Goal: Information Seeking & Learning: Learn about a topic

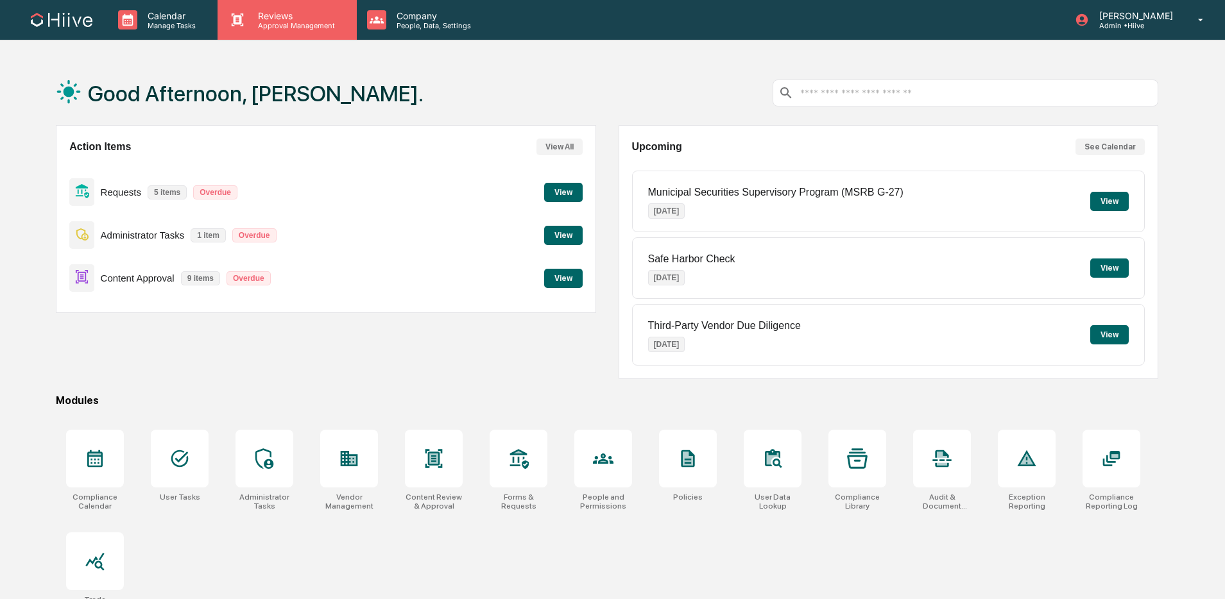
click at [264, 24] on p "Approval Management" at bounding box center [295, 25] width 94 height 9
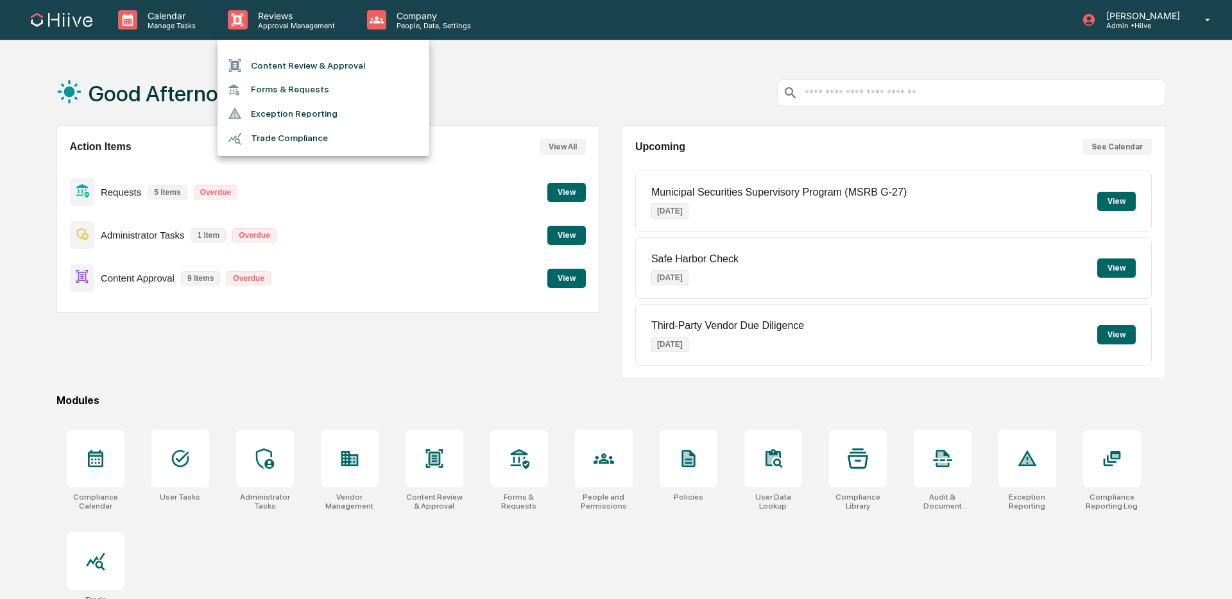
click at [287, 59] on li "Content Review & Approval" at bounding box center [323, 65] width 212 height 24
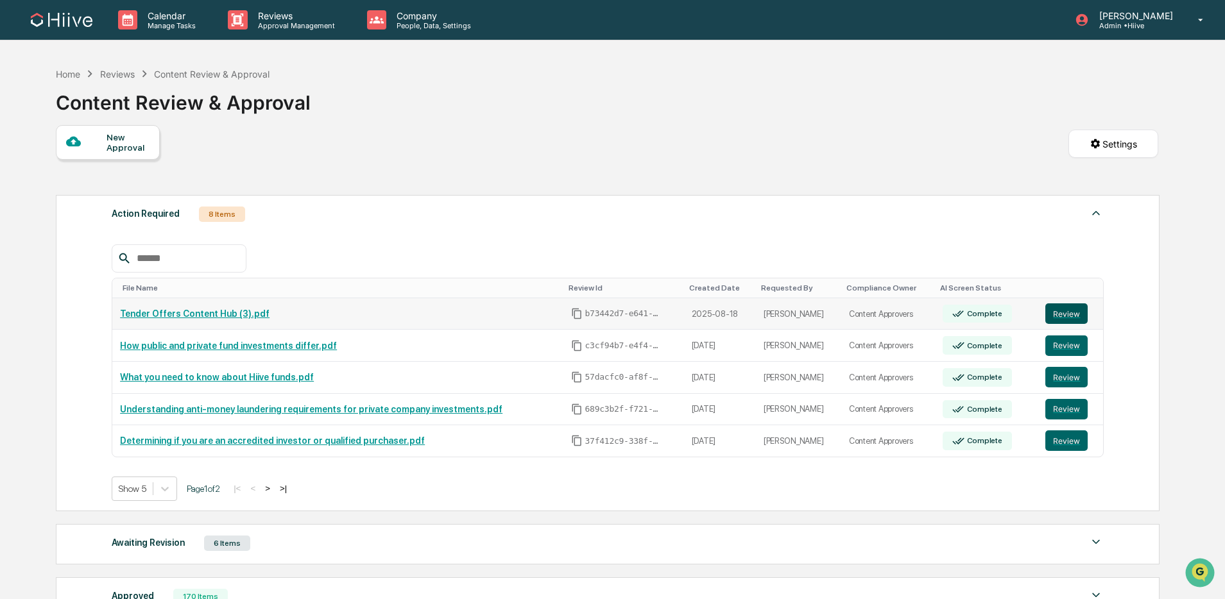
click at [1077, 309] on button "Review" at bounding box center [1066, 313] width 42 height 21
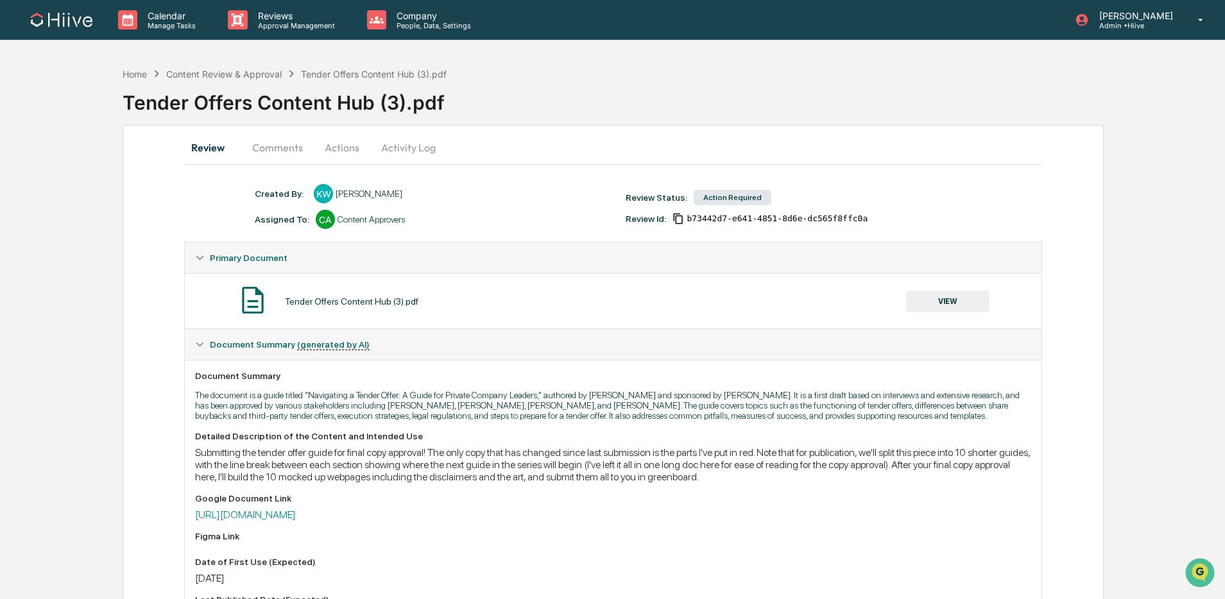
click at [391, 153] on button "Activity Log" at bounding box center [408, 147] width 75 height 31
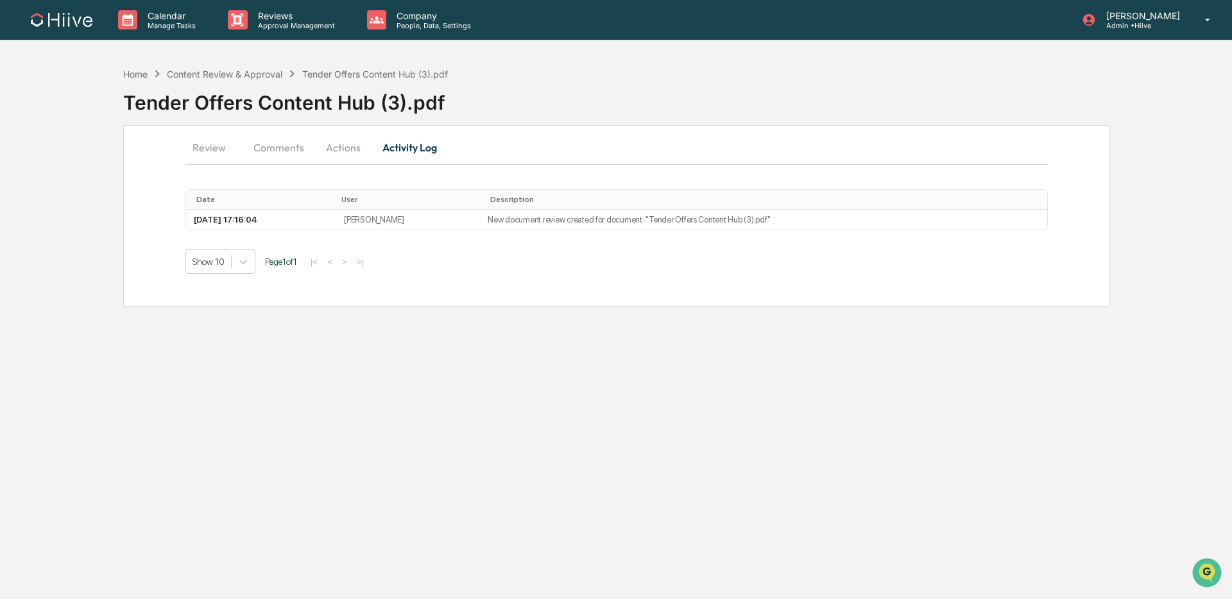
click at [353, 148] on button "Actions" at bounding box center [343, 147] width 58 height 31
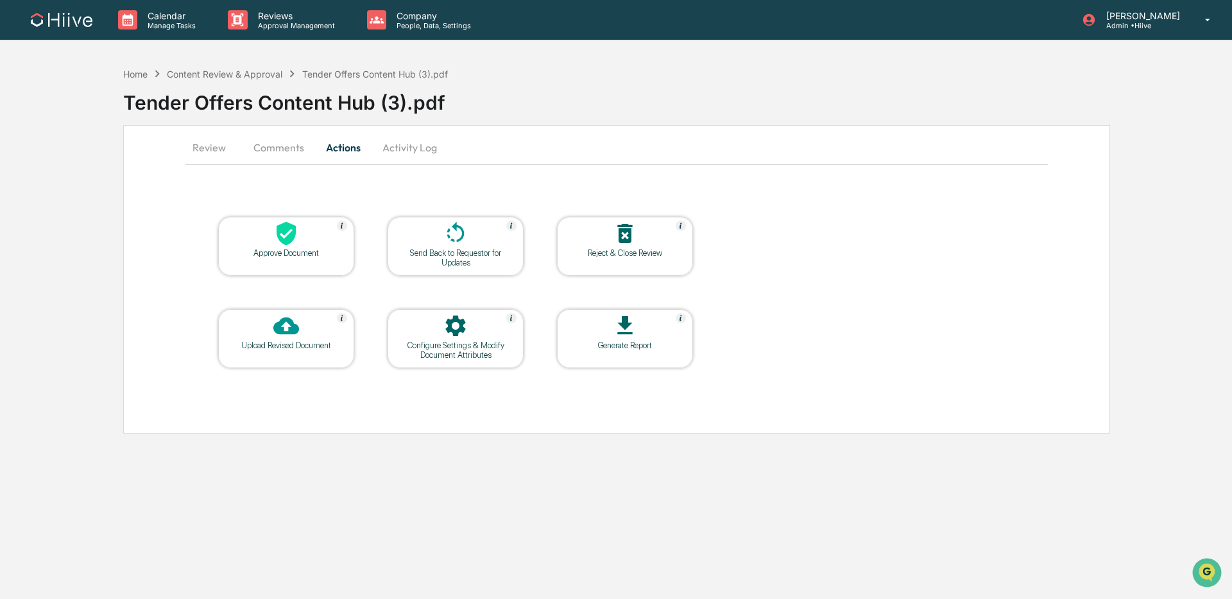
click at [285, 148] on button "Comments" at bounding box center [278, 147] width 71 height 31
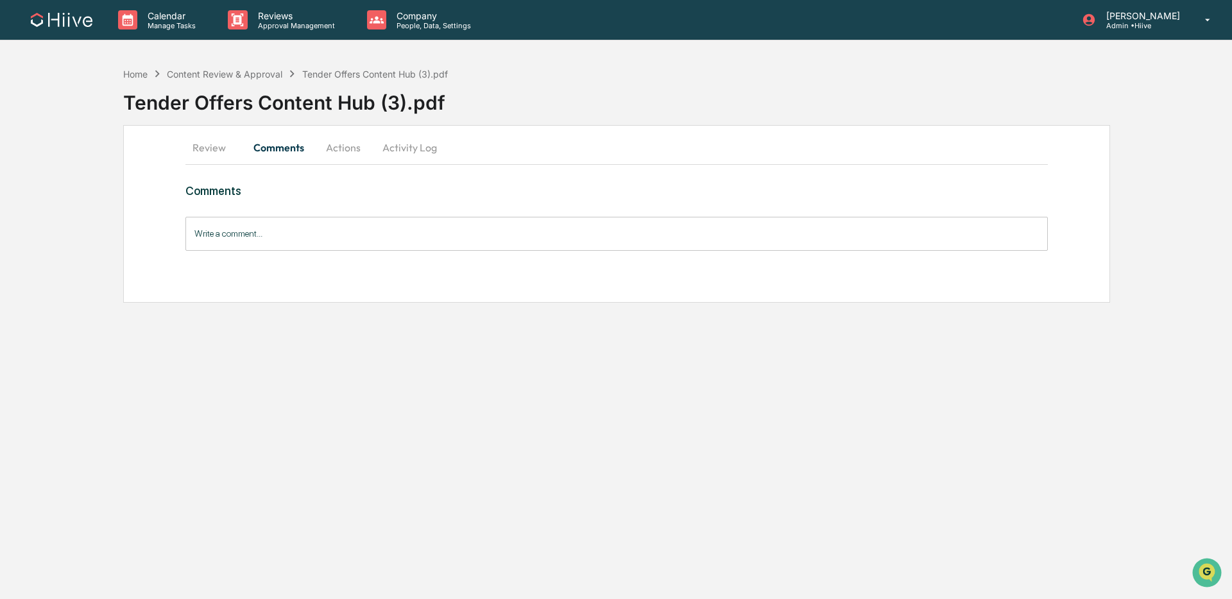
click at [216, 149] on button "Review" at bounding box center [214, 147] width 58 height 31
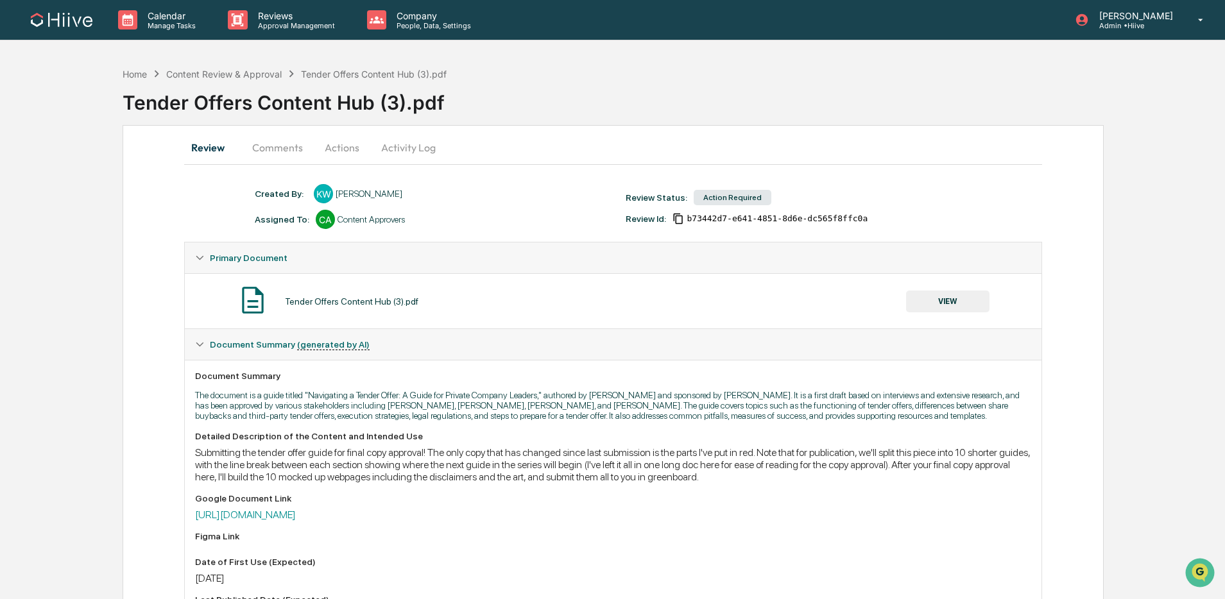
click at [288, 147] on button "Comments" at bounding box center [277, 147] width 71 height 31
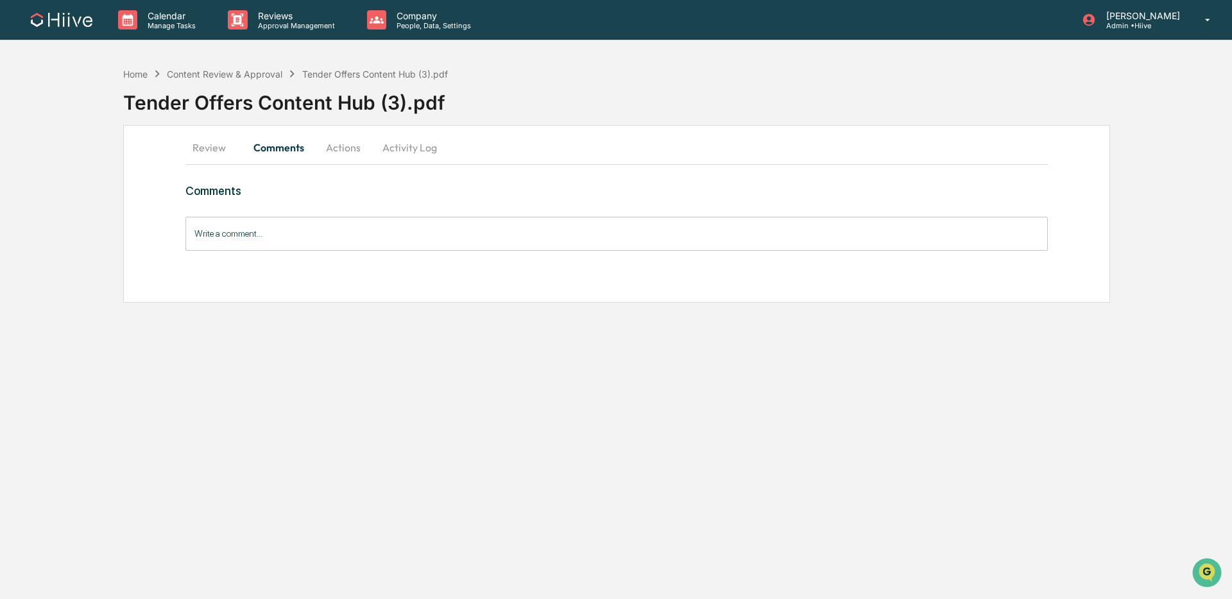
click at [327, 148] on button "Actions" at bounding box center [343, 147] width 58 height 31
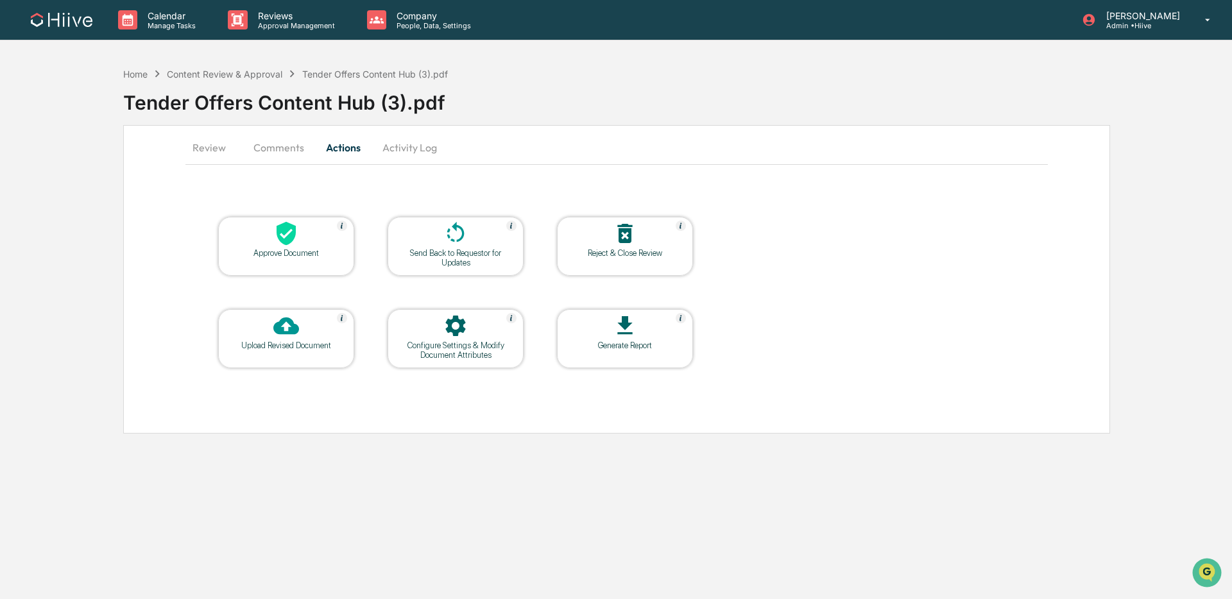
click at [467, 237] on icon at bounding box center [456, 234] width 26 height 26
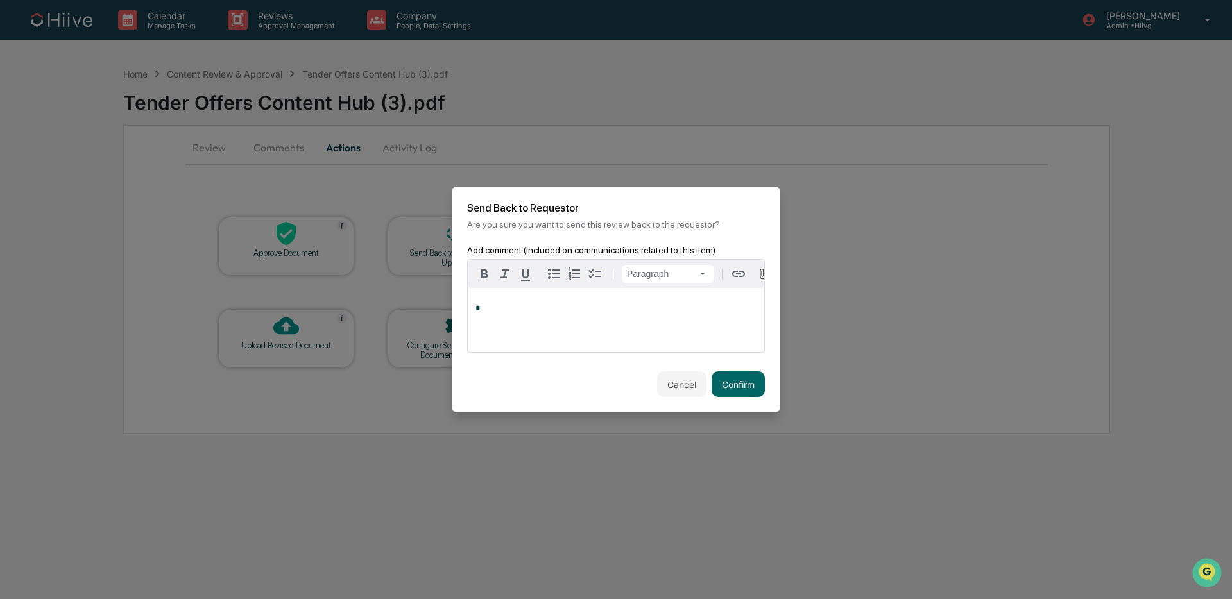
click at [499, 305] on div "*" at bounding box center [616, 320] width 296 height 64
drag, startPoint x: 694, startPoint y: 323, endPoint x: 470, endPoint y: 317, distance: 224.6
click at [470, 317] on div "**********" at bounding box center [616, 320] width 296 height 64
click at [684, 298] on div "**********" at bounding box center [616, 320] width 296 height 64
click at [697, 313] on p "**********" at bounding box center [615, 308] width 281 height 9
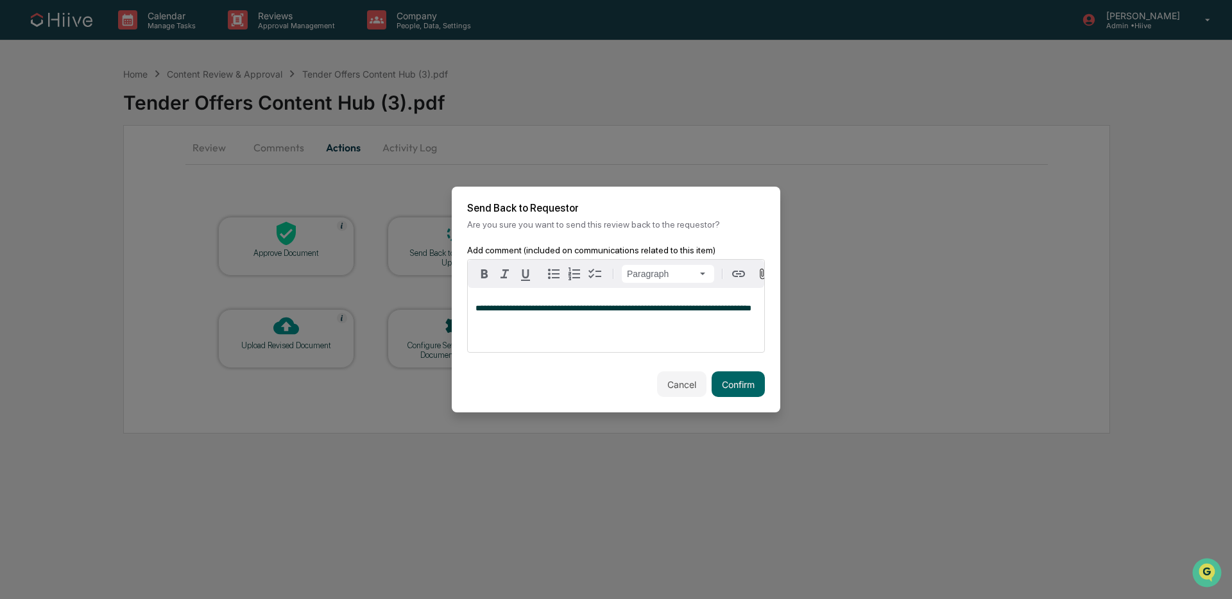
click at [665, 313] on p "**********" at bounding box center [615, 308] width 281 height 9
drag, startPoint x: 689, startPoint y: 314, endPoint x: 734, endPoint y: 314, distance: 45.5
click at [689, 312] on span "**********" at bounding box center [613, 308] width 276 height 8
click at [729, 300] on div "**********" at bounding box center [616, 320] width 296 height 64
drag, startPoint x: 708, startPoint y: 312, endPoint x: 740, endPoint y: 319, distance: 32.8
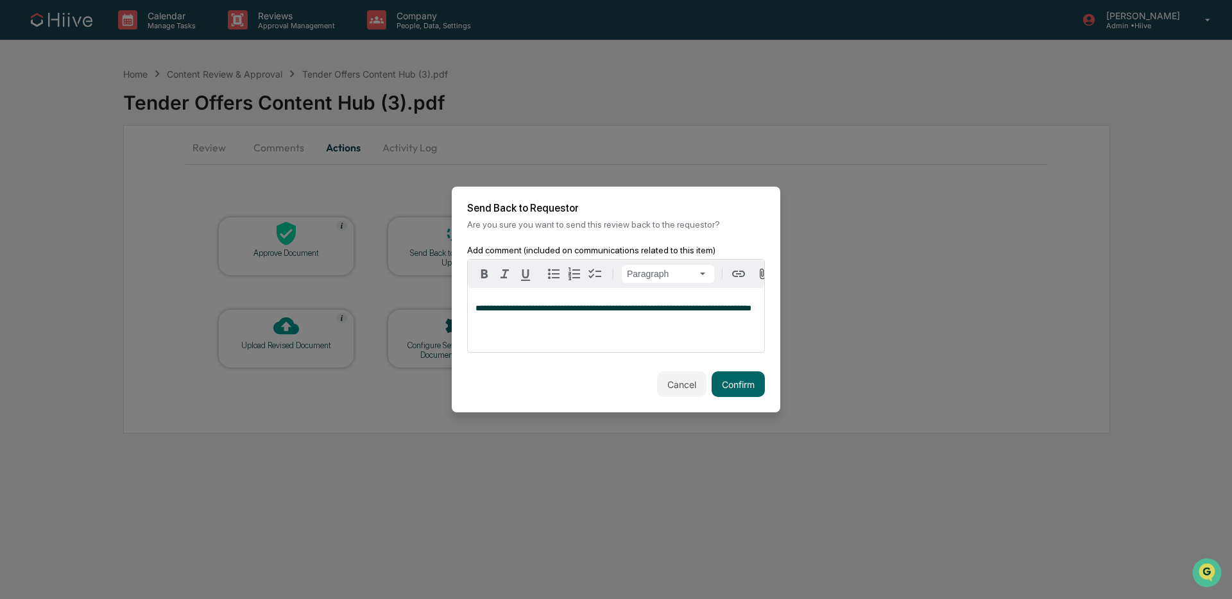
click at [708, 312] on span "**********" at bounding box center [613, 308] width 276 height 8
click at [739, 391] on button "Confirm" at bounding box center [737, 384] width 53 height 26
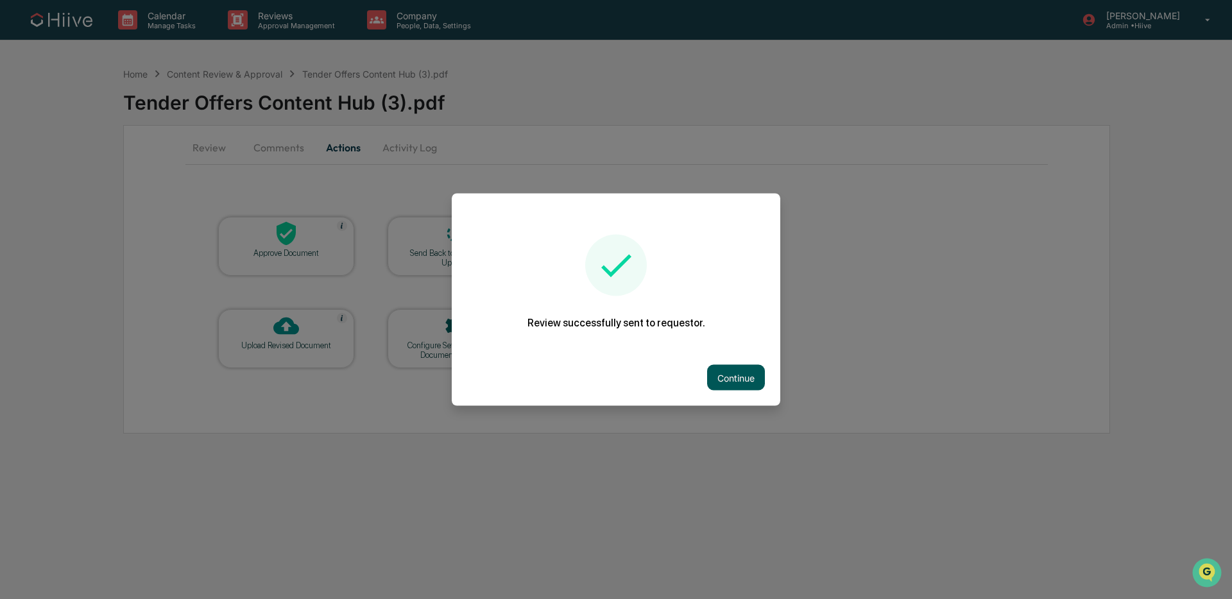
click at [715, 376] on button "Continue" at bounding box center [736, 378] width 58 height 26
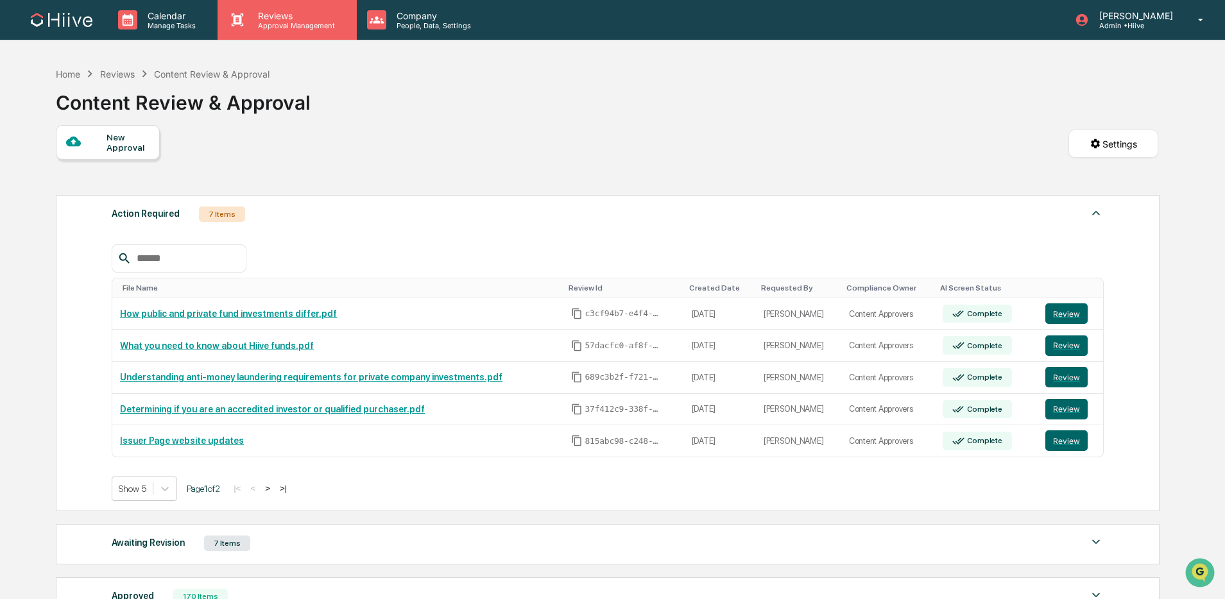
click at [307, 19] on p "Reviews" at bounding box center [295, 15] width 94 height 11
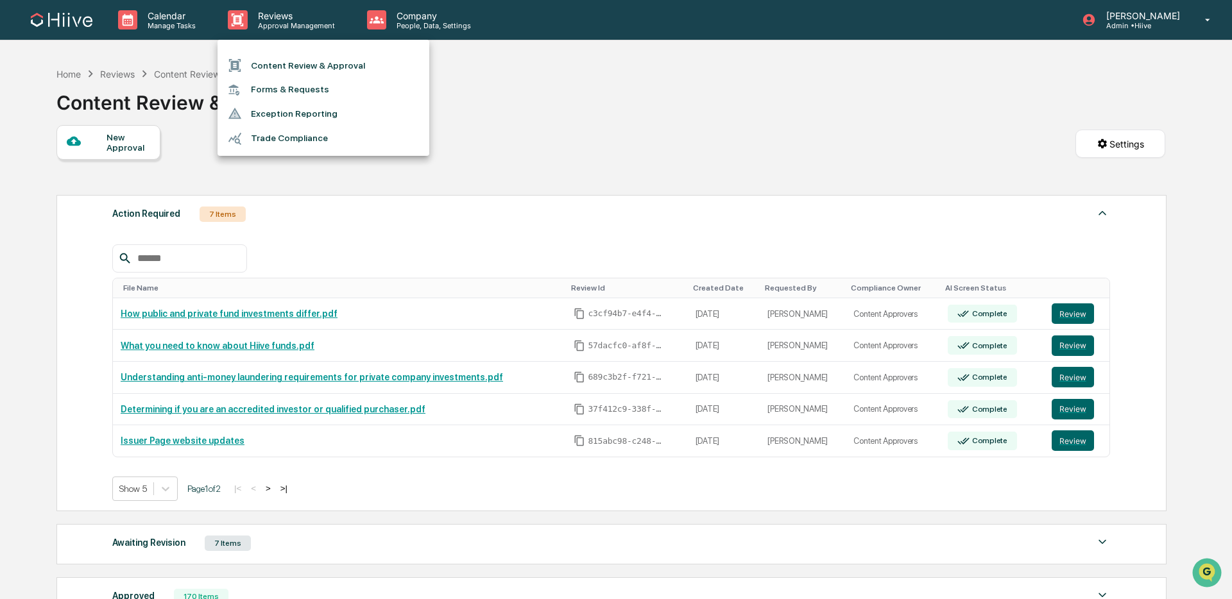
click at [556, 95] on div at bounding box center [616, 299] width 1232 height 599
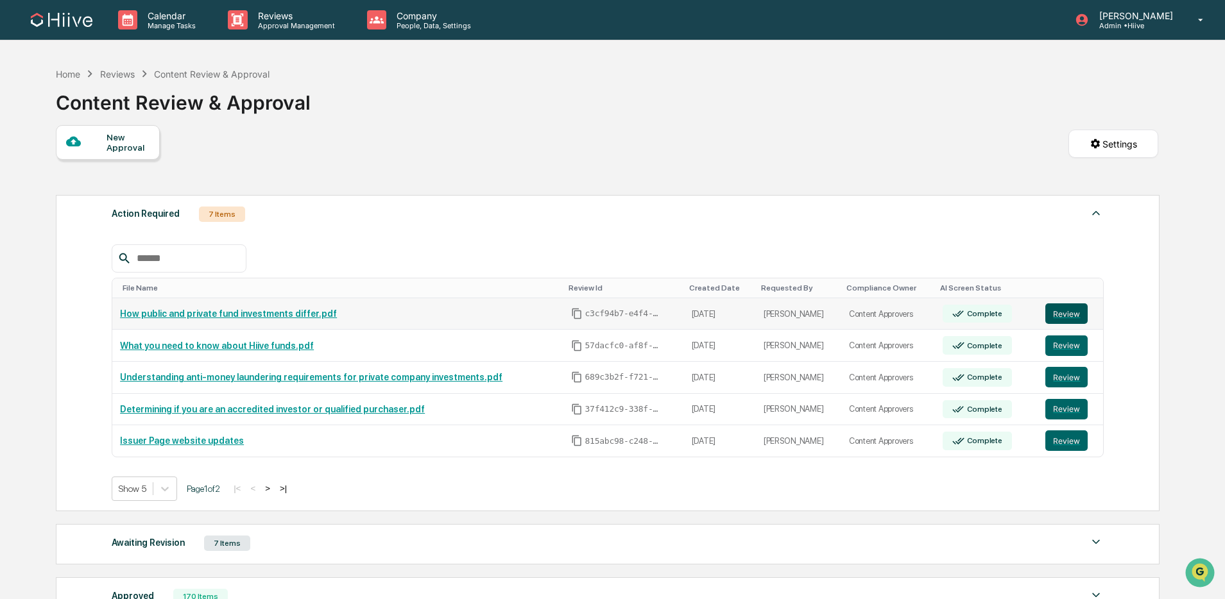
click at [1069, 312] on button "Review" at bounding box center [1066, 313] width 42 height 21
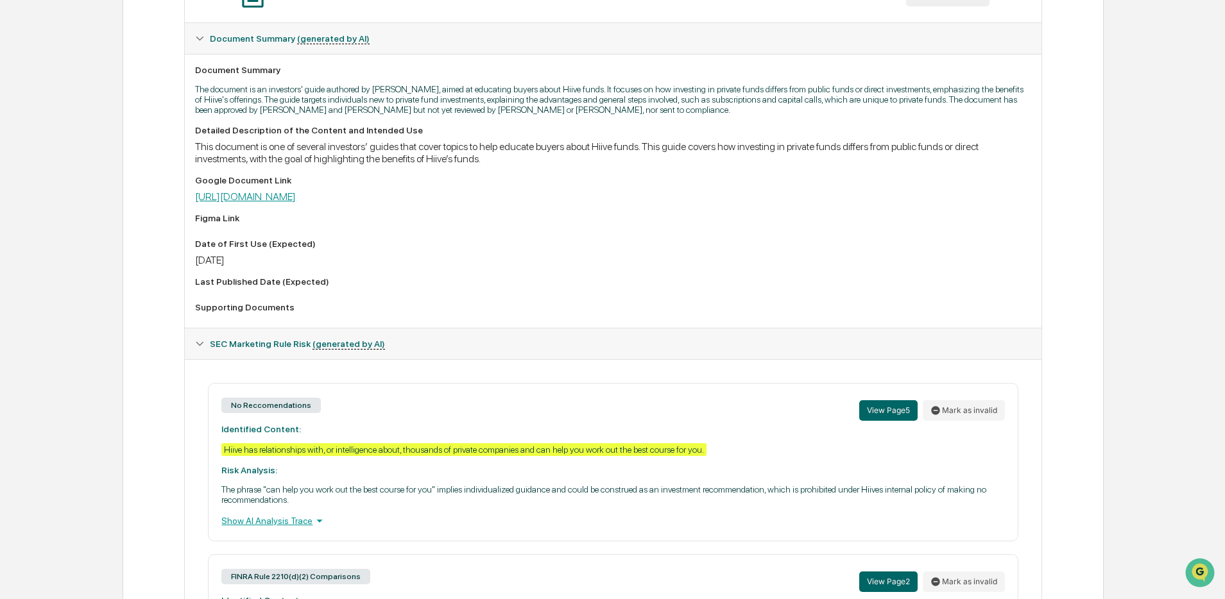
click at [296, 199] on link "[URL][DOMAIN_NAME]" at bounding box center [245, 197] width 101 height 12
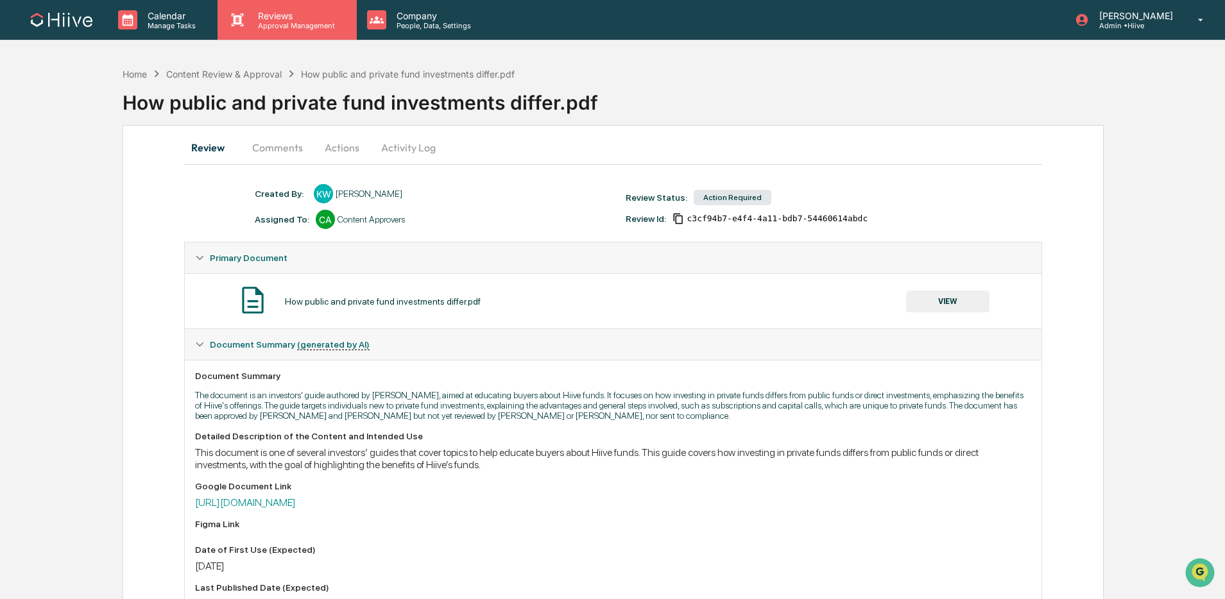
click at [287, 35] on div "Reviews Approval Management" at bounding box center [286, 20] width 139 height 40
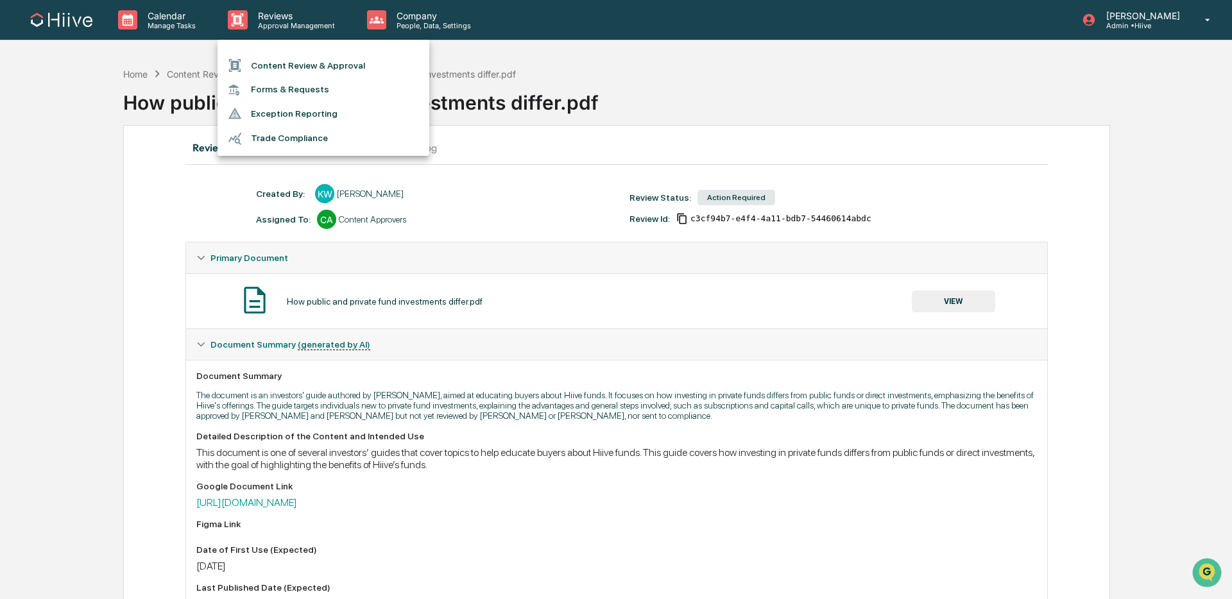
click at [289, 66] on li "Content Review & Approval" at bounding box center [323, 65] width 212 height 24
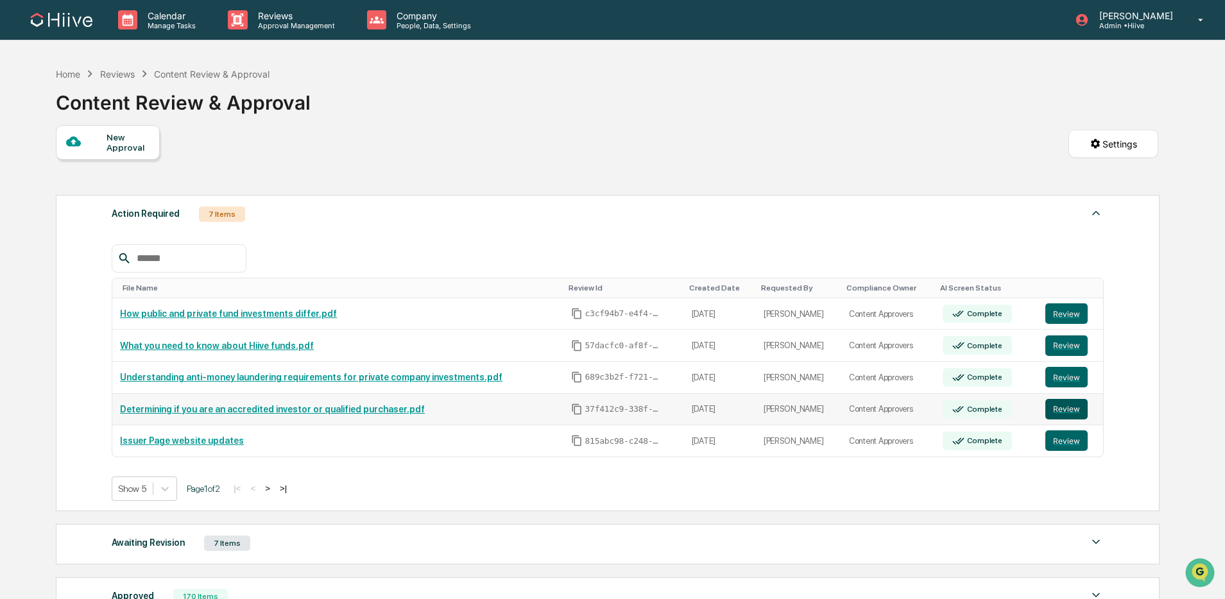
click at [1062, 407] on button "Review" at bounding box center [1066, 409] width 42 height 21
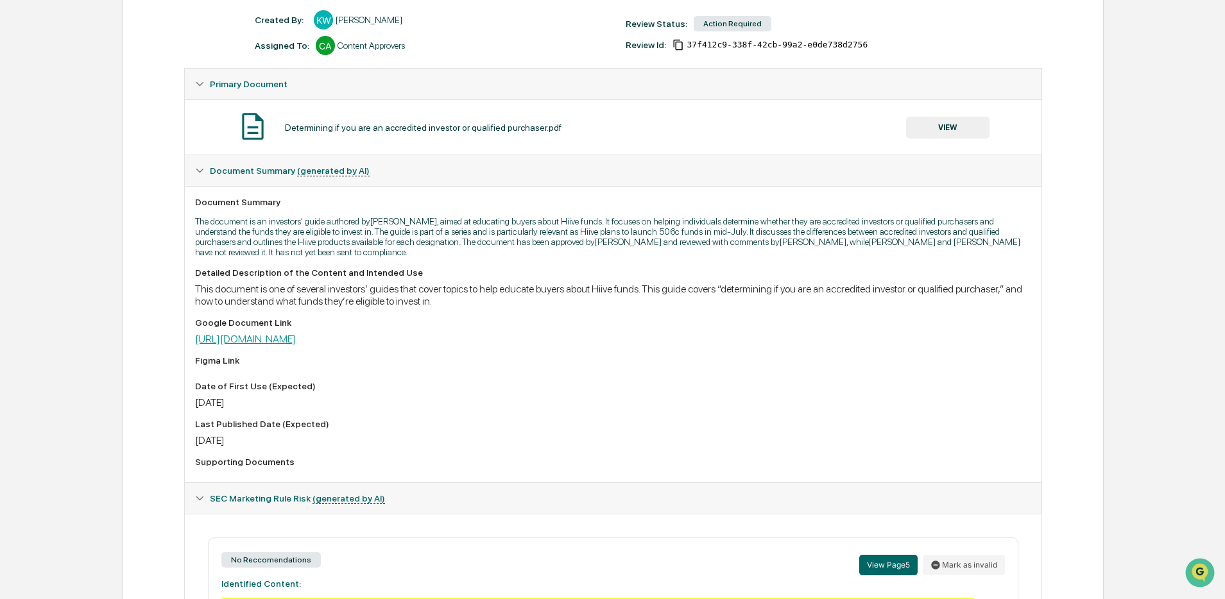
click at [296, 345] on link "https://docs.google.com/document/d/1hIssZJKxWg5Uy4pemFjUkIm6v6SuWlBUK7HAiEDddH8…" at bounding box center [245, 339] width 101 height 12
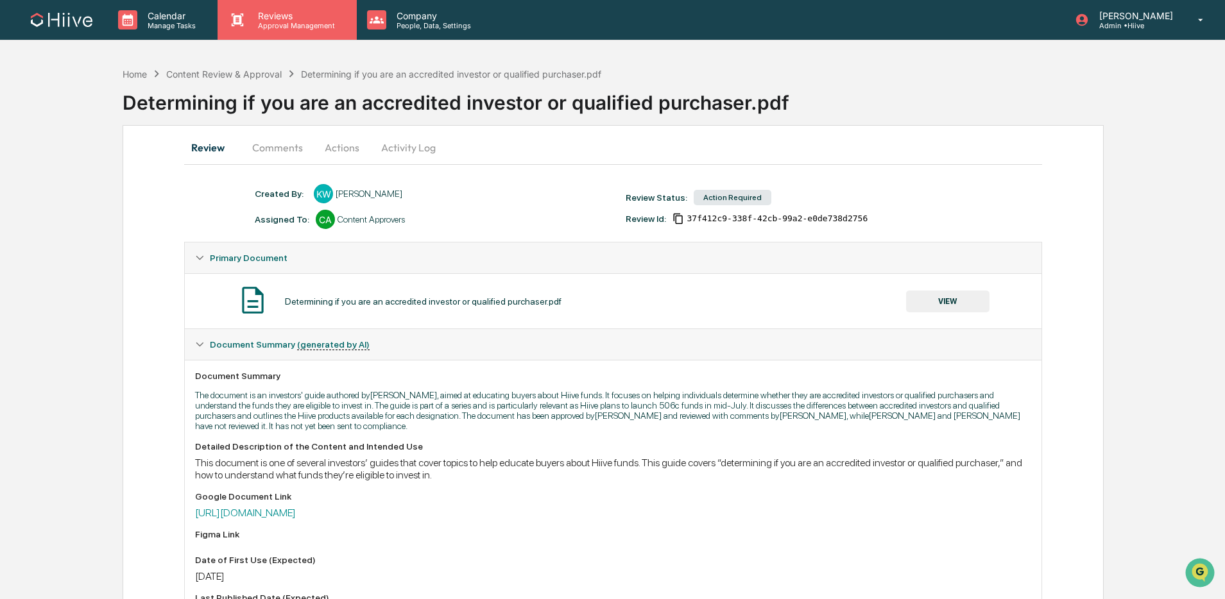
click at [276, 31] on div "Reviews Approval Management" at bounding box center [286, 20] width 139 height 40
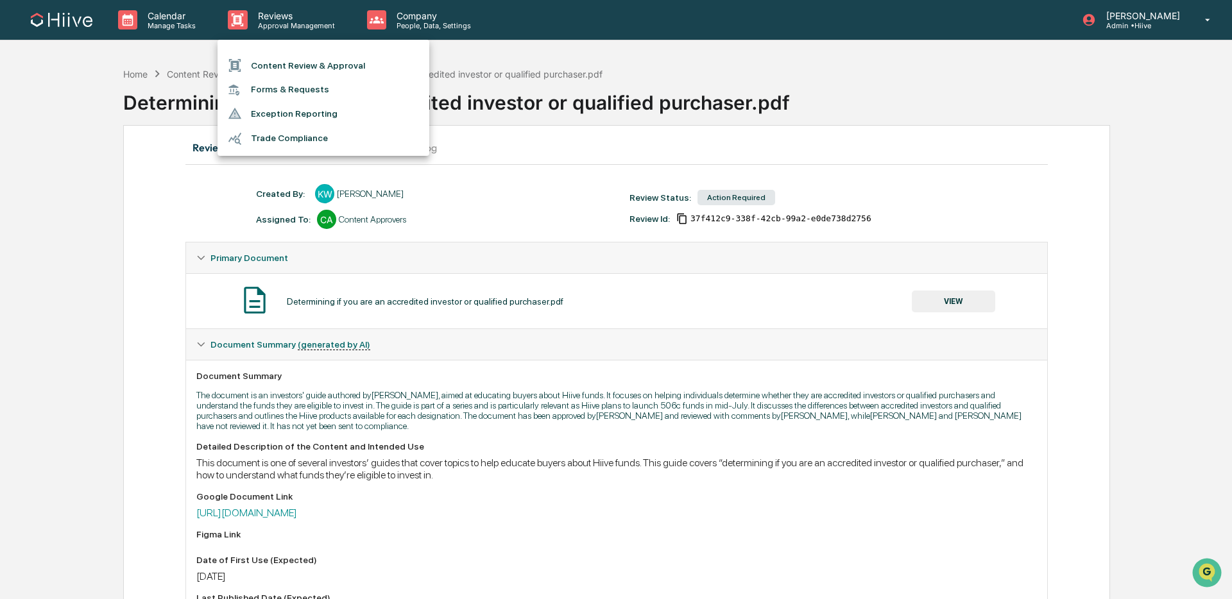
click at [287, 58] on li "Content Review & Approval" at bounding box center [323, 65] width 212 height 24
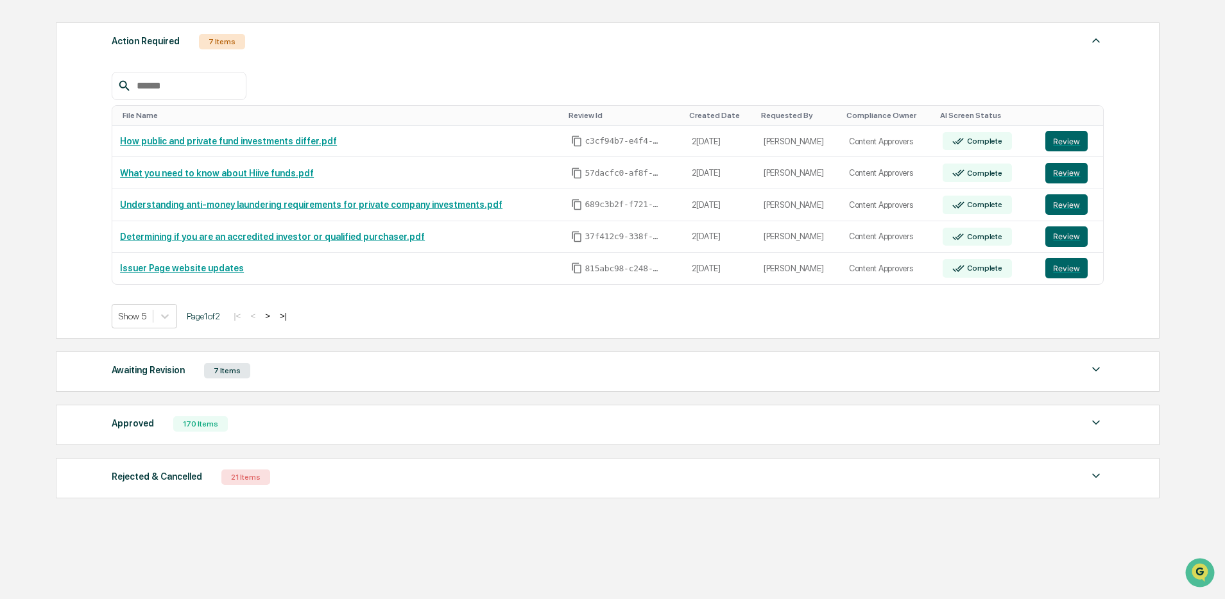
scroll to position [192, 0]
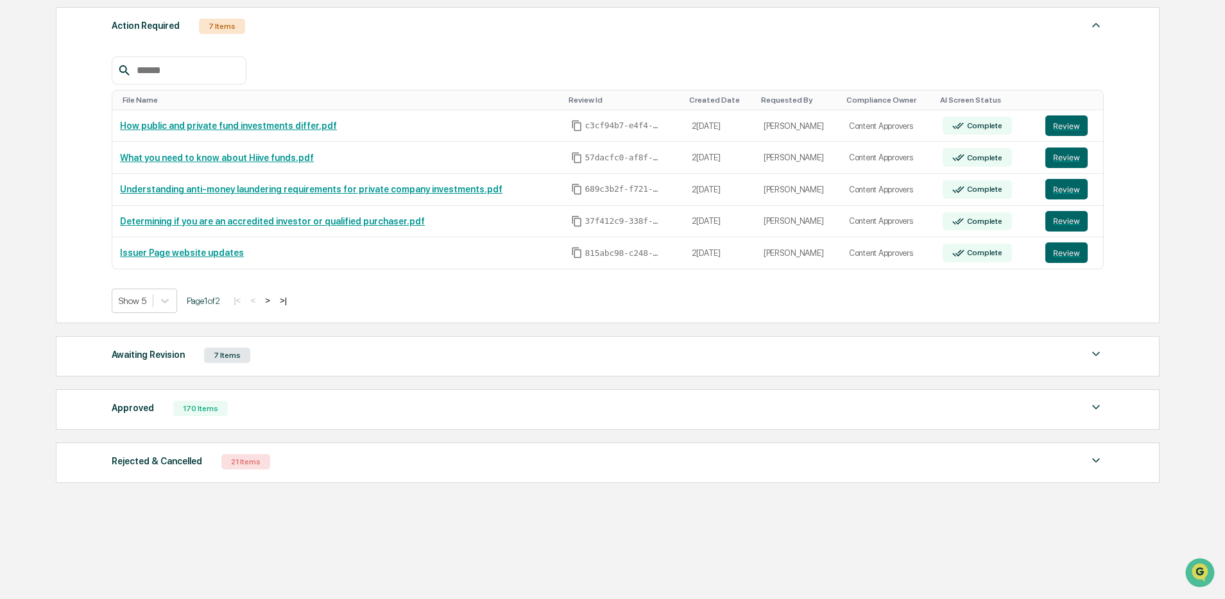
click at [343, 359] on div "Awaiting Revision 7 Items" at bounding box center [608, 355] width 992 height 18
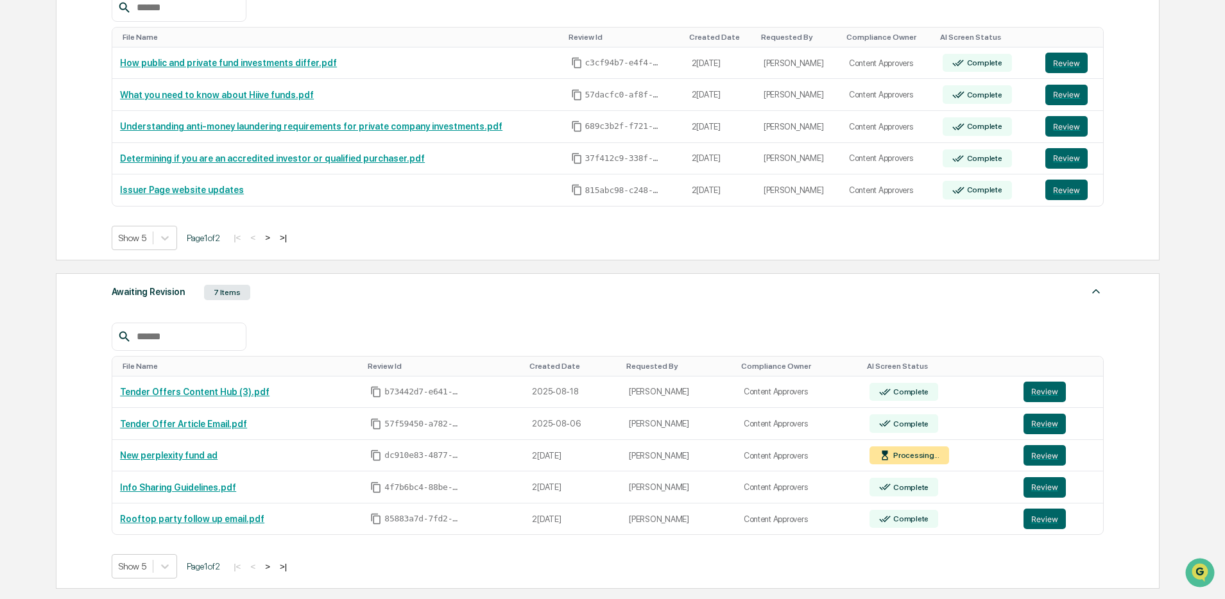
scroll to position [432, 0]
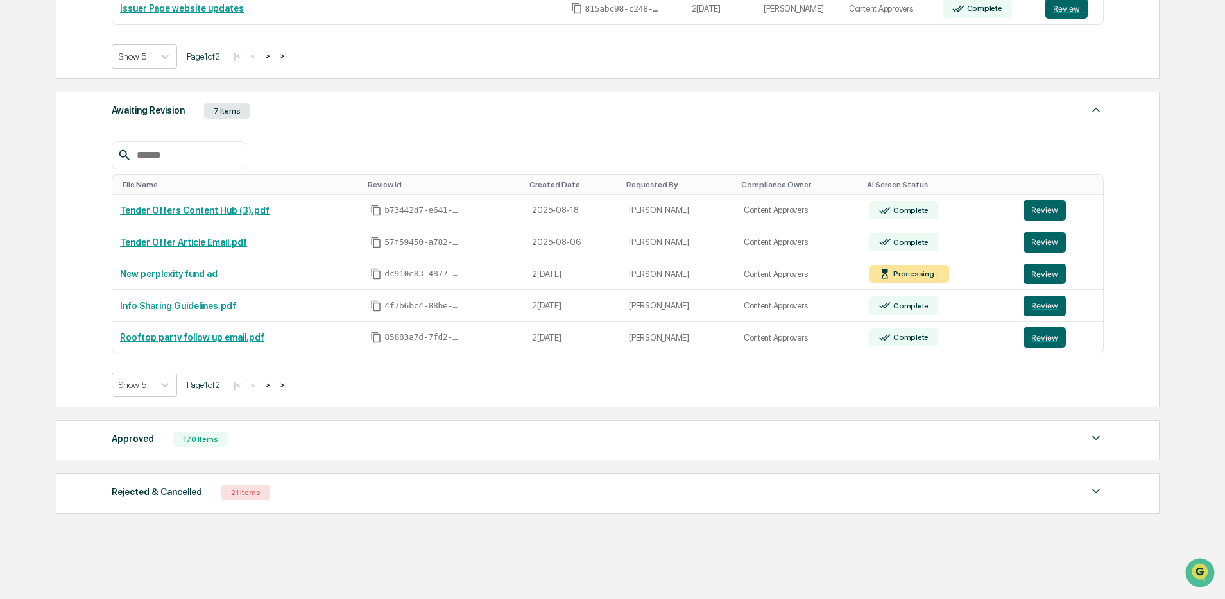
click at [274, 386] on button ">" at bounding box center [267, 385] width 13 height 11
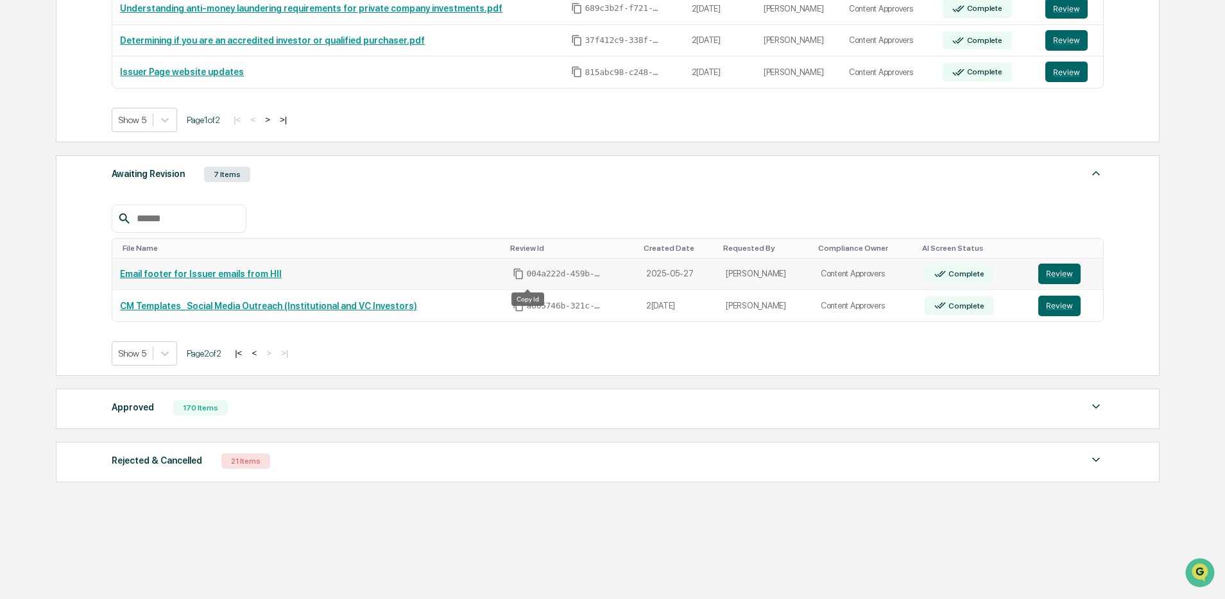
click at [524, 275] on icon "Copy Id" at bounding box center [519, 274] width 12 height 12
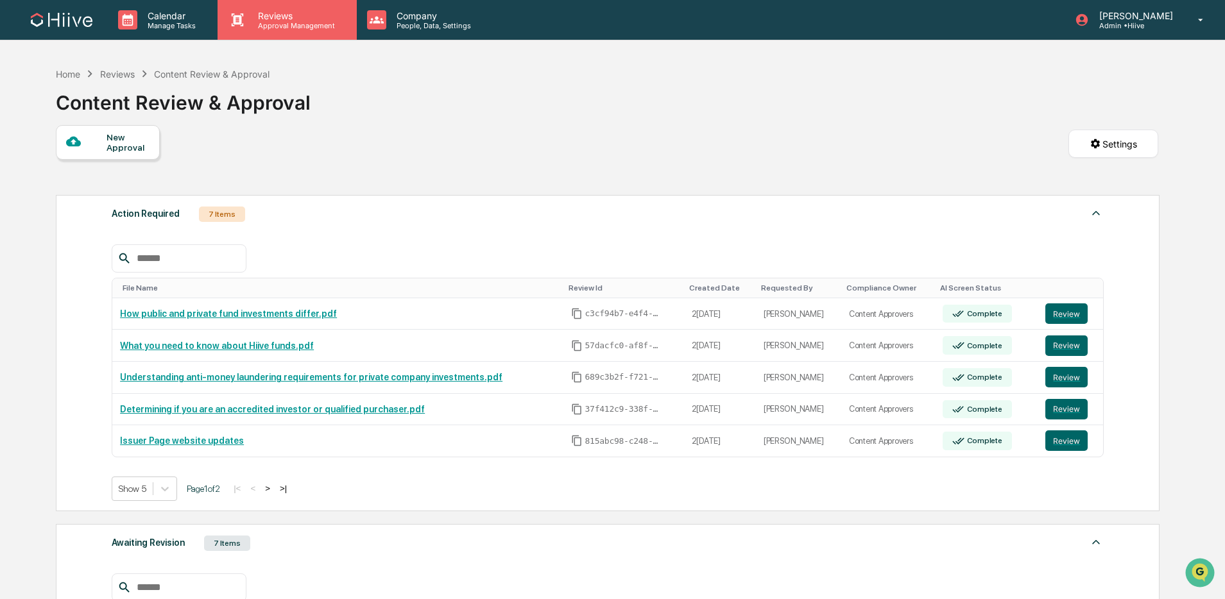
click at [236, 28] on icon at bounding box center [237, 19] width 19 height 19
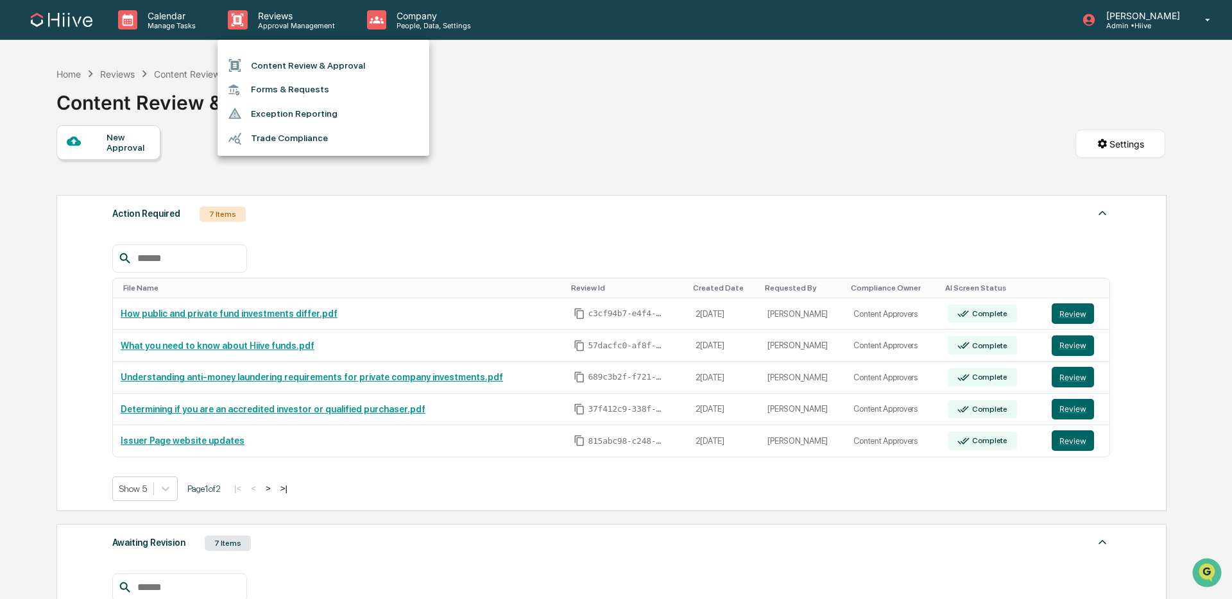
click at [276, 129] on li "Trade Compliance" at bounding box center [323, 138] width 212 height 24
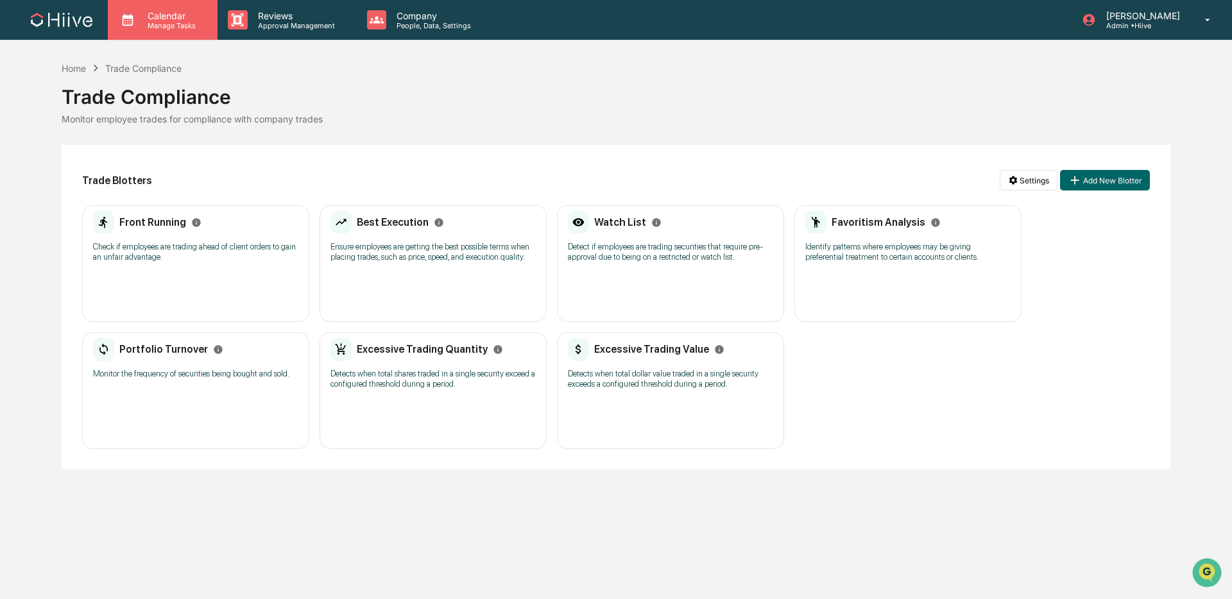
click at [182, 30] on p "Manage Tasks" at bounding box center [169, 25] width 65 height 9
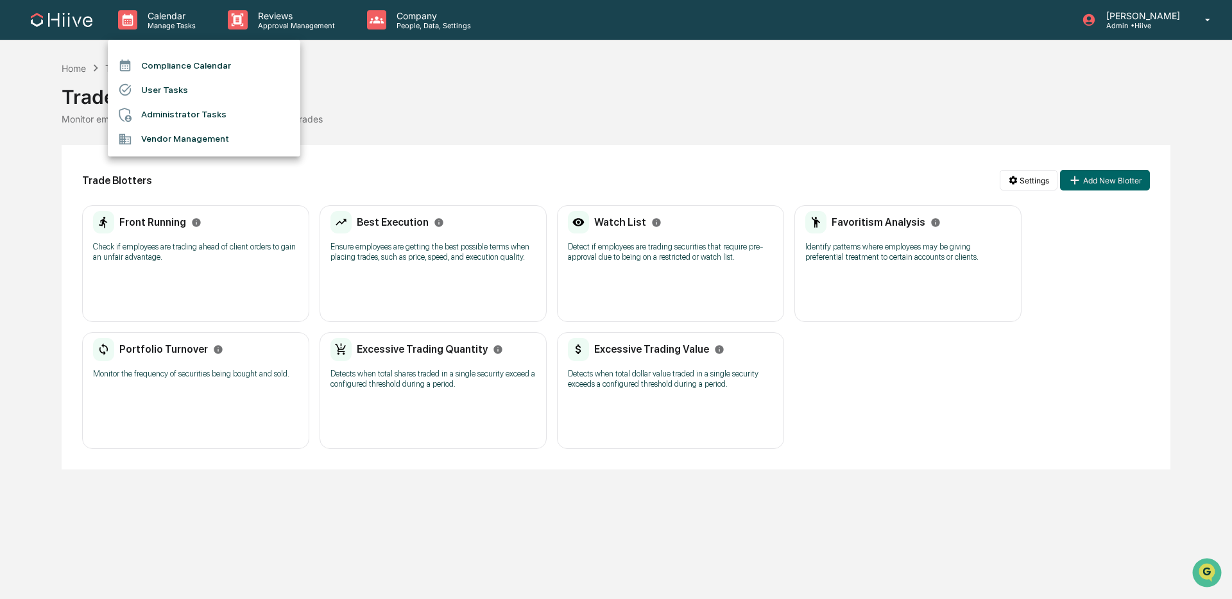
click at [457, 16] on div at bounding box center [616, 299] width 1232 height 599
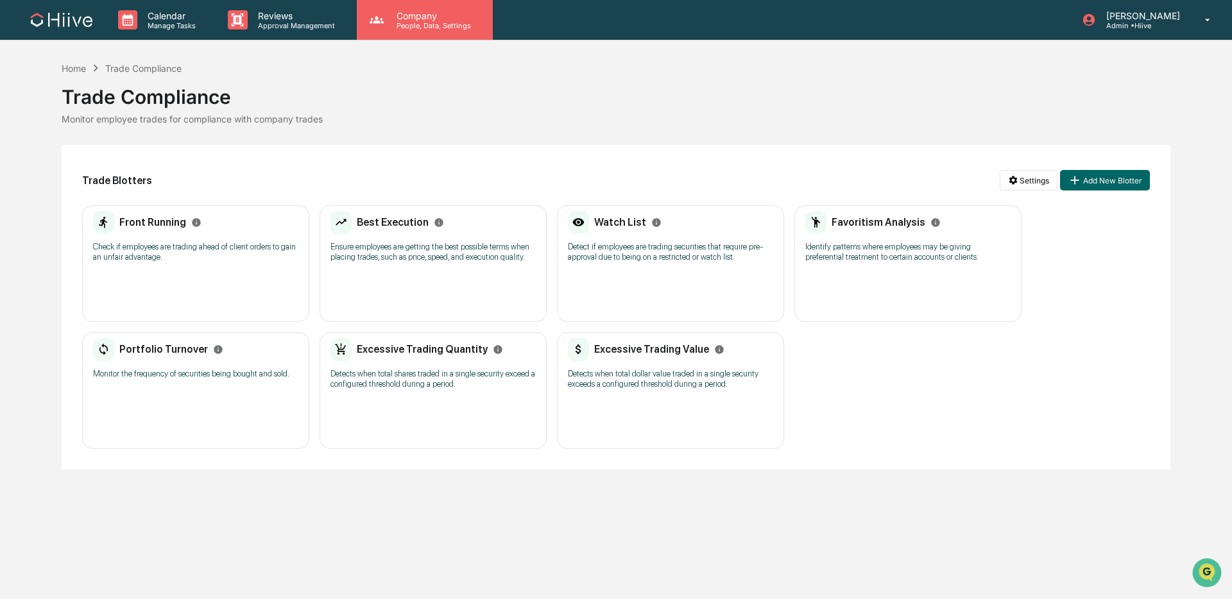
click at [430, 21] on p "People, Data, Settings" at bounding box center [431, 25] width 91 height 9
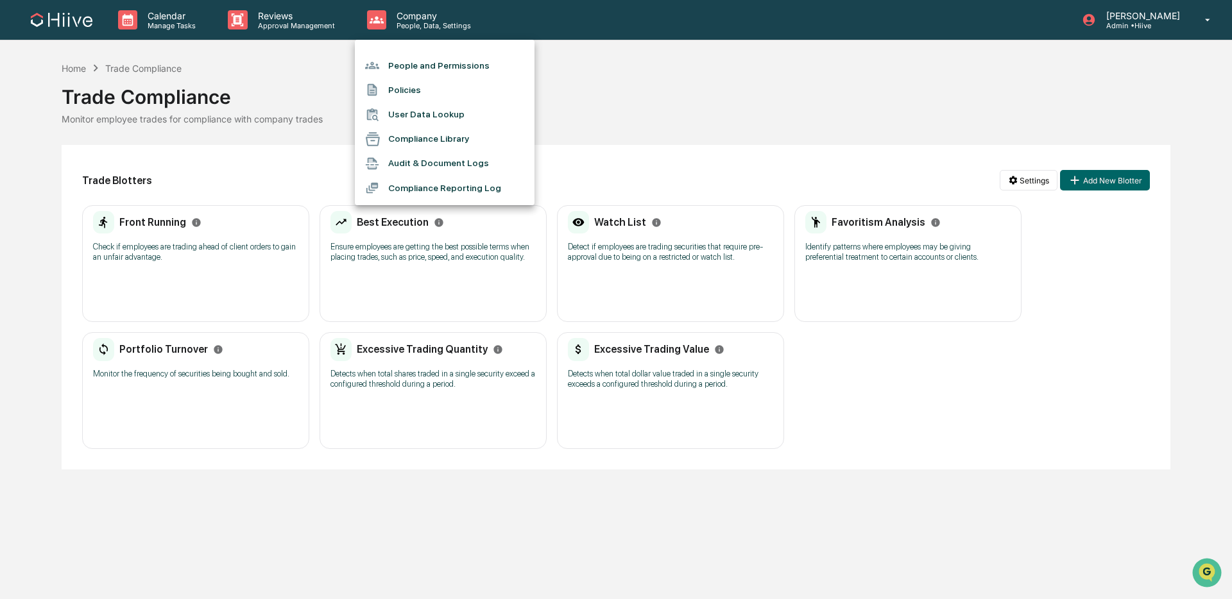
click at [465, 164] on li "Audit & Document Logs" at bounding box center [445, 163] width 180 height 24
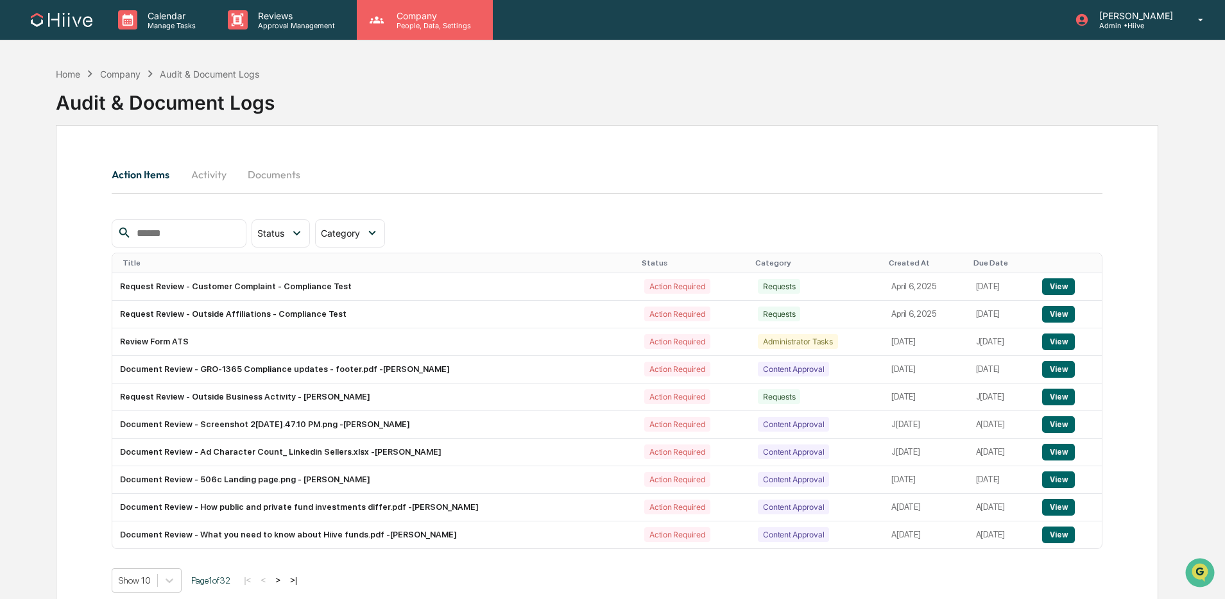
click at [423, 12] on p "Company" at bounding box center [431, 15] width 91 height 11
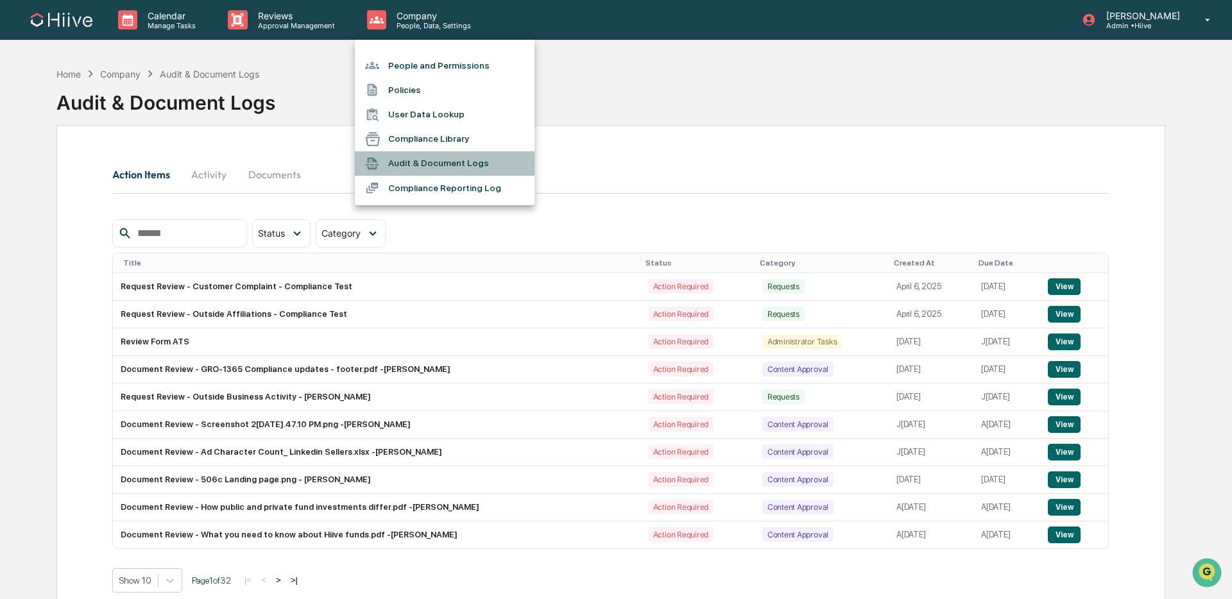
click at [448, 157] on li "Audit & Document Logs" at bounding box center [445, 163] width 180 height 24
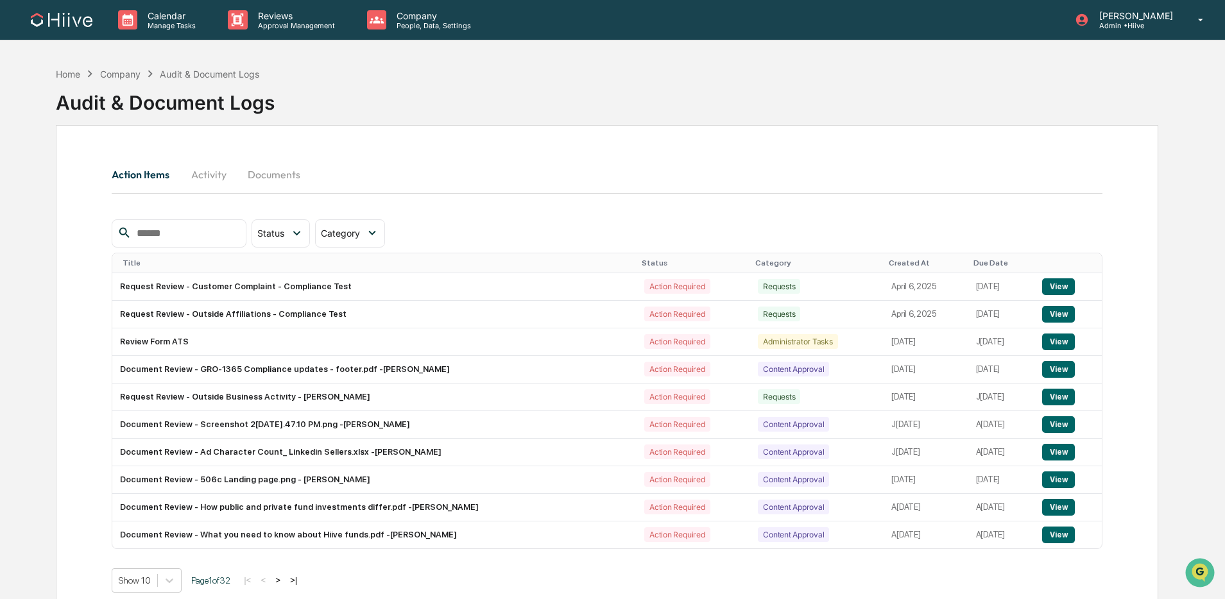
click at [197, 175] on button "Activity" at bounding box center [209, 174] width 58 height 31
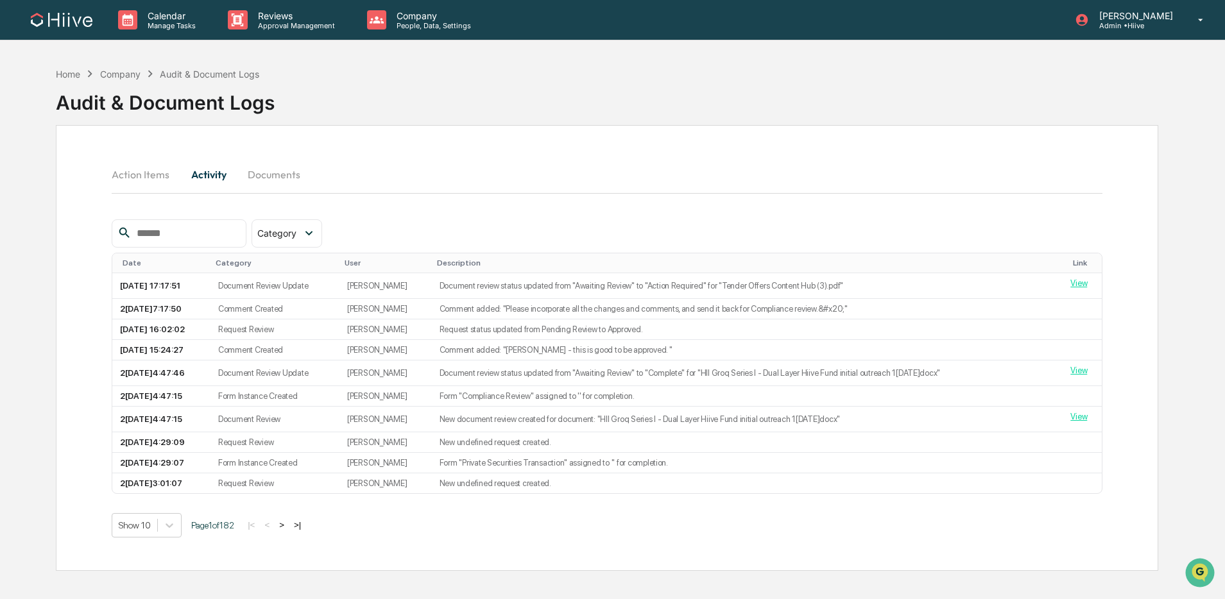
click at [257, 172] on button "Documents" at bounding box center [273, 174] width 73 height 31
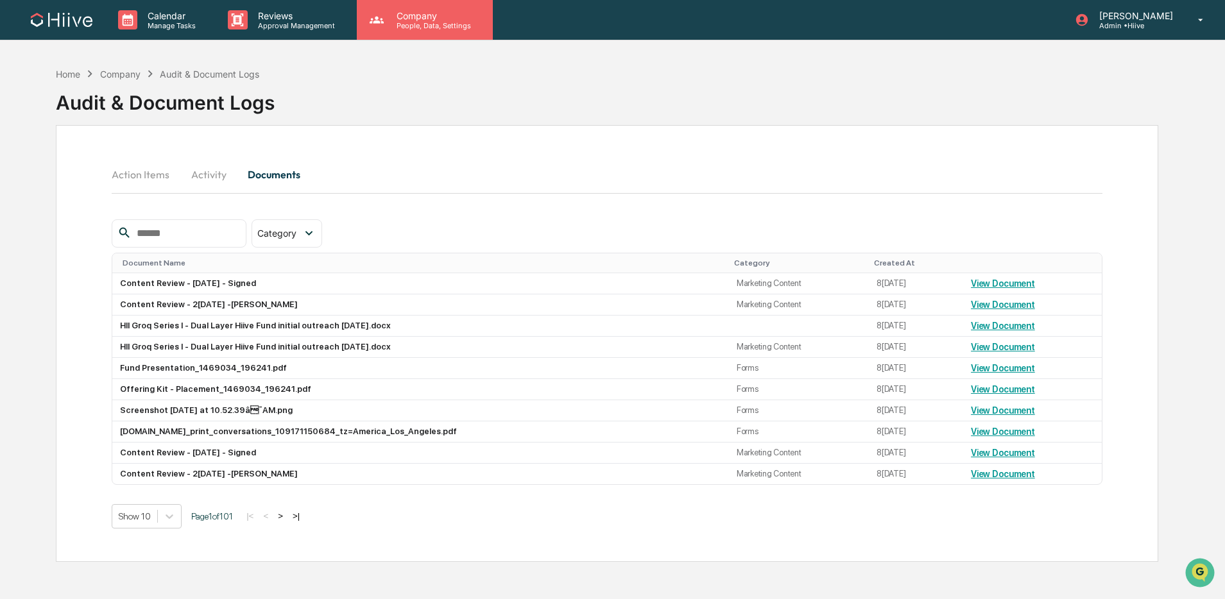
click at [403, 30] on div "Company People, Data, Settings" at bounding box center [425, 20] width 136 height 40
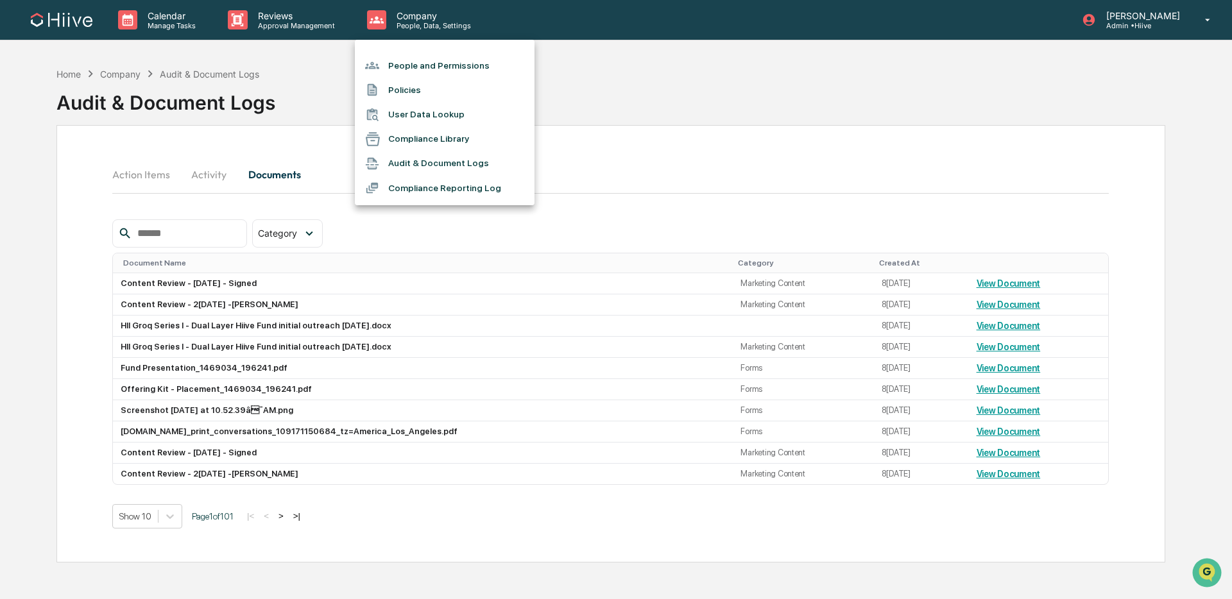
click at [421, 177] on li "Compliance Reporting Log" at bounding box center [445, 188] width 180 height 24
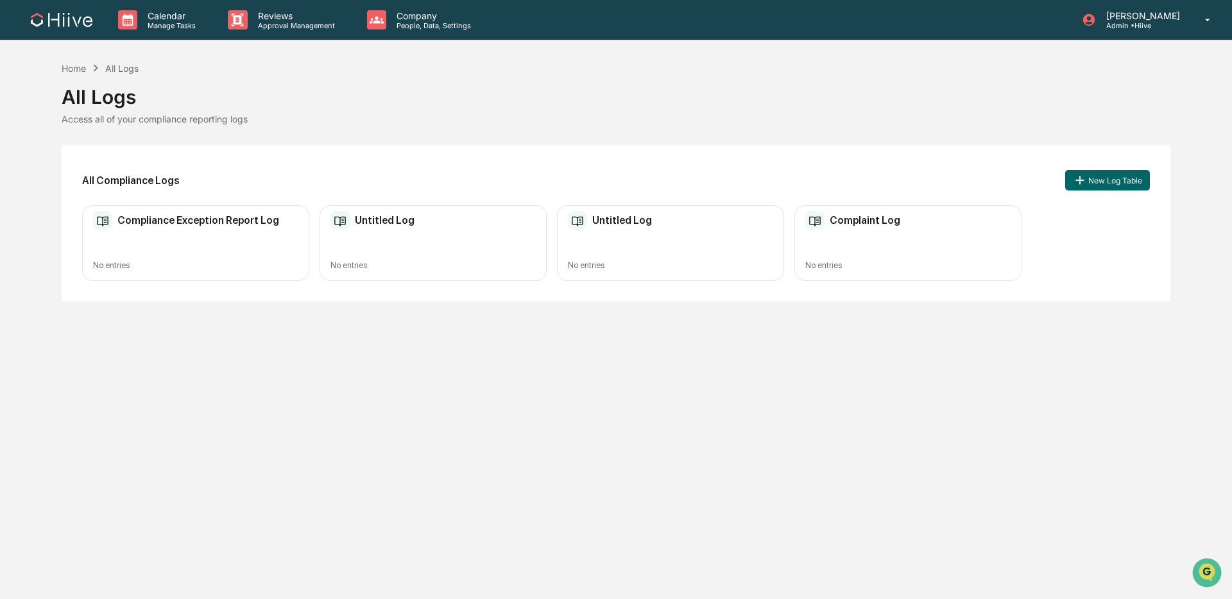
click at [237, 209] on div "Compliance Exception Report Log No entries" at bounding box center [195, 243] width 227 height 76
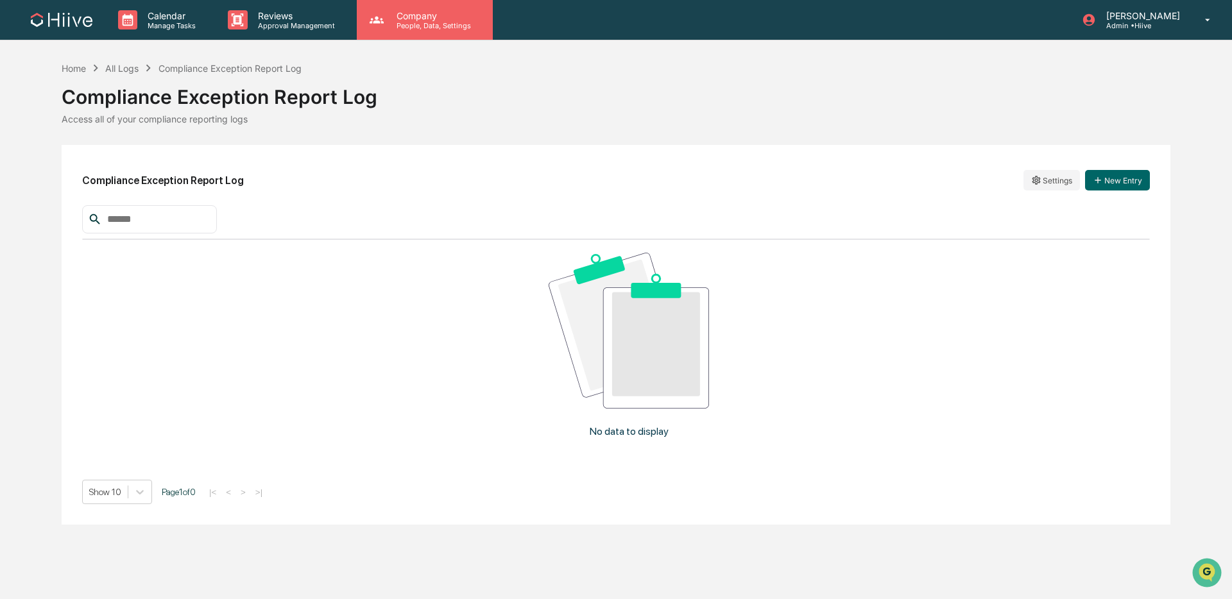
click at [439, 33] on div "Company People, Data, Settings" at bounding box center [425, 20] width 136 height 40
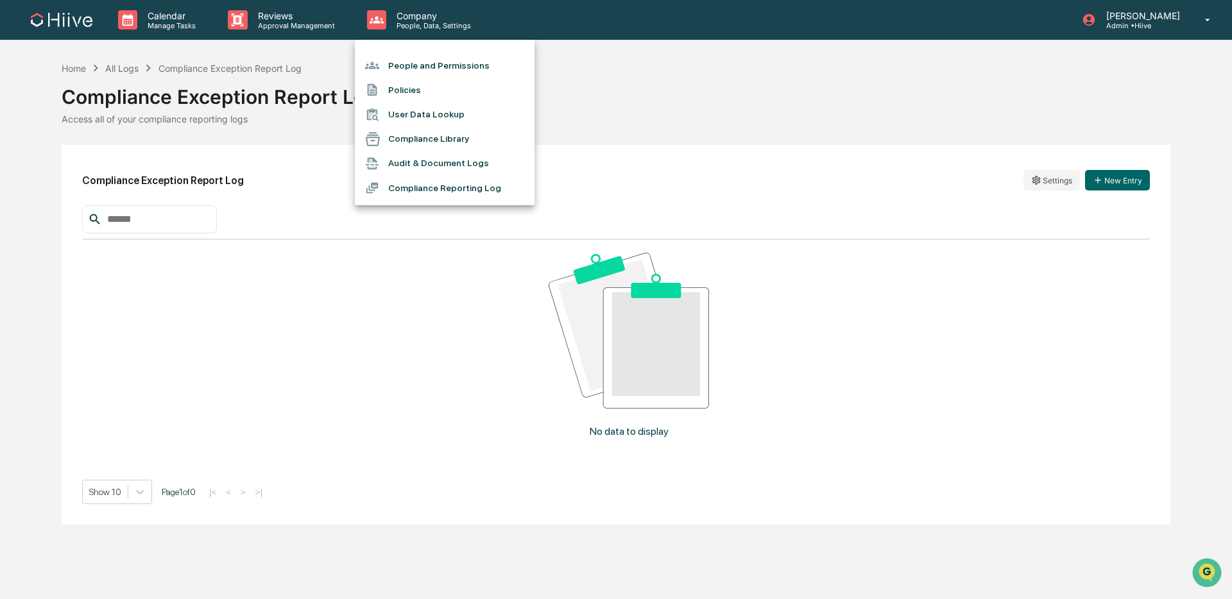
click at [489, 158] on li "Audit & Document Logs" at bounding box center [445, 163] width 180 height 24
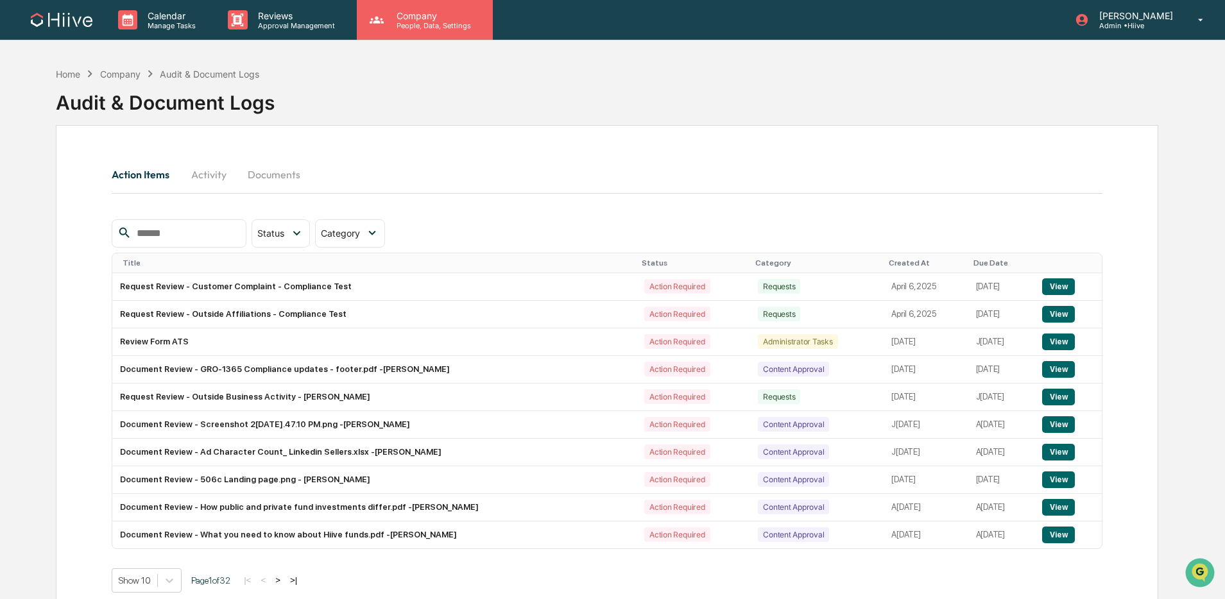
click at [378, 21] on icon at bounding box center [376, 19] width 19 height 19
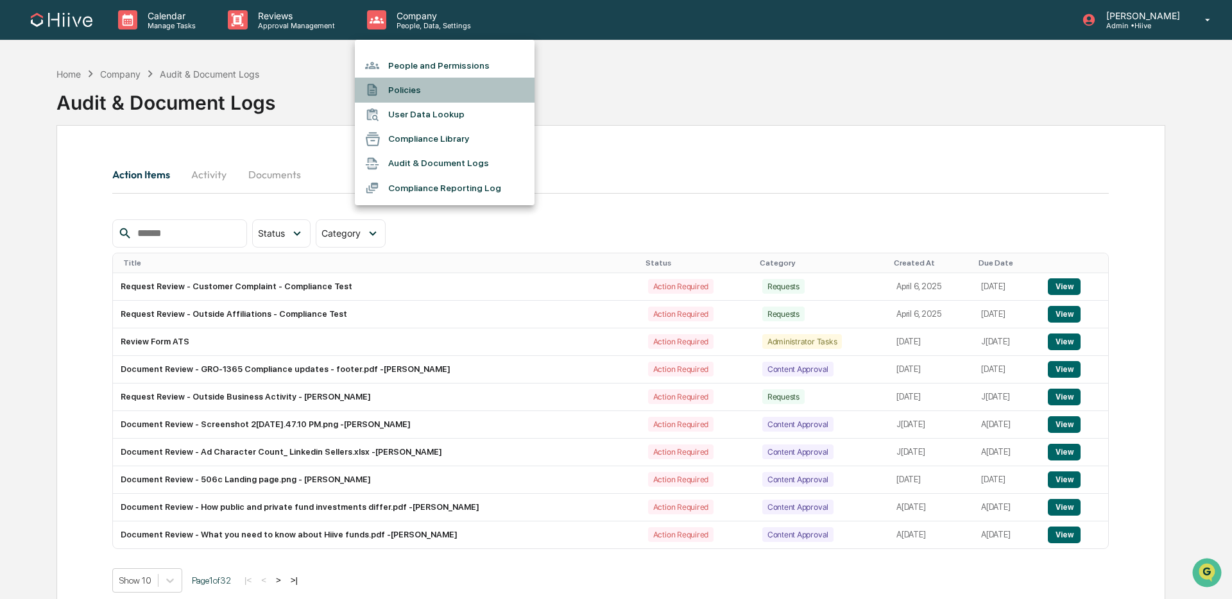
click at [436, 94] on li "Policies" at bounding box center [445, 90] width 180 height 24
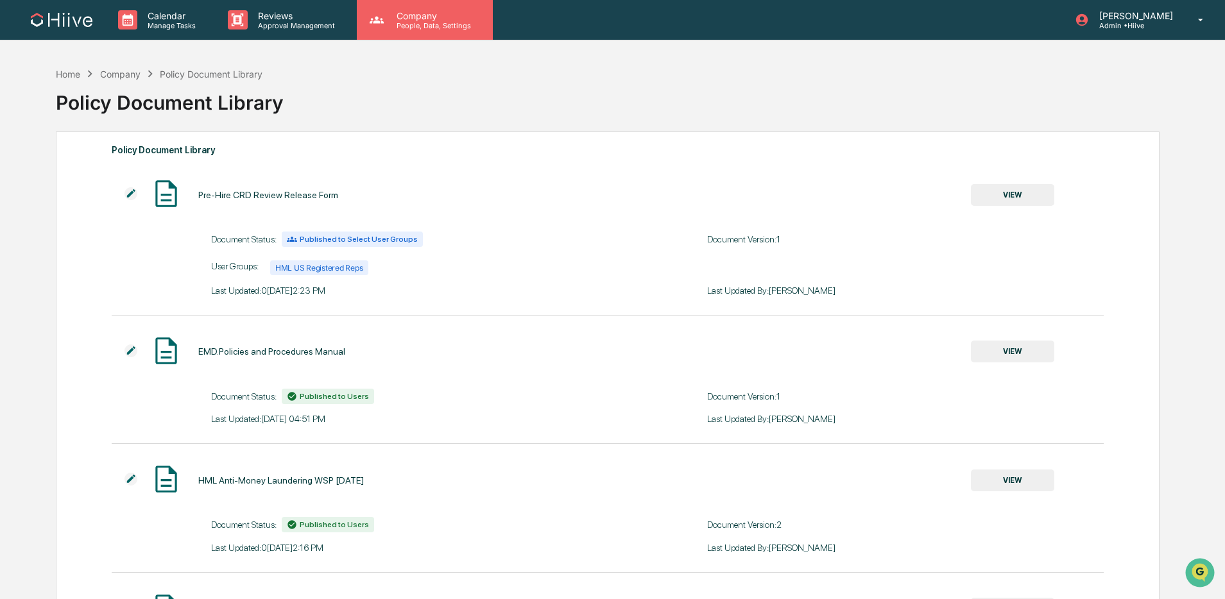
click at [387, 35] on div "Company People, Data, Settings" at bounding box center [425, 20] width 136 height 40
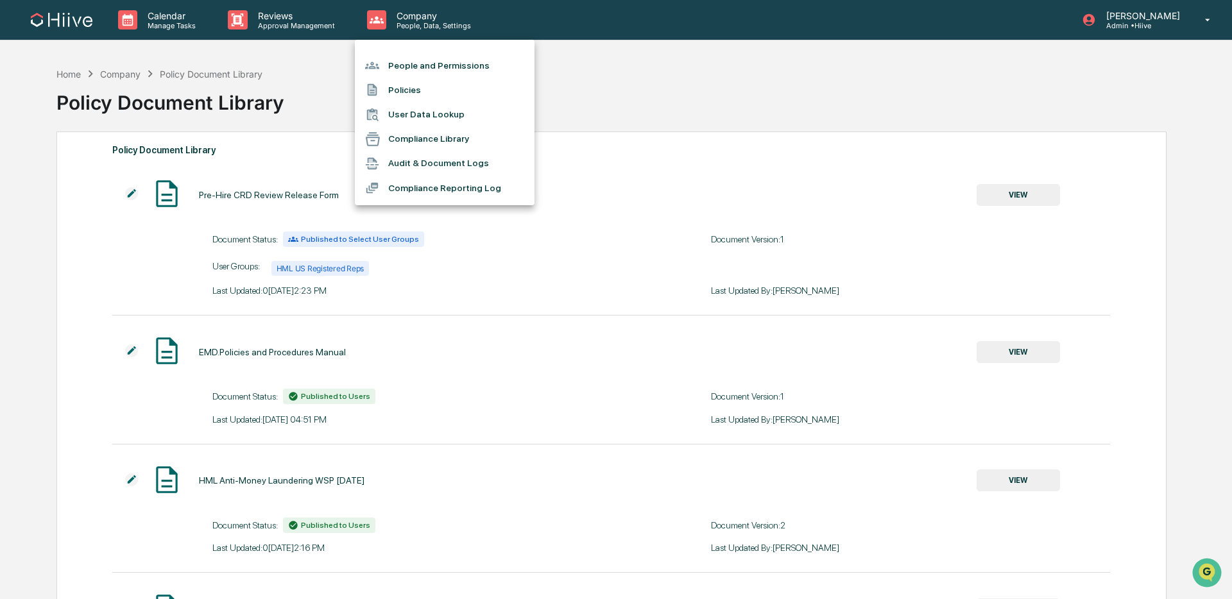
click at [287, 21] on div at bounding box center [616, 299] width 1232 height 599
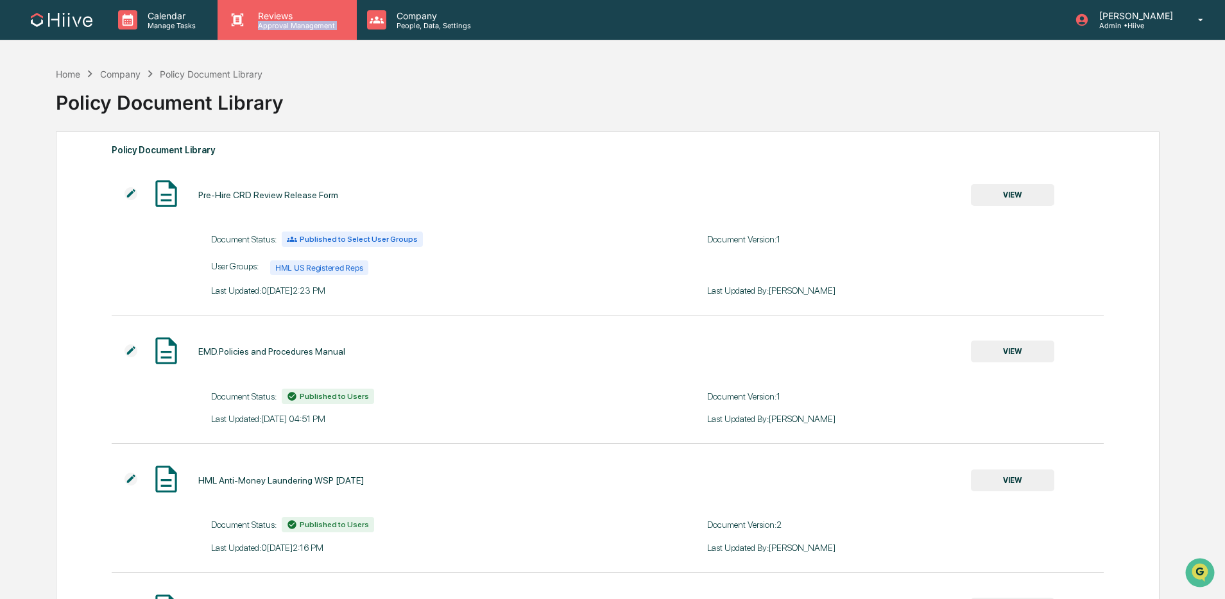
click at [286, 21] on p "Approval Management" at bounding box center [295, 25] width 94 height 9
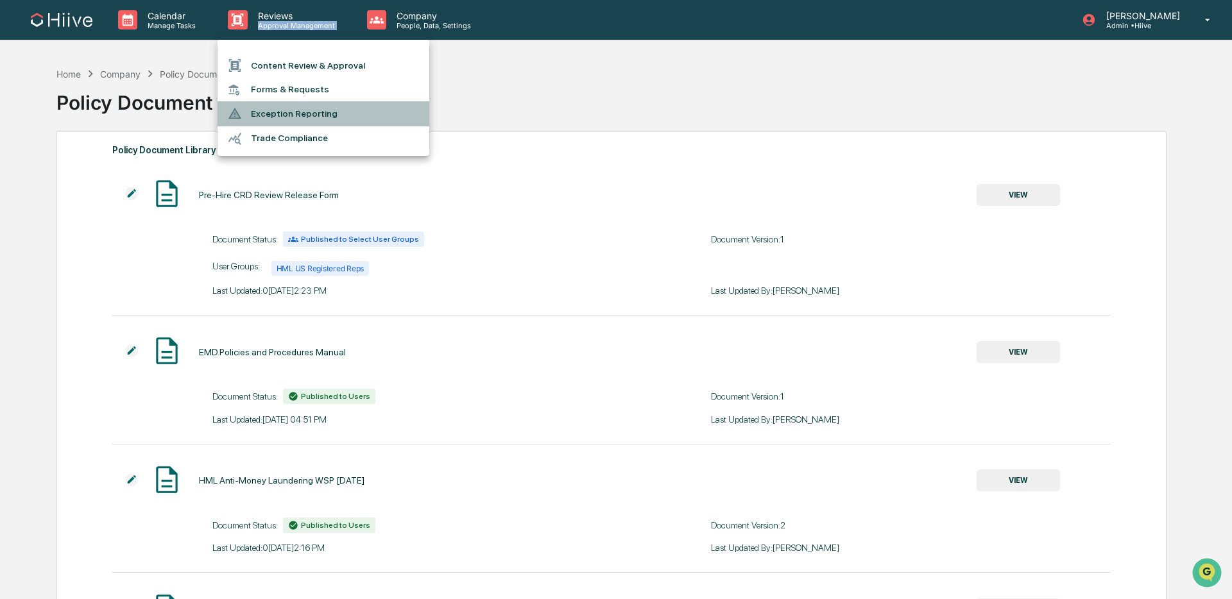
click at [327, 114] on li "Exception Reporting" at bounding box center [323, 113] width 212 height 24
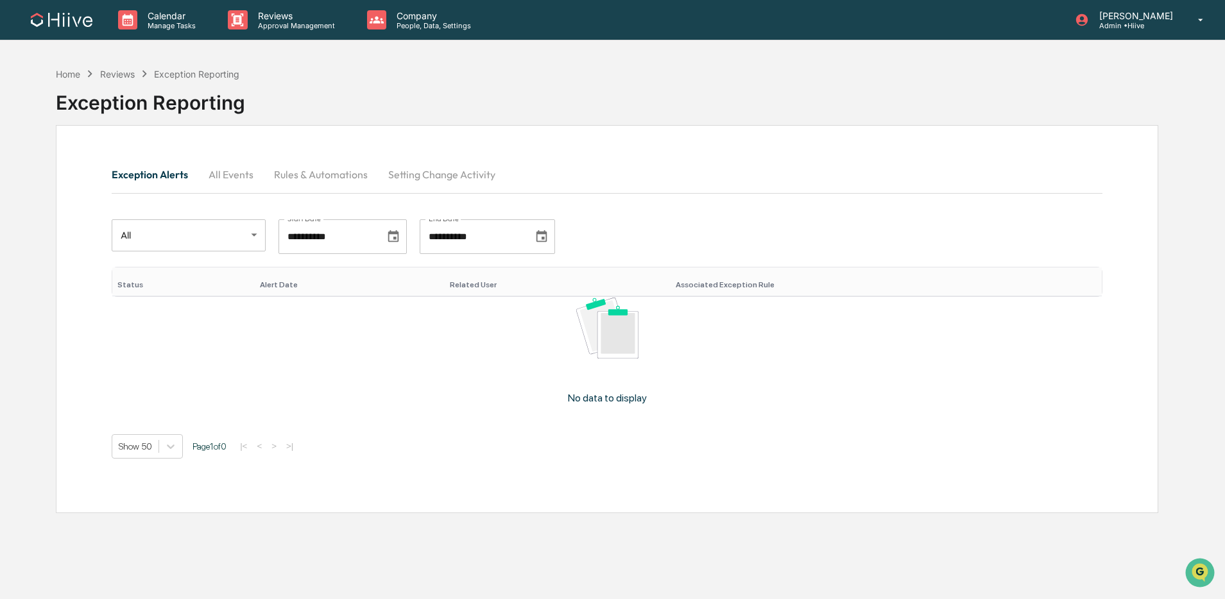
click at [246, 165] on button "All Events" at bounding box center [230, 174] width 65 height 31
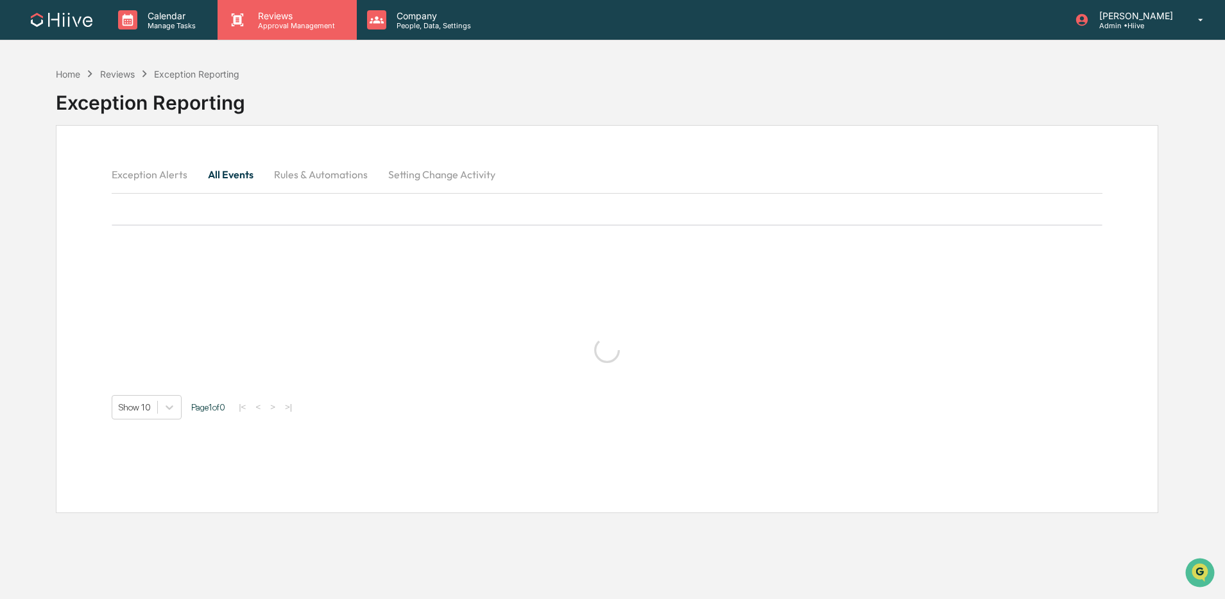
click at [331, 29] on p "Approval Management" at bounding box center [295, 25] width 94 height 9
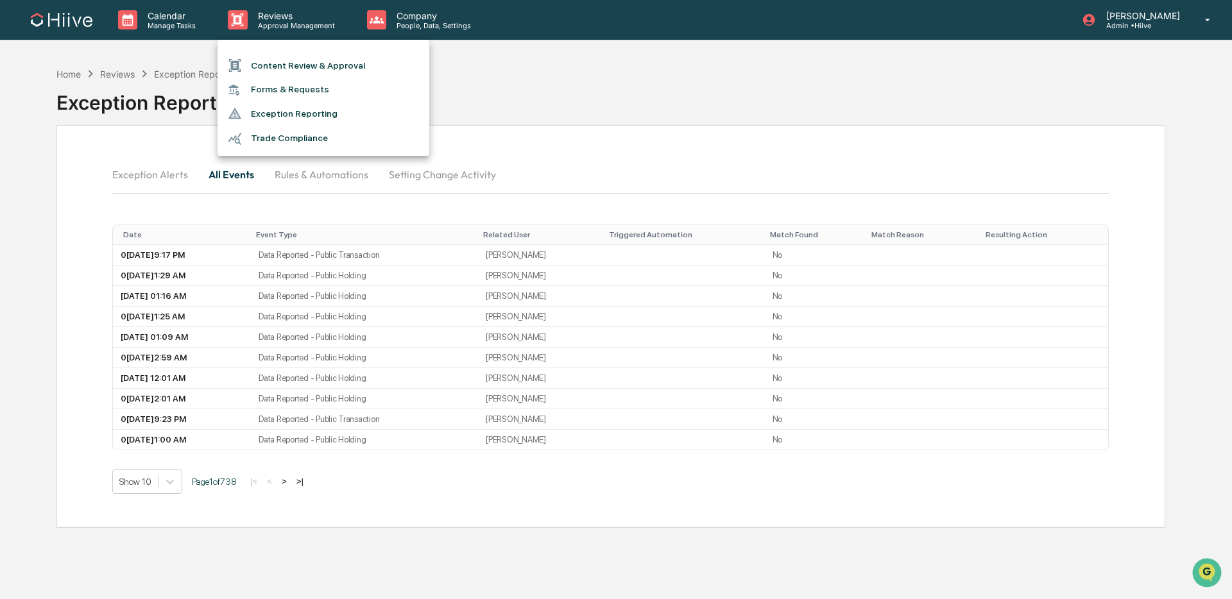
click at [392, 19] on div at bounding box center [616, 299] width 1232 height 599
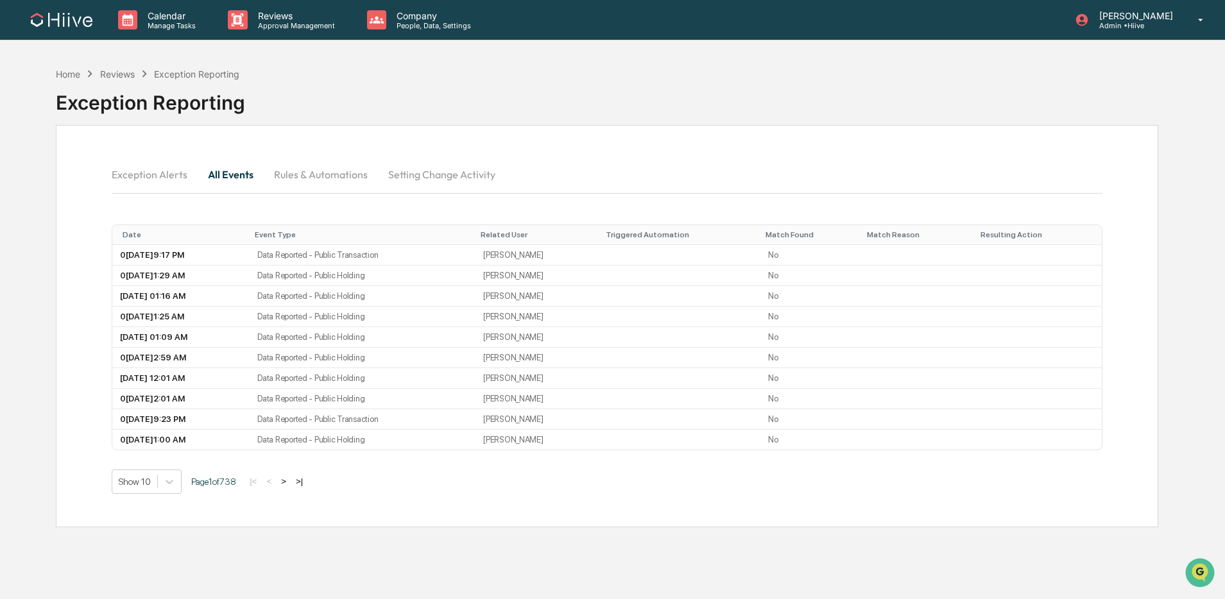
click at [290, 487] on button ">" at bounding box center [283, 481] width 13 height 11
click at [291, 487] on button ">" at bounding box center [284, 481] width 13 height 11
click at [342, 180] on button "Rules & Automations" at bounding box center [321, 173] width 114 height 31
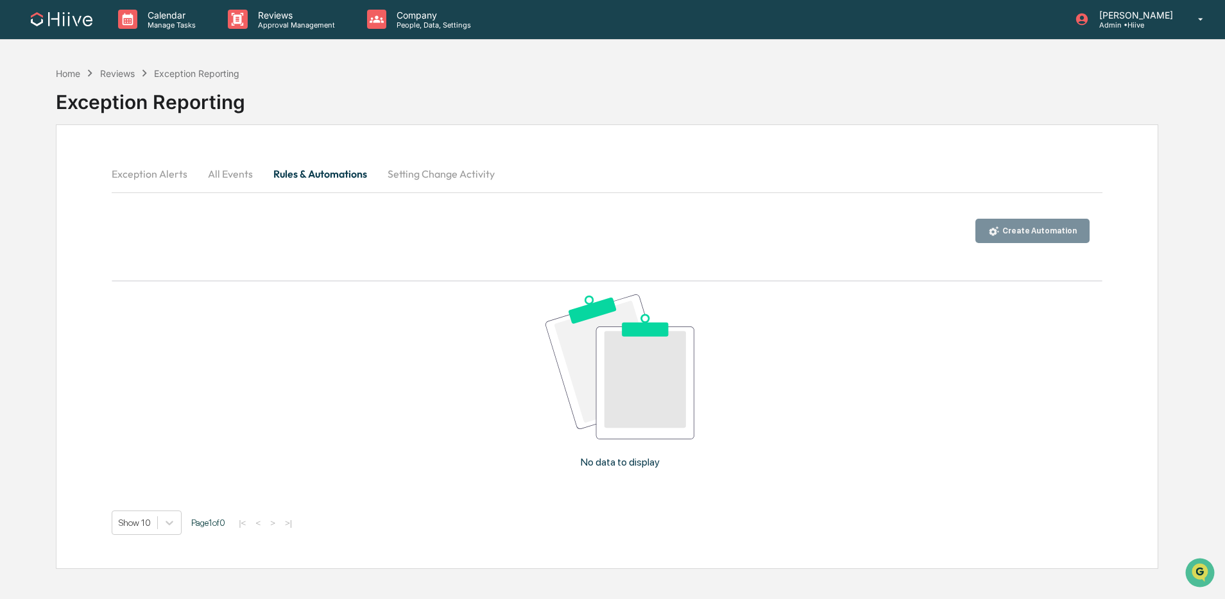
scroll to position [1, 0]
drag, startPoint x: 409, startPoint y: 179, endPoint x: 319, endPoint y: 174, distance: 89.3
click at [408, 179] on button "Setting Change Activity" at bounding box center [441, 173] width 128 height 31
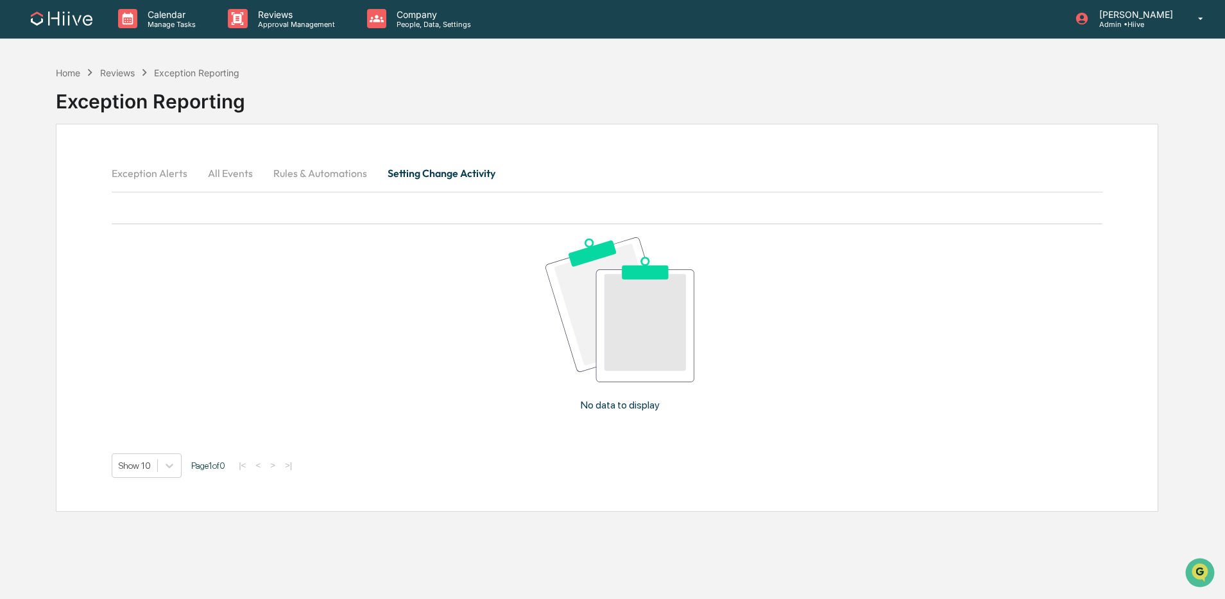
drag, startPoint x: 231, startPoint y: 177, endPoint x: 171, endPoint y: 174, distance: 59.7
click at [230, 177] on button "All Events" at bounding box center [230, 173] width 65 height 31
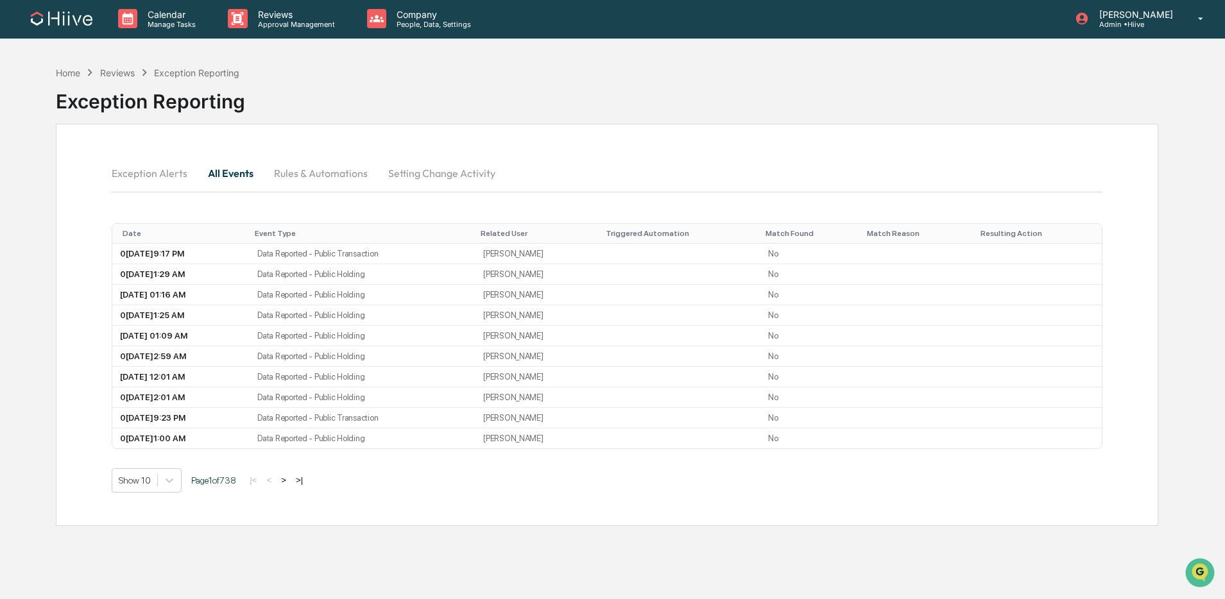
click at [158, 173] on button "Exception Alerts" at bounding box center [155, 173] width 86 height 31
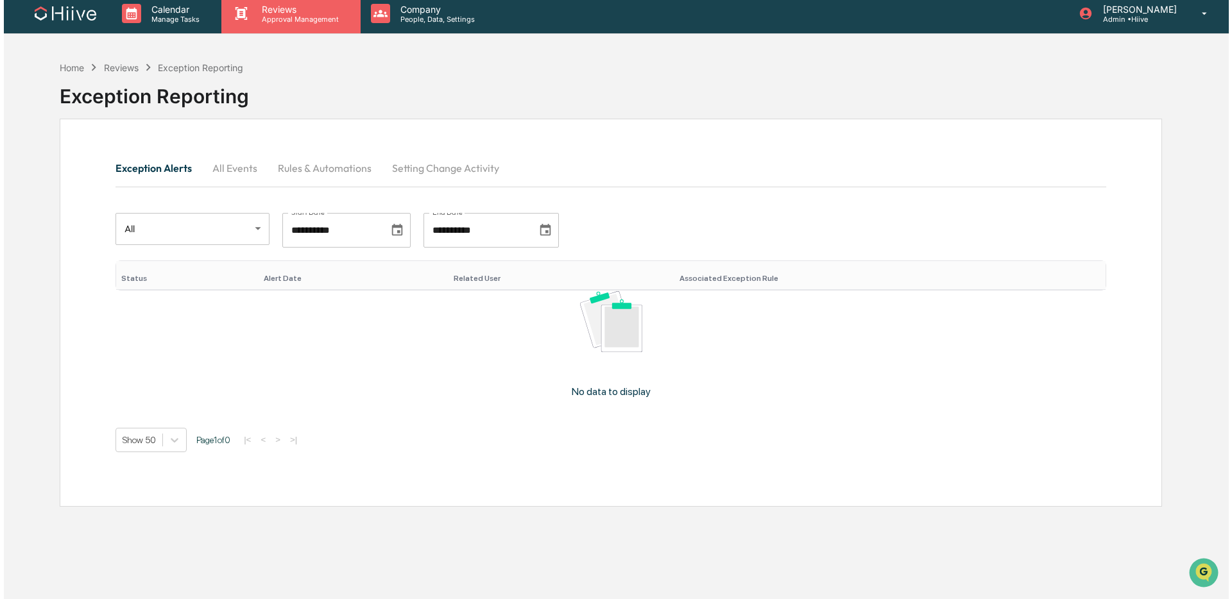
scroll to position [8, 0]
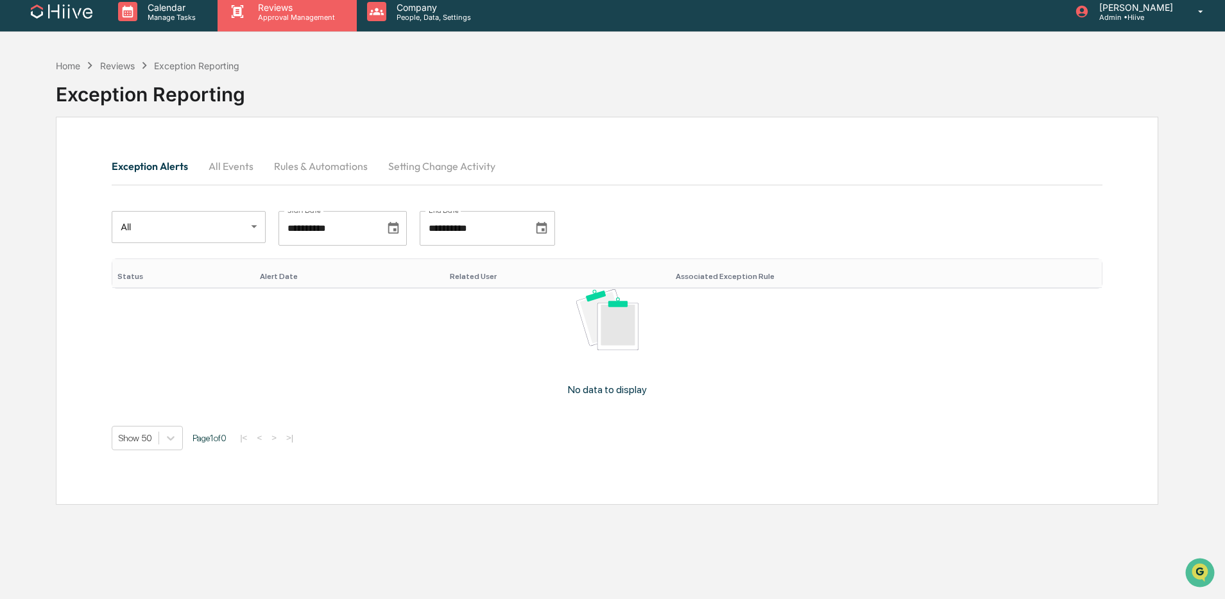
click at [337, 13] on p "Approval Management" at bounding box center [295, 17] width 94 height 9
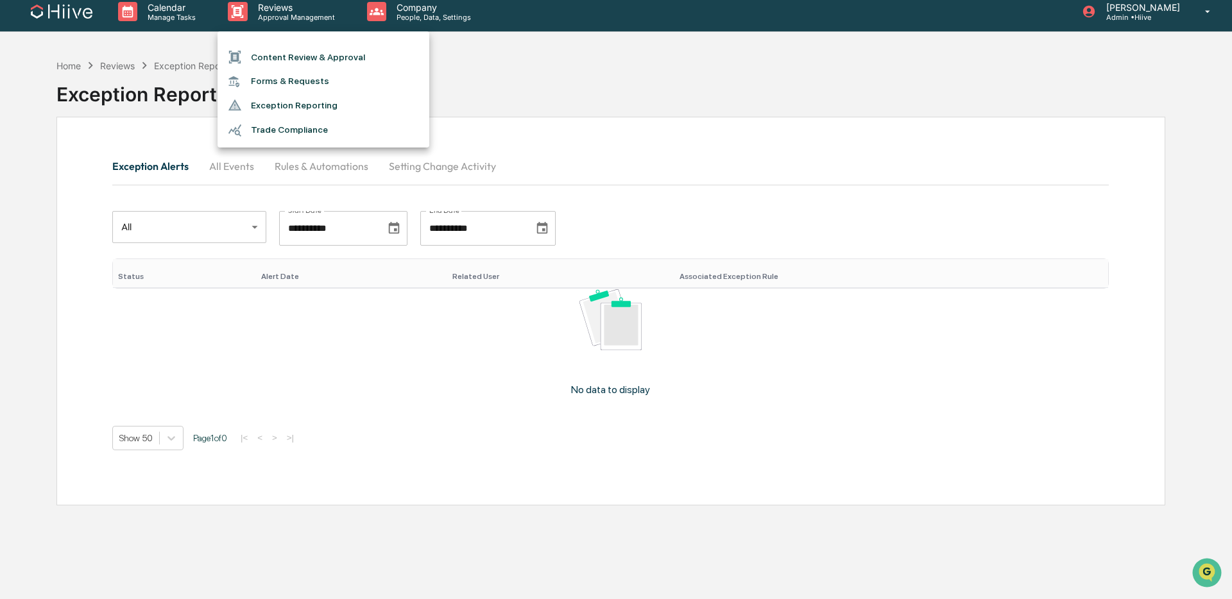
click at [407, 13] on div at bounding box center [616, 299] width 1232 height 599
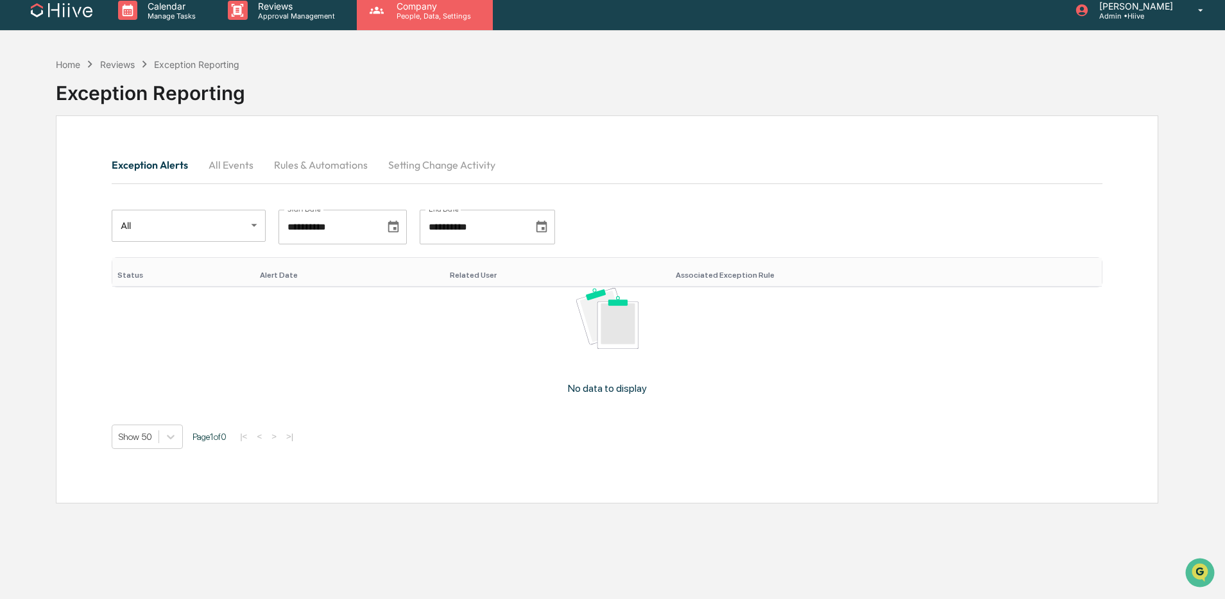
click at [401, 13] on p "People, Data, Settings" at bounding box center [431, 16] width 91 height 9
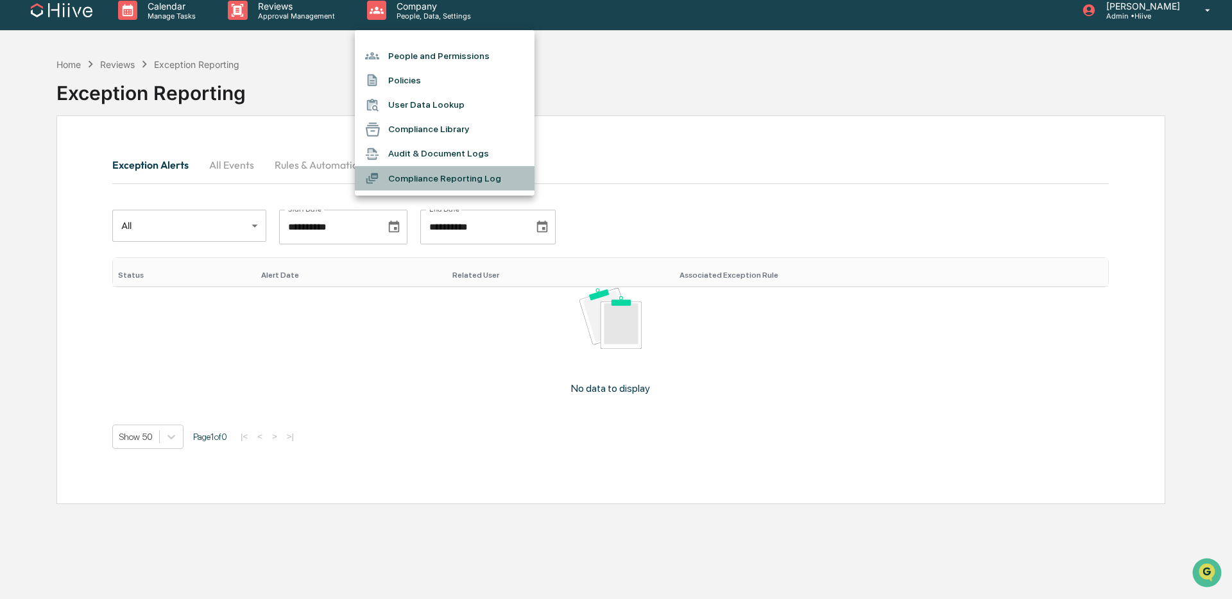
click at [464, 171] on li "Compliance Reporting Log" at bounding box center [445, 178] width 180 height 24
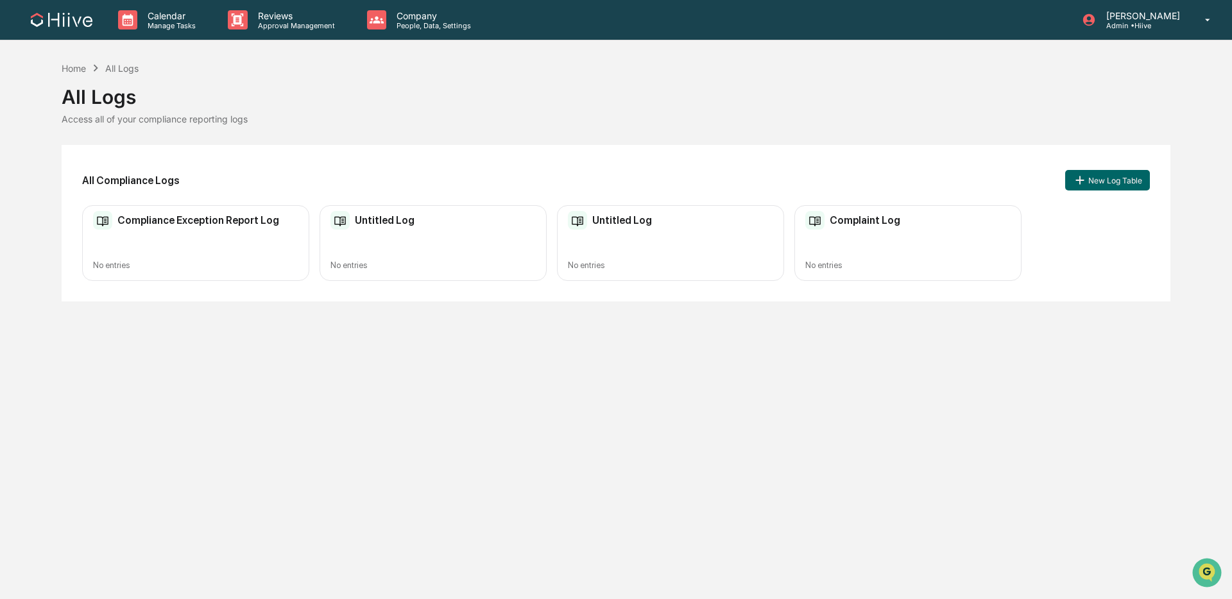
click at [139, 223] on h2 "Compliance Exception Report Log" at bounding box center [198, 220] width 162 height 12
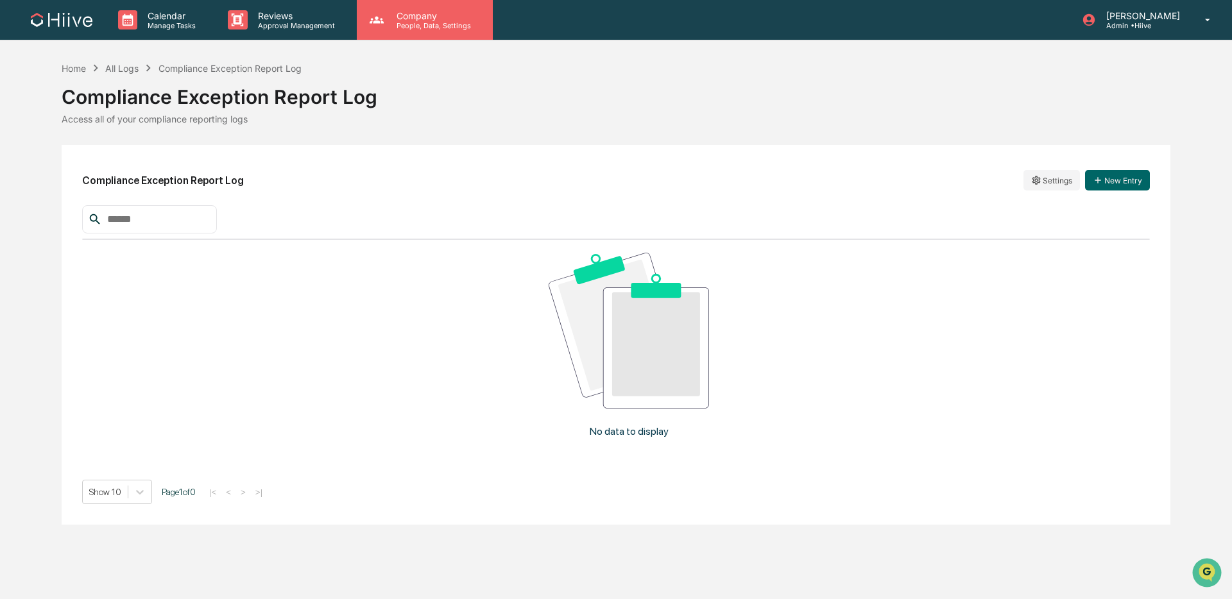
click at [402, 14] on p "Company" at bounding box center [431, 15] width 91 height 11
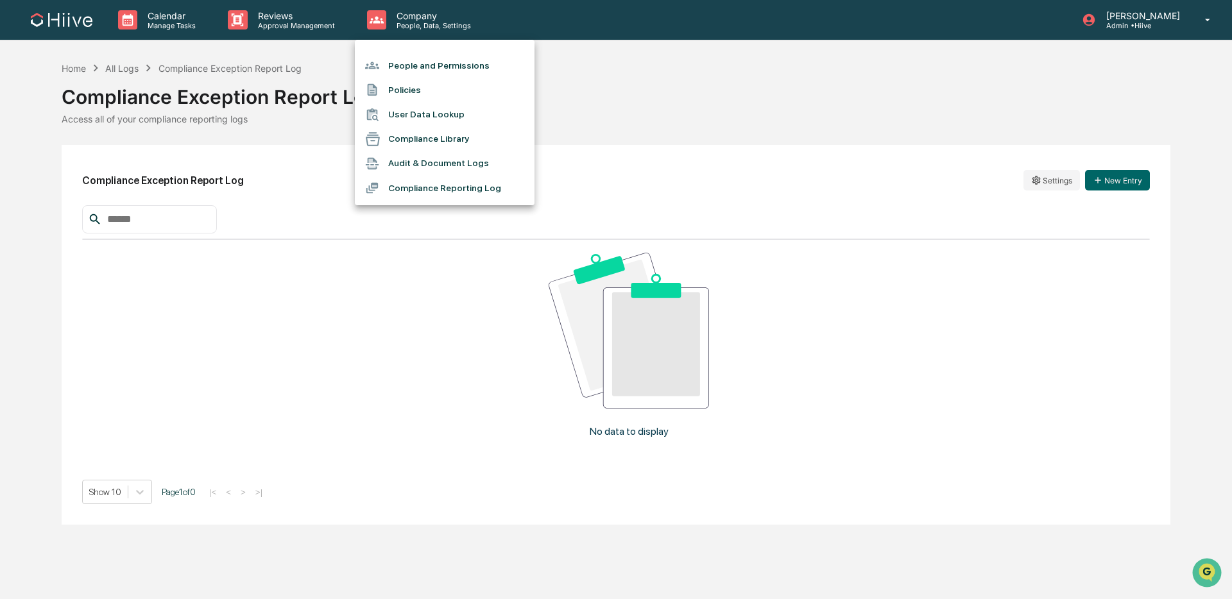
click at [129, 32] on div at bounding box center [616, 299] width 1232 height 599
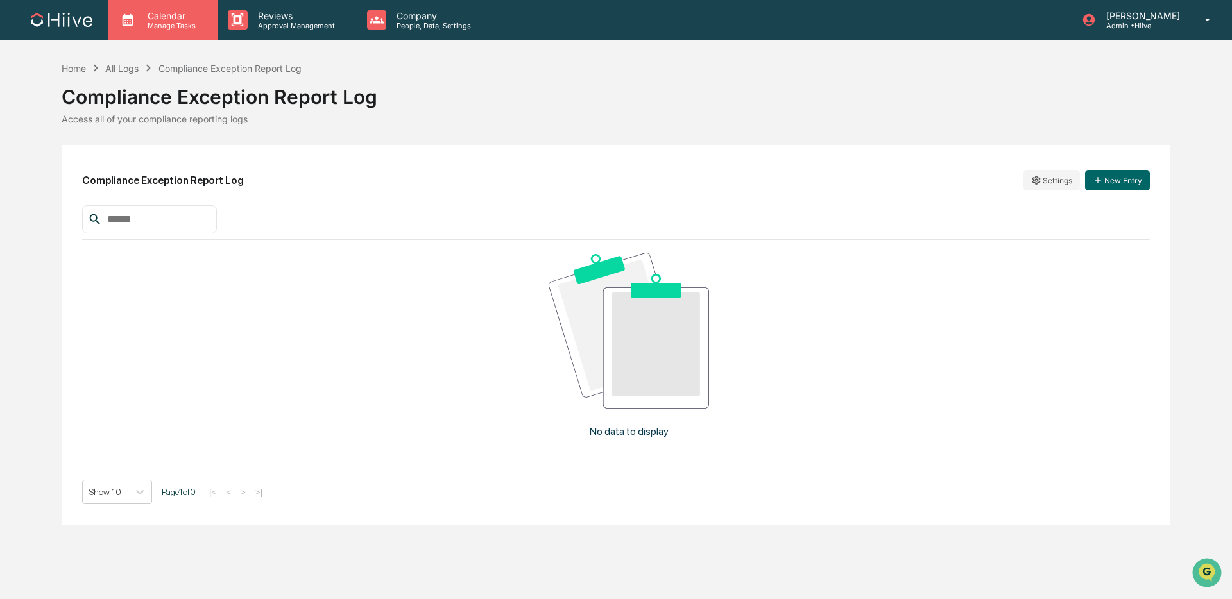
click at [156, 27] on p "Manage Tasks" at bounding box center [169, 25] width 65 height 9
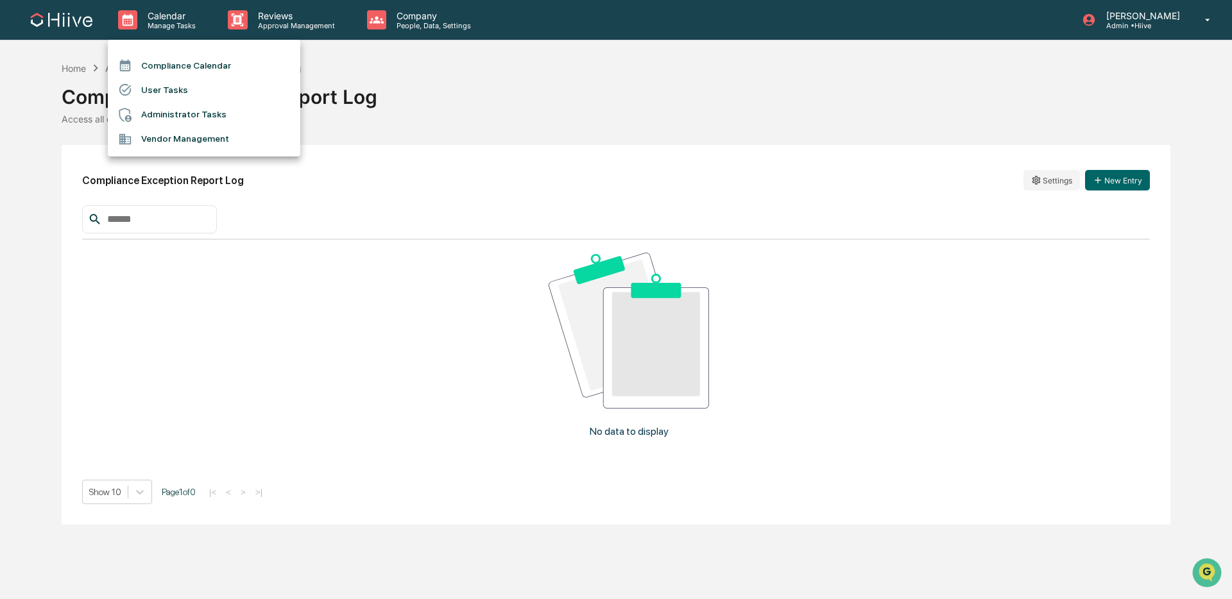
click at [164, 116] on li "Administrator Tasks" at bounding box center [204, 115] width 192 height 24
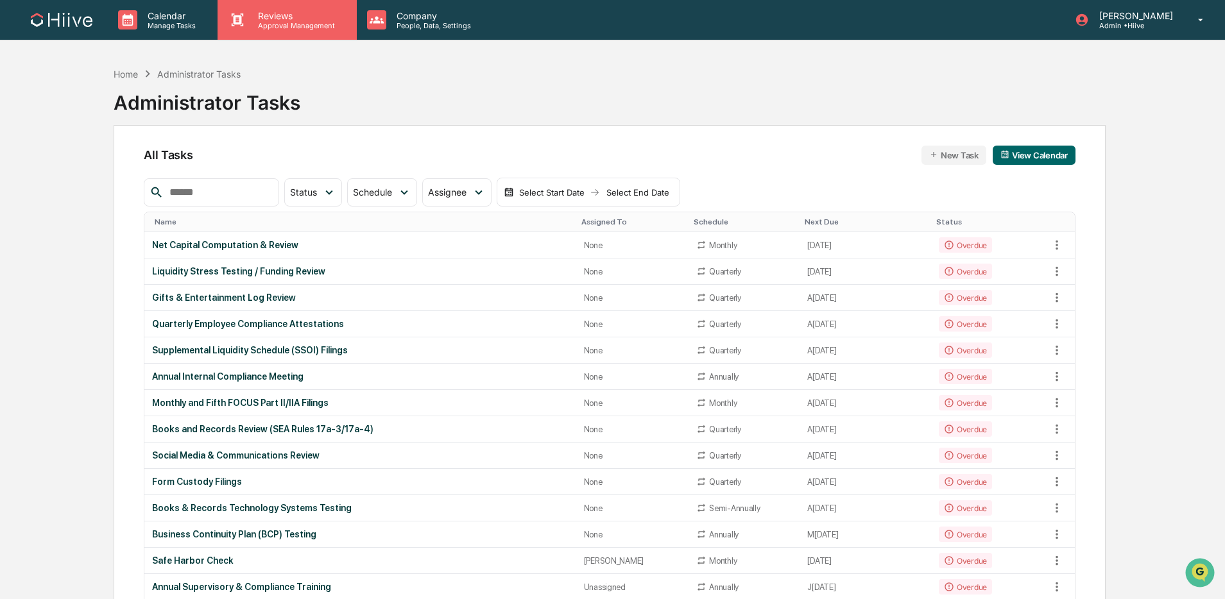
click at [245, 19] on icon at bounding box center [237, 19] width 19 height 19
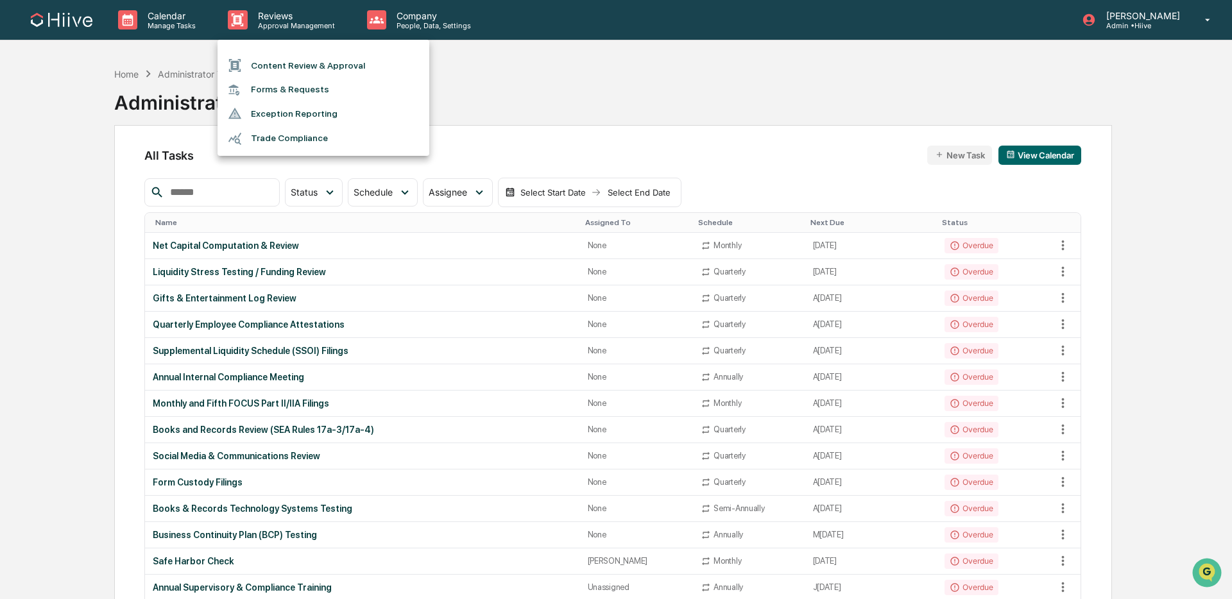
click at [309, 88] on li "Forms & Requests" at bounding box center [323, 90] width 212 height 24
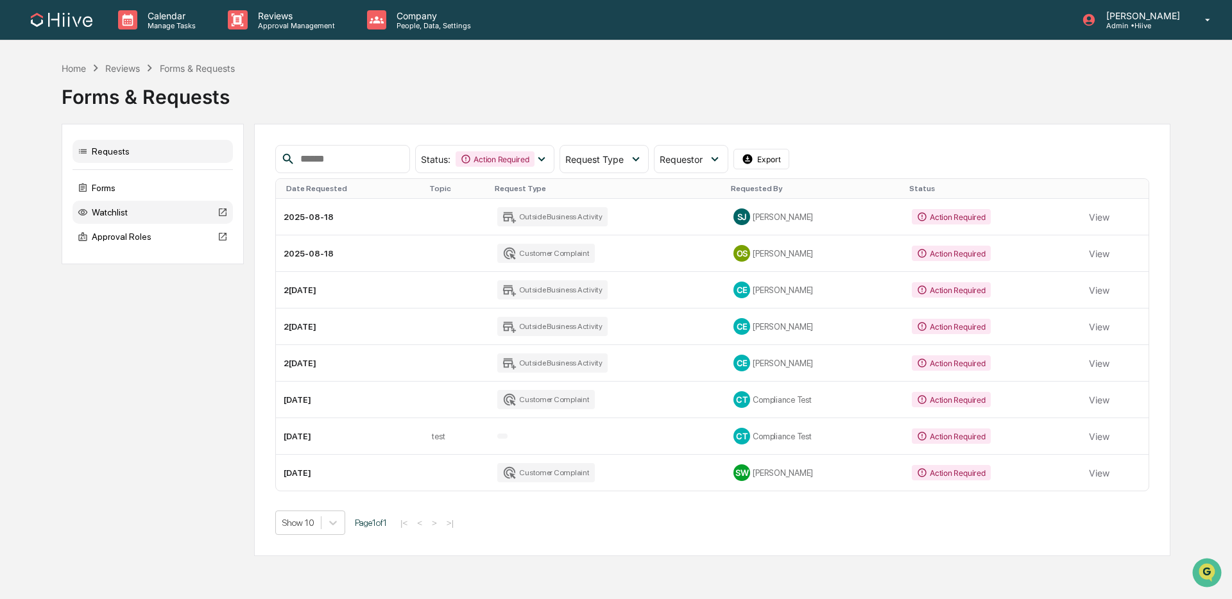
click at [148, 219] on div "Watchlist" at bounding box center [152, 212] width 160 height 23
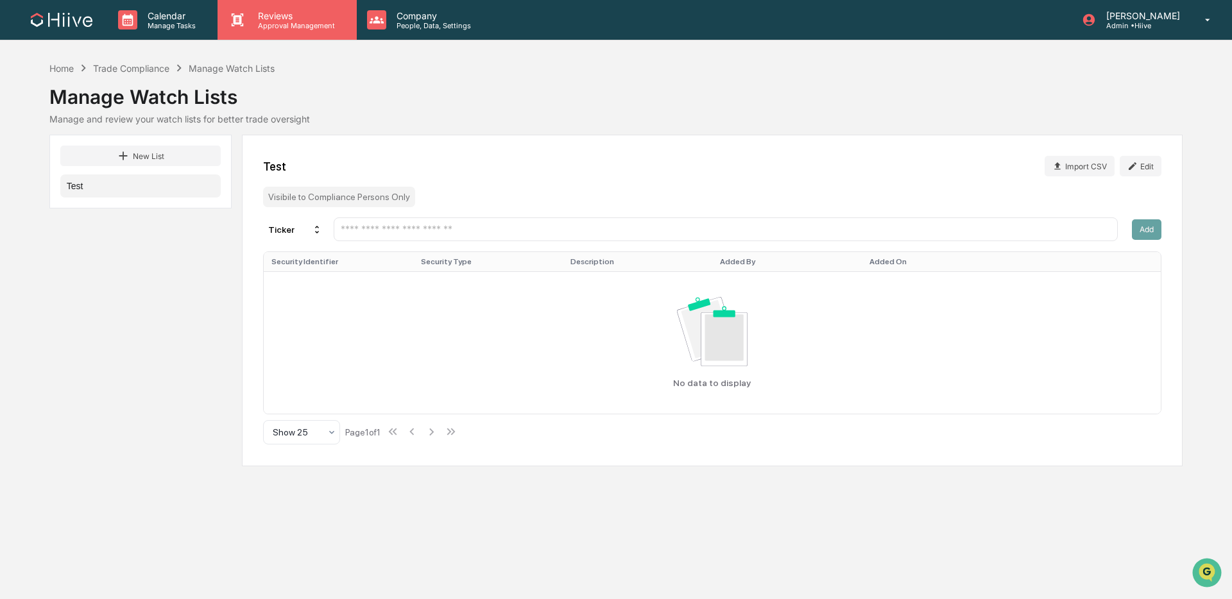
click at [289, 30] on div "Reviews Approval Management" at bounding box center [286, 20] width 139 height 40
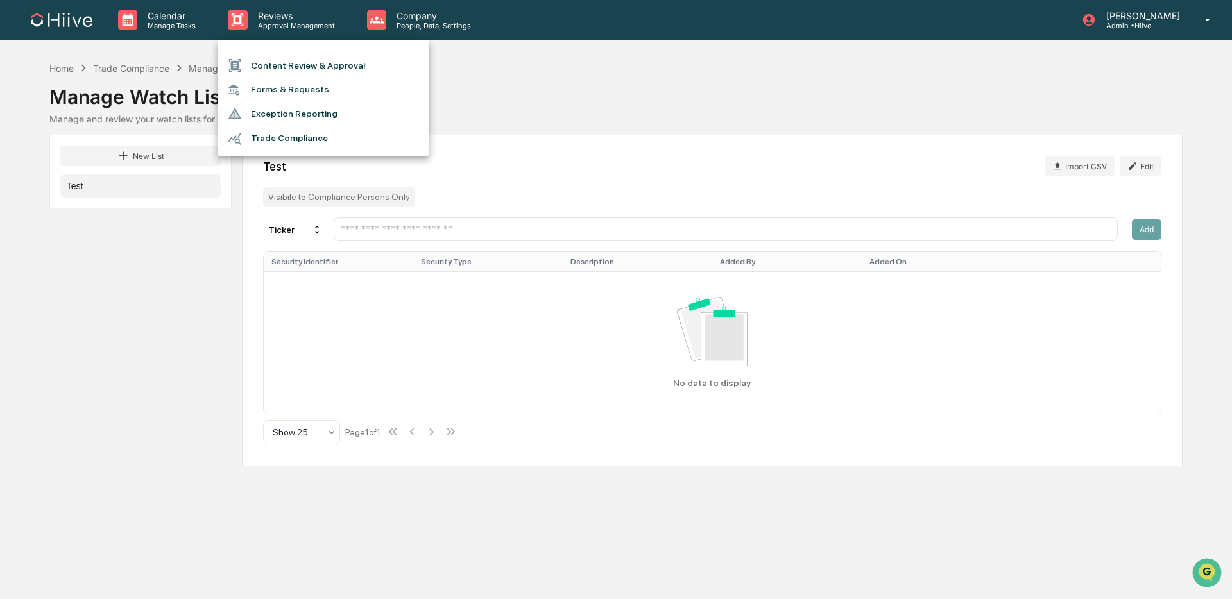
click at [310, 61] on li "Content Review & Approval" at bounding box center [323, 65] width 212 height 24
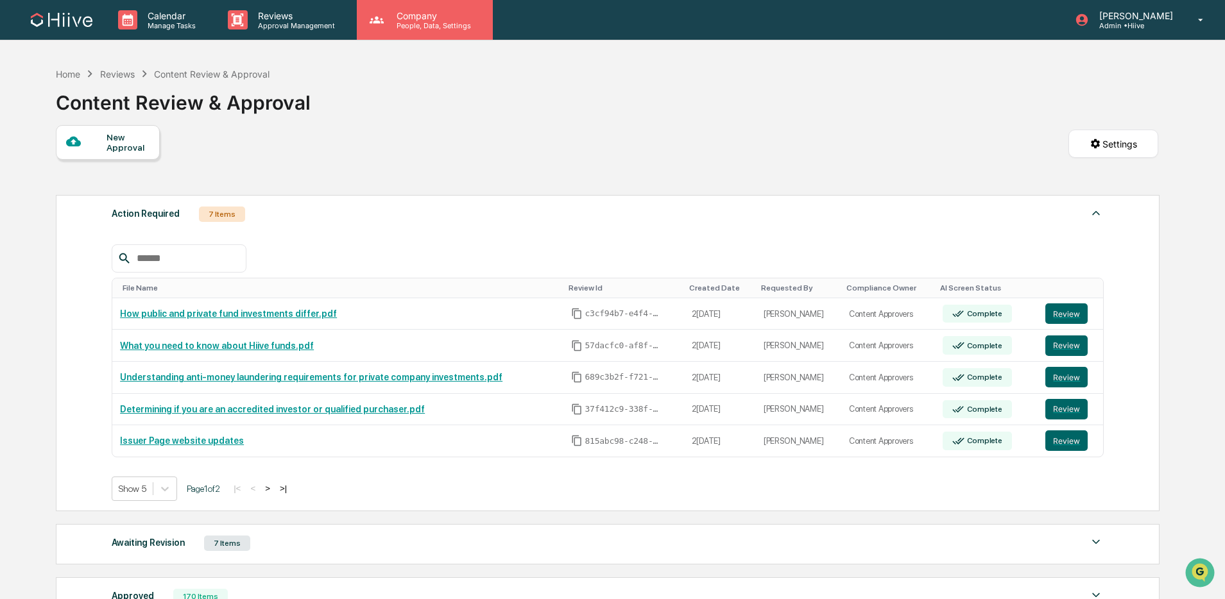
click at [381, 19] on icon at bounding box center [376, 19] width 19 height 19
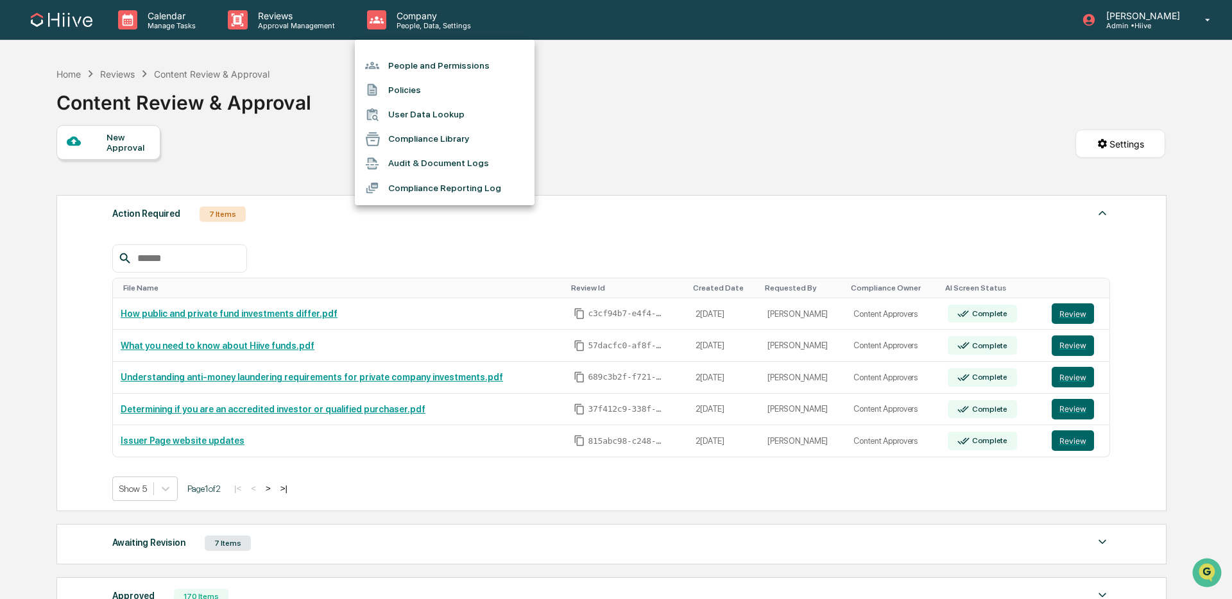
click at [425, 92] on li "Policies" at bounding box center [445, 90] width 180 height 24
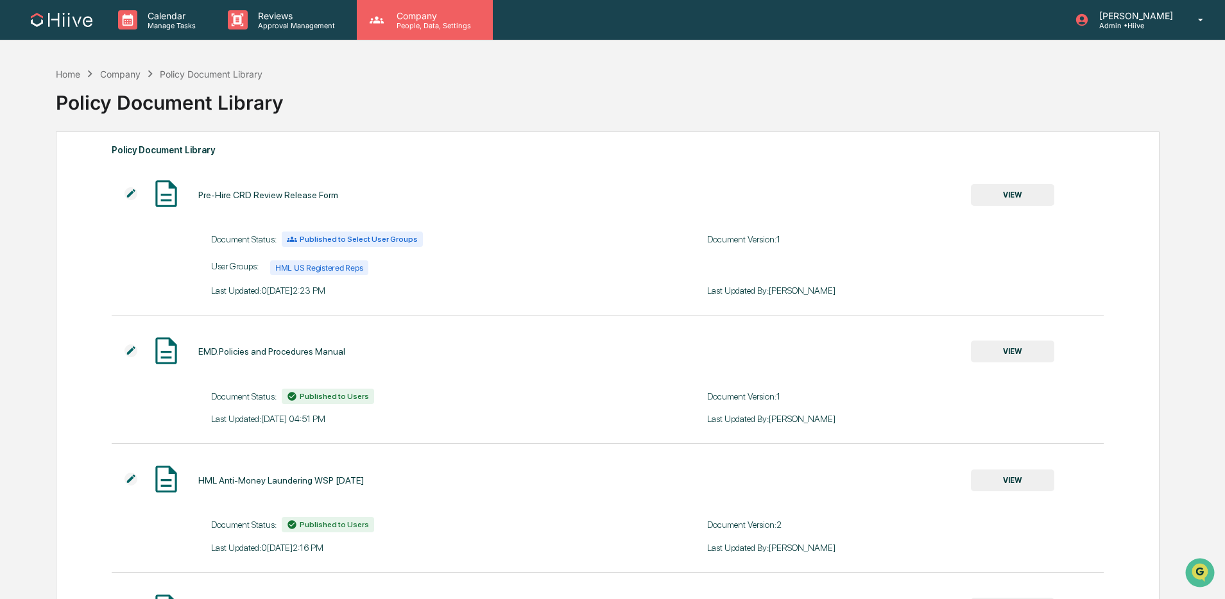
click at [399, 31] on div "Company People, Data, Settings" at bounding box center [425, 20] width 136 height 40
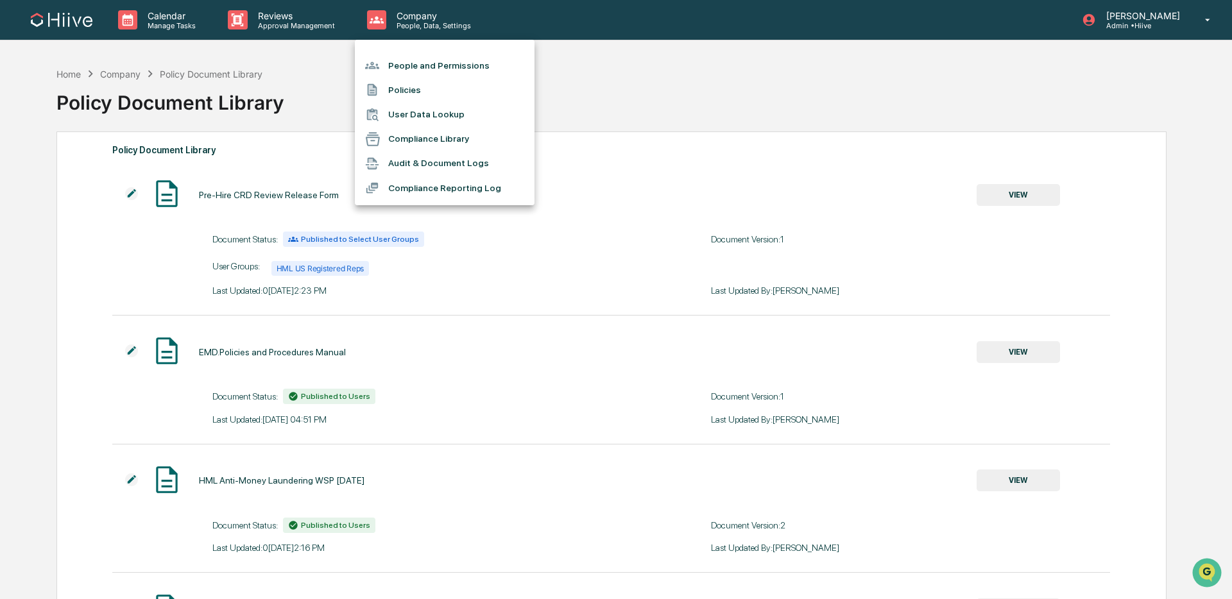
click at [430, 120] on li "User Data Lookup" at bounding box center [445, 115] width 180 height 24
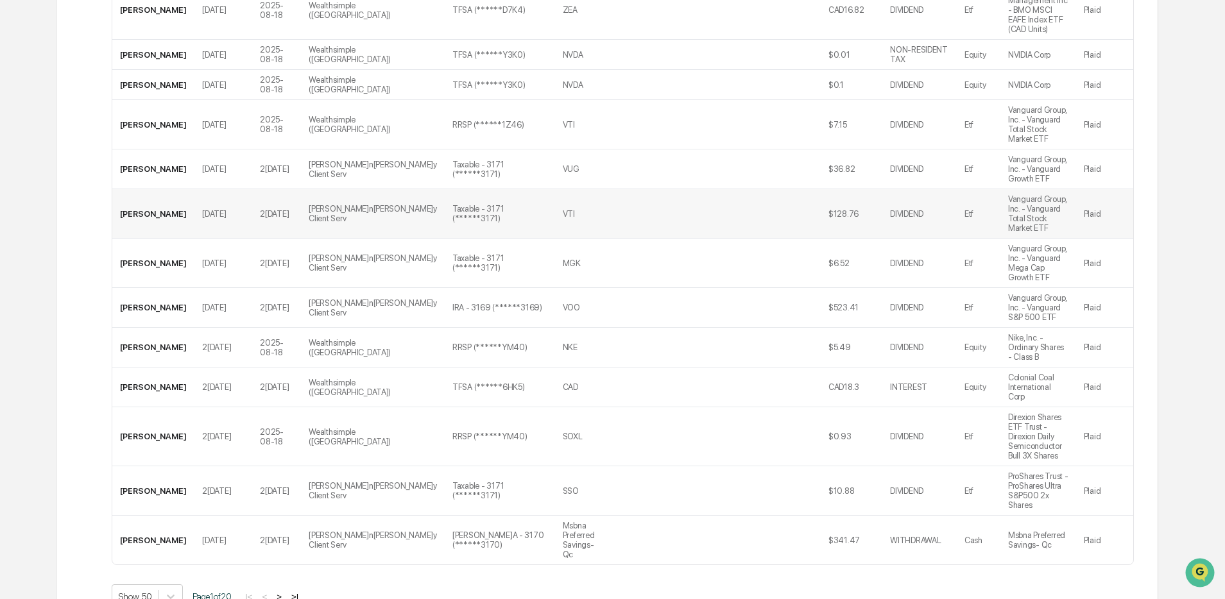
scroll to position [2015, 0]
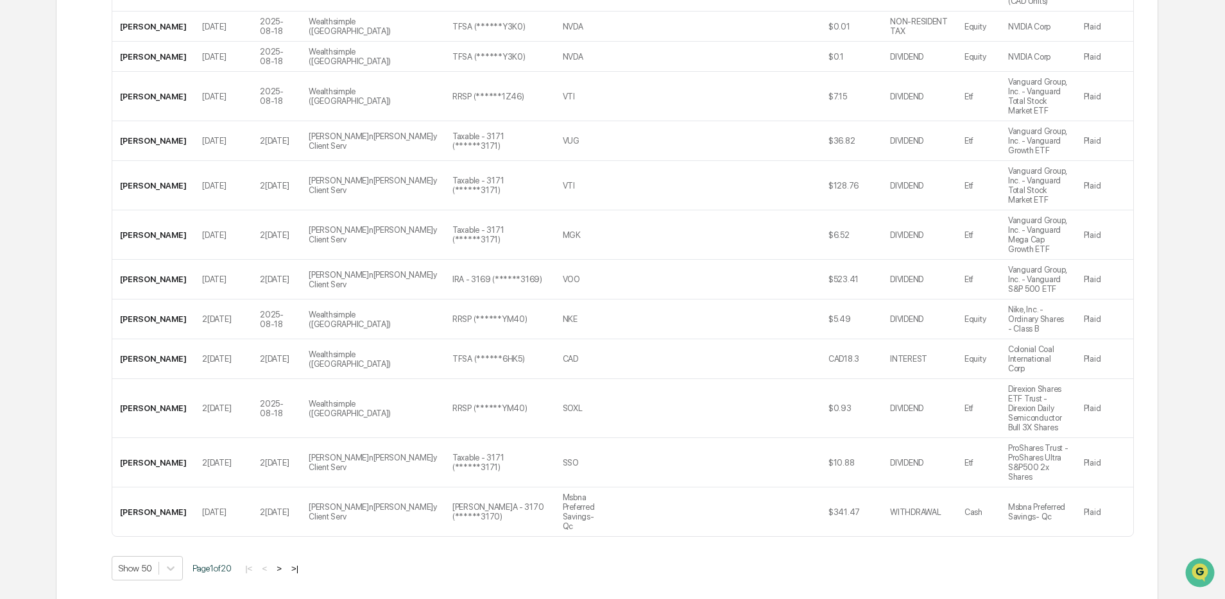
click at [285, 563] on button ">" at bounding box center [279, 568] width 13 height 11
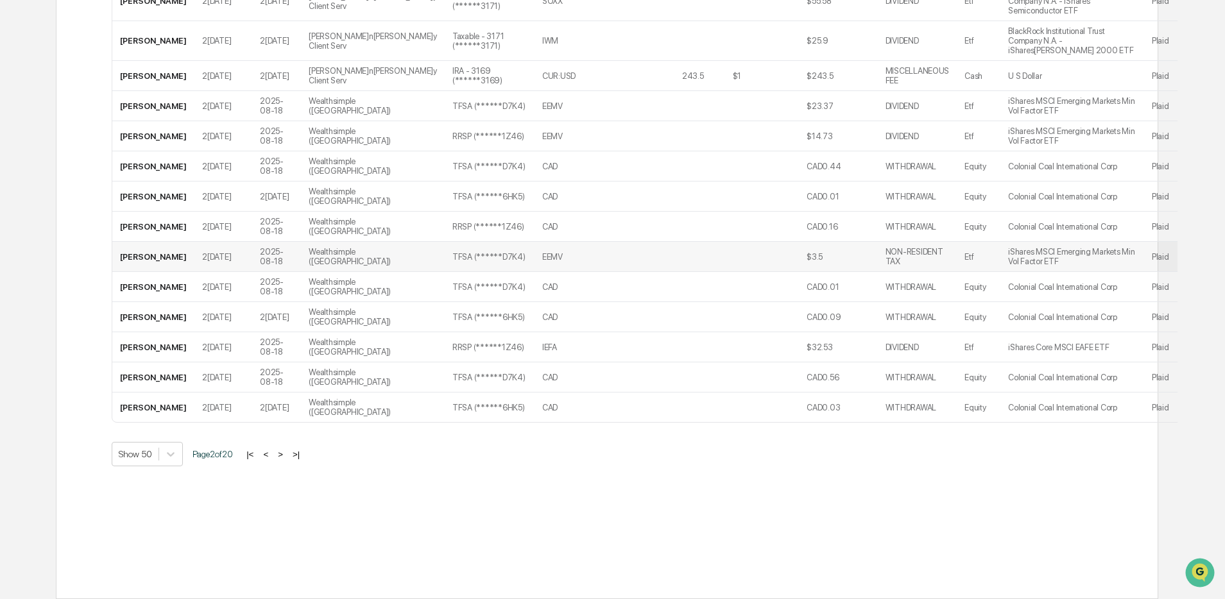
scroll to position [2067, 0]
click at [287, 453] on button ">" at bounding box center [280, 454] width 13 height 11
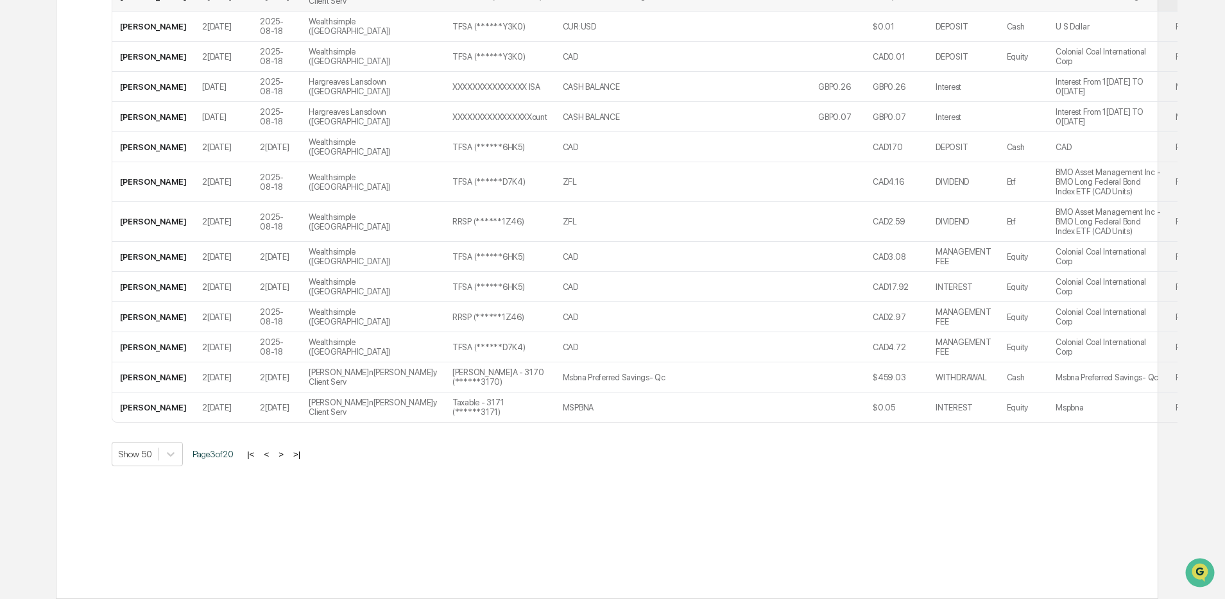
scroll to position [2087, 0]
click at [287, 450] on button ">" at bounding box center [281, 454] width 13 height 11
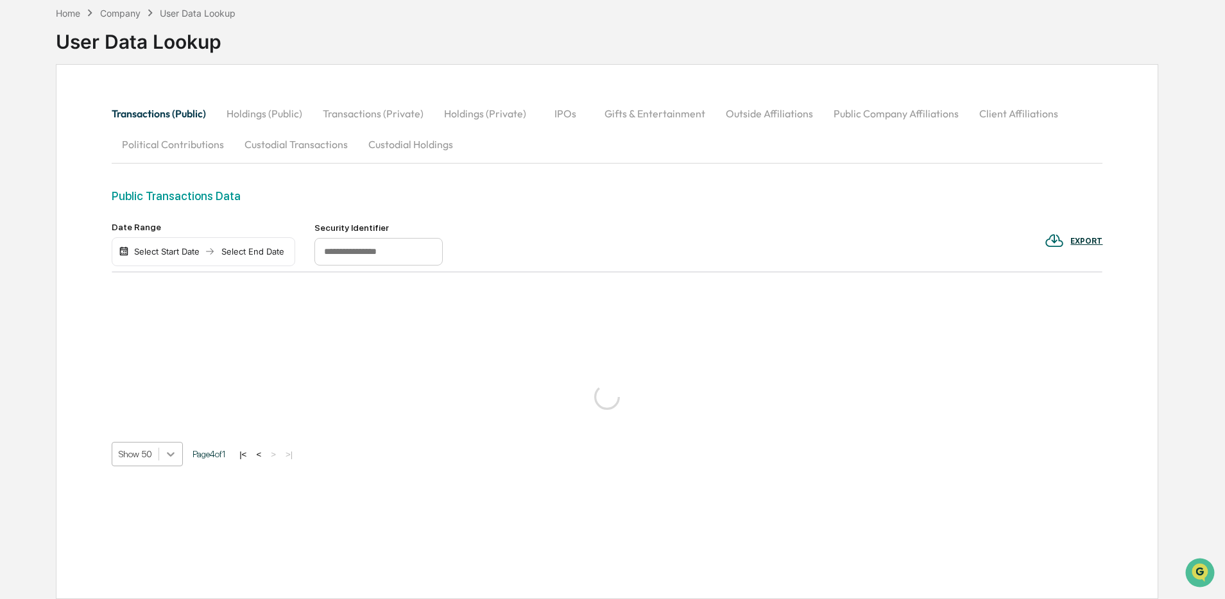
click at [166, 459] on icon at bounding box center [170, 454] width 13 height 13
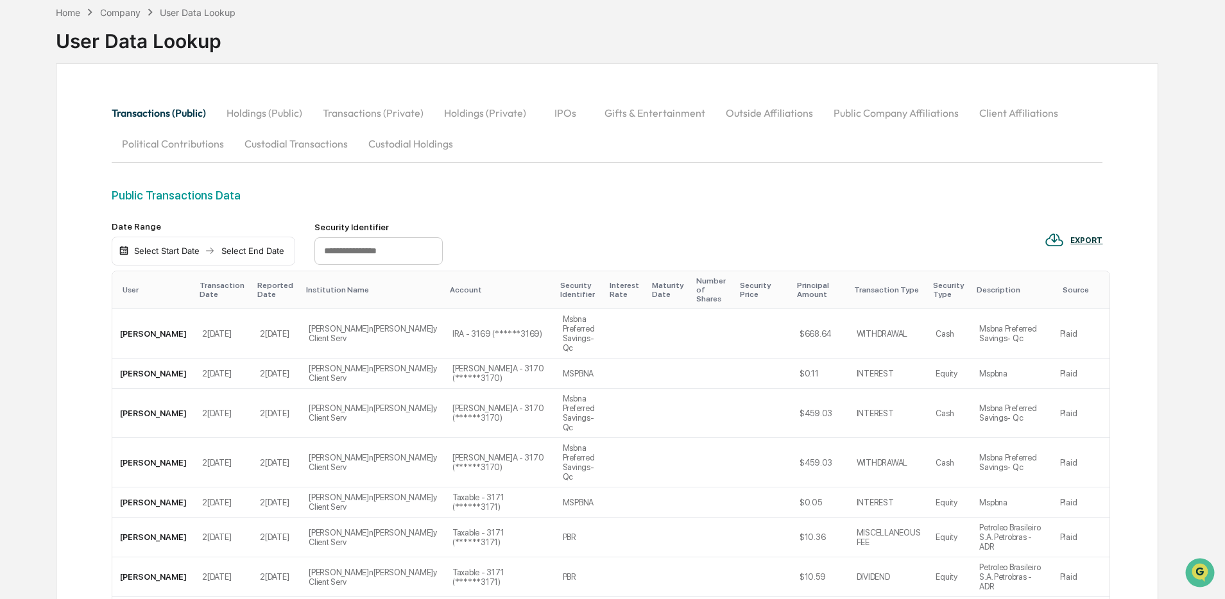
scroll to position [1882, 0]
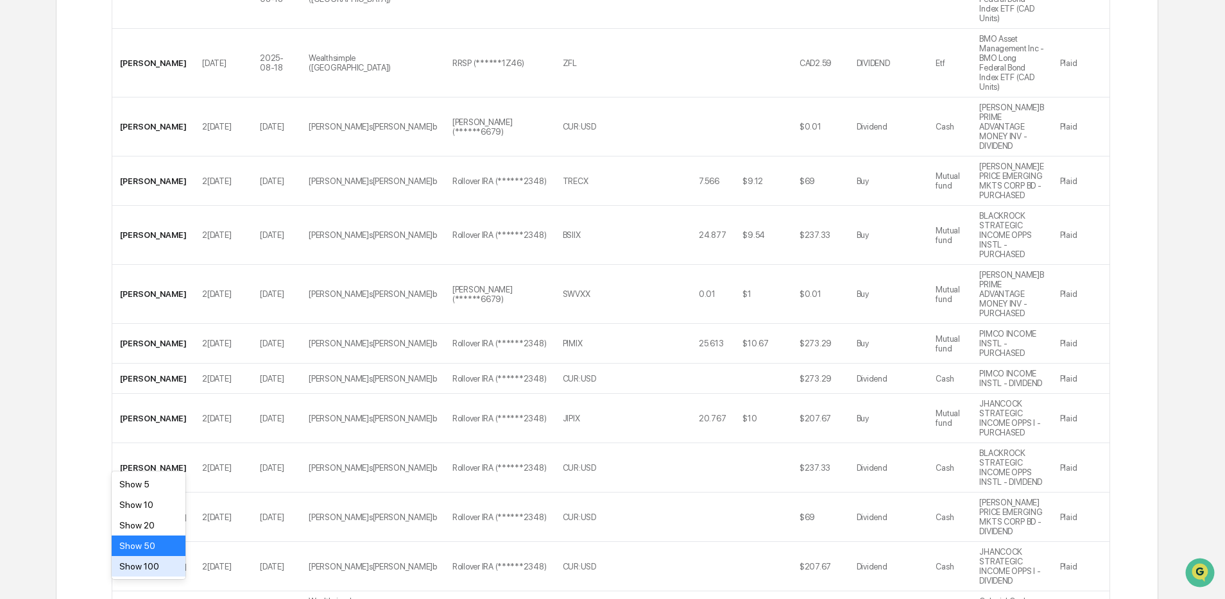
click at [150, 574] on div "Show 100" at bounding box center [149, 566] width 74 height 21
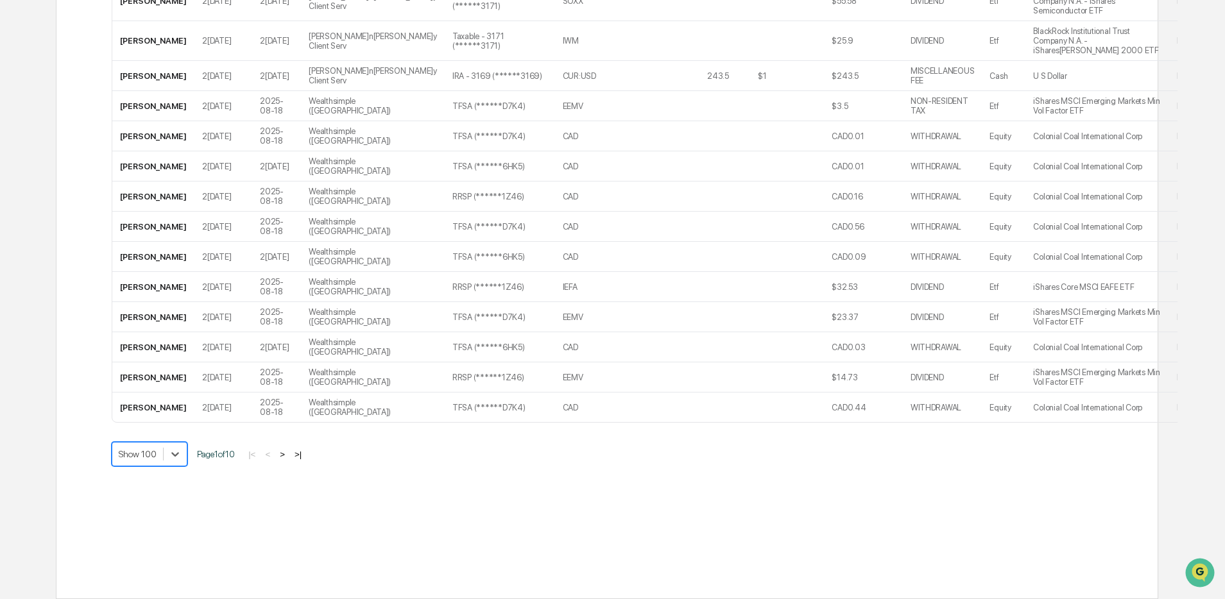
scroll to position [4408, 0]
click at [289, 454] on button ">" at bounding box center [282, 454] width 13 height 11
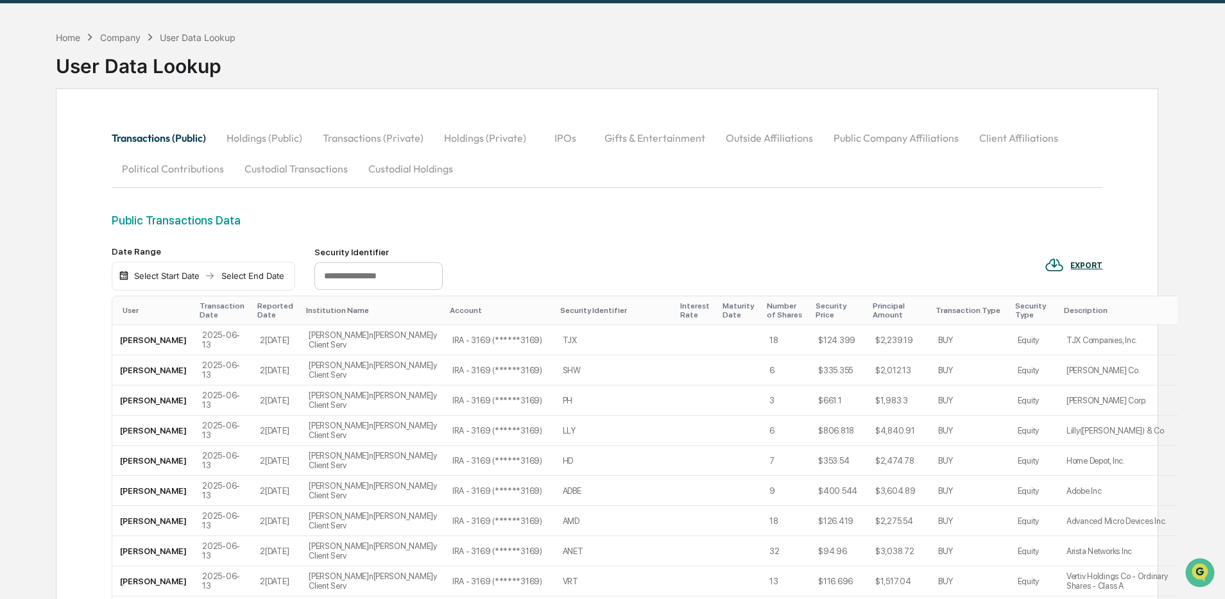
scroll to position [0, 0]
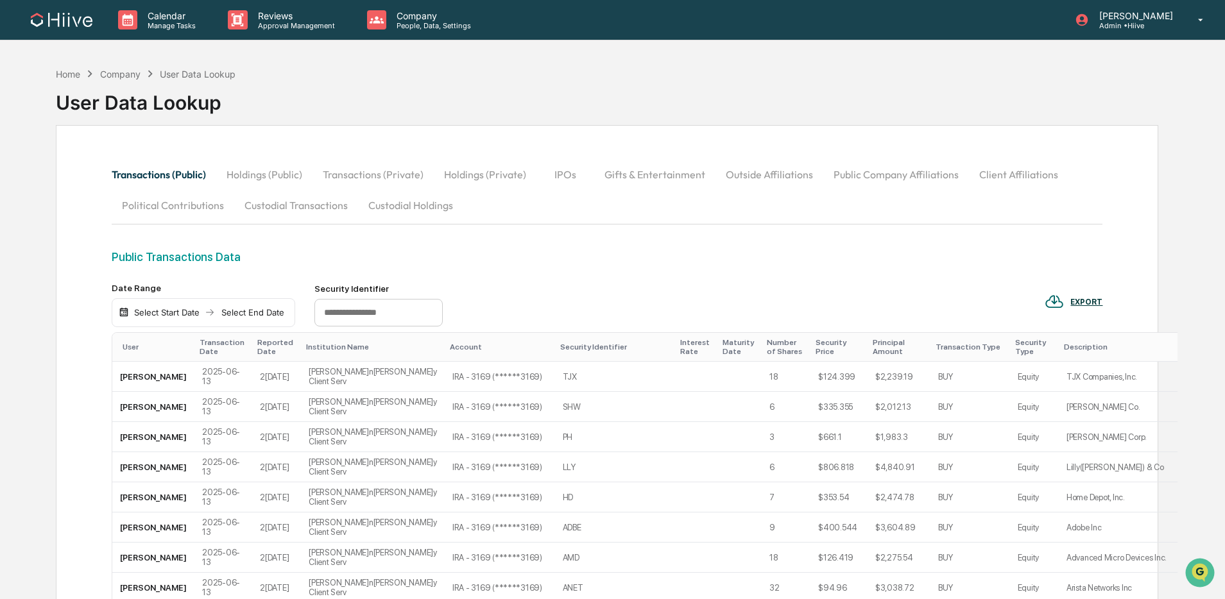
click at [323, 205] on button "Custodial Transactions" at bounding box center [296, 205] width 124 height 31
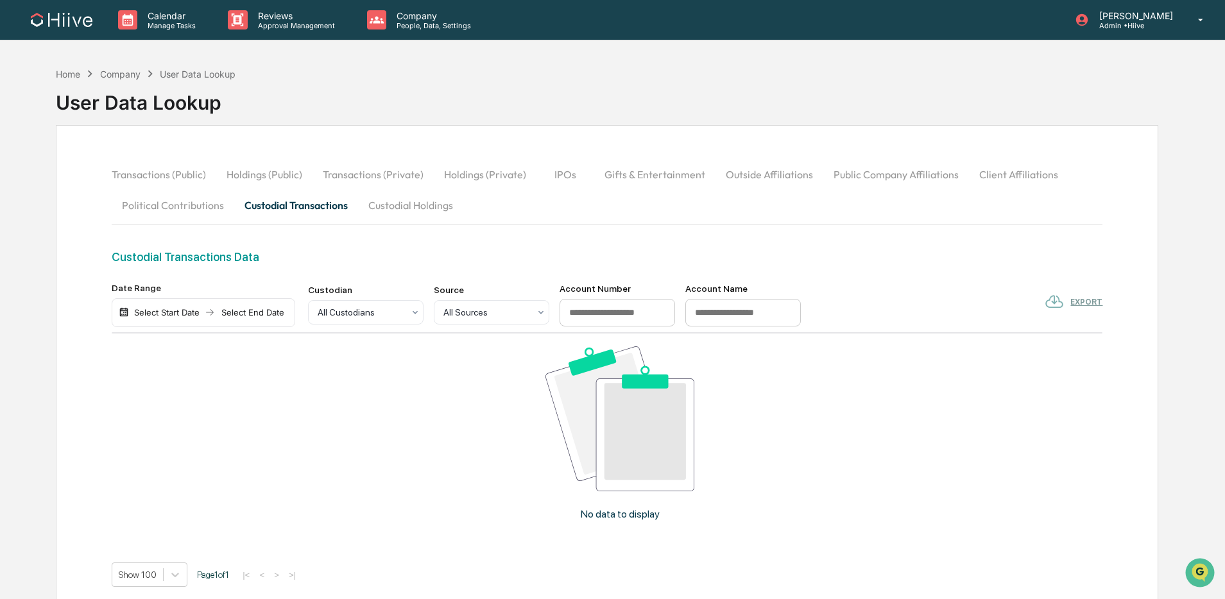
click at [384, 205] on button "Custodial Holdings" at bounding box center [410, 205] width 105 height 31
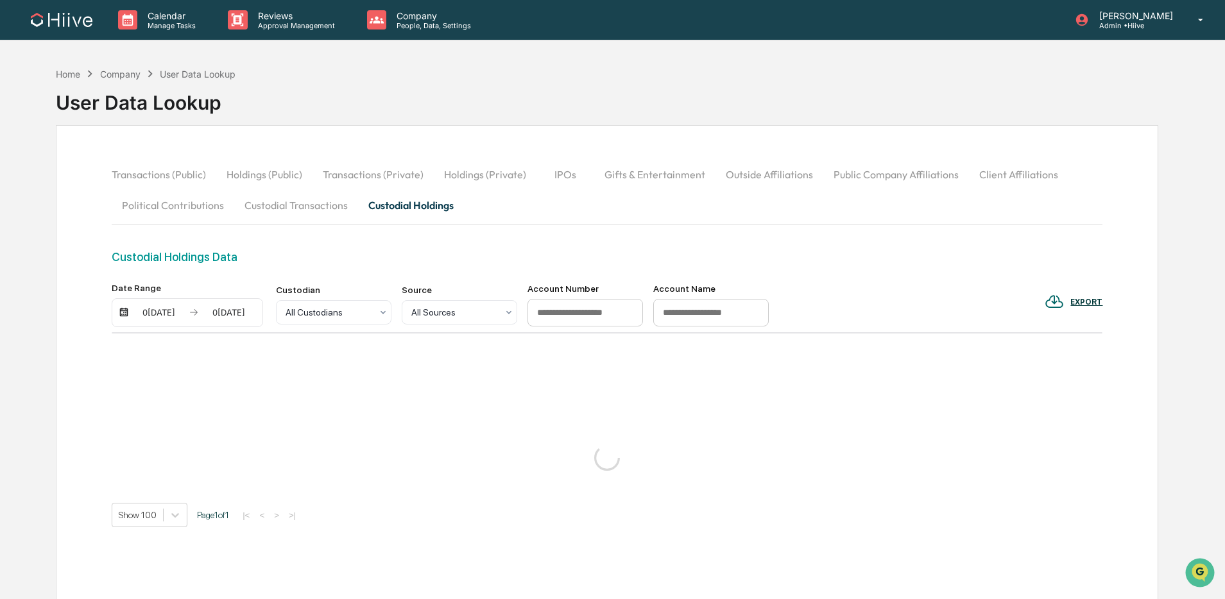
click at [218, 203] on button "Political Contributions" at bounding box center [173, 205] width 123 height 31
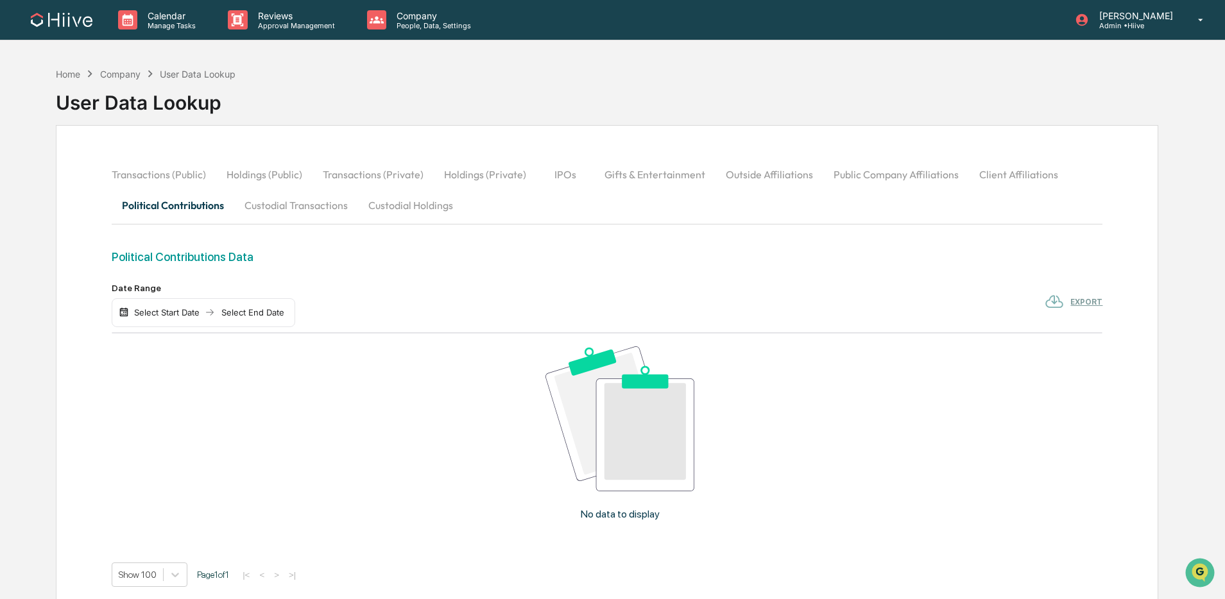
click at [200, 180] on button "Transactions (Public)" at bounding box center [164, 174] width 105 height 31
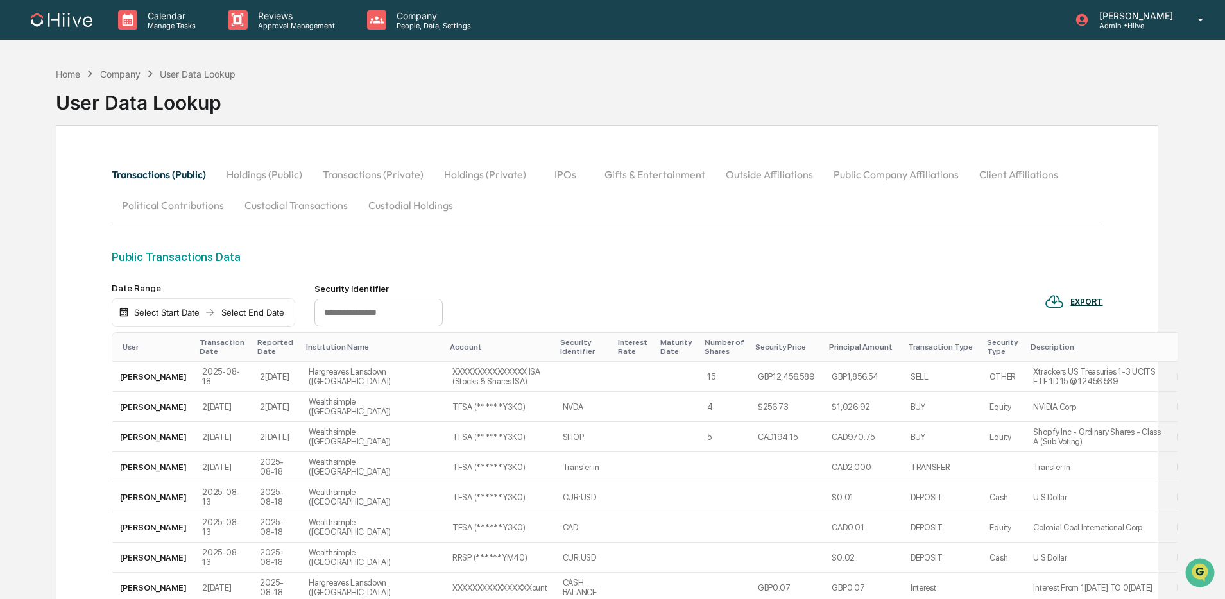
click at [262, 178] on button "Holdings (Public)" at bounding box center [264, 174] width 96 height 31
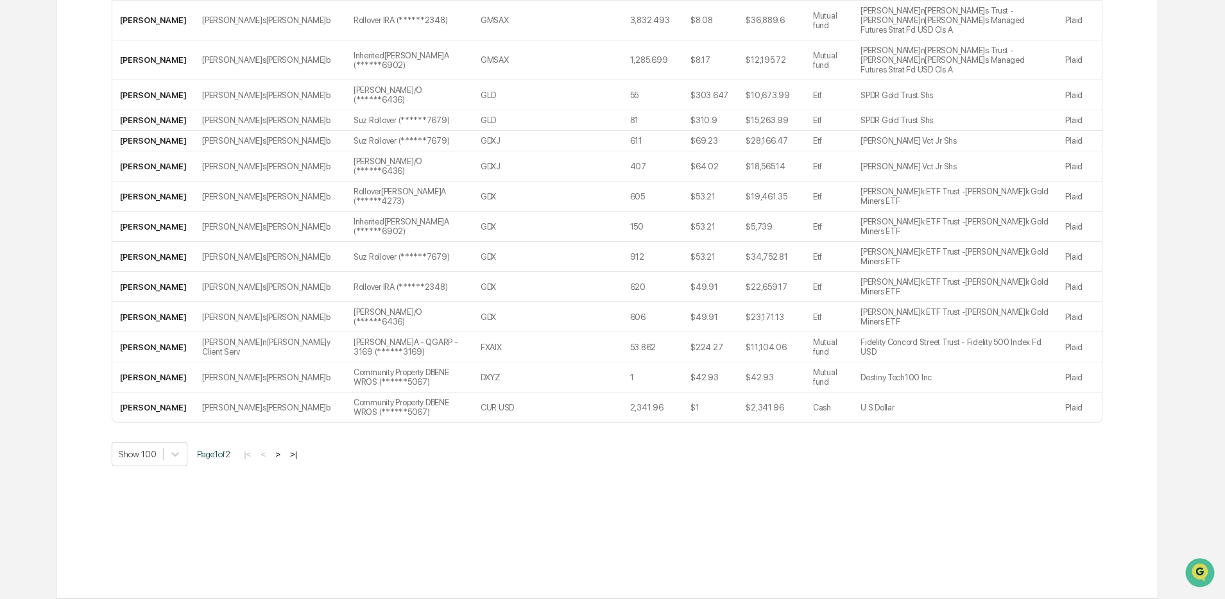
scroll to position [3051, 0]
click at [284, 460] on button ">" at bounding box center [277, 454] width 13 height 11
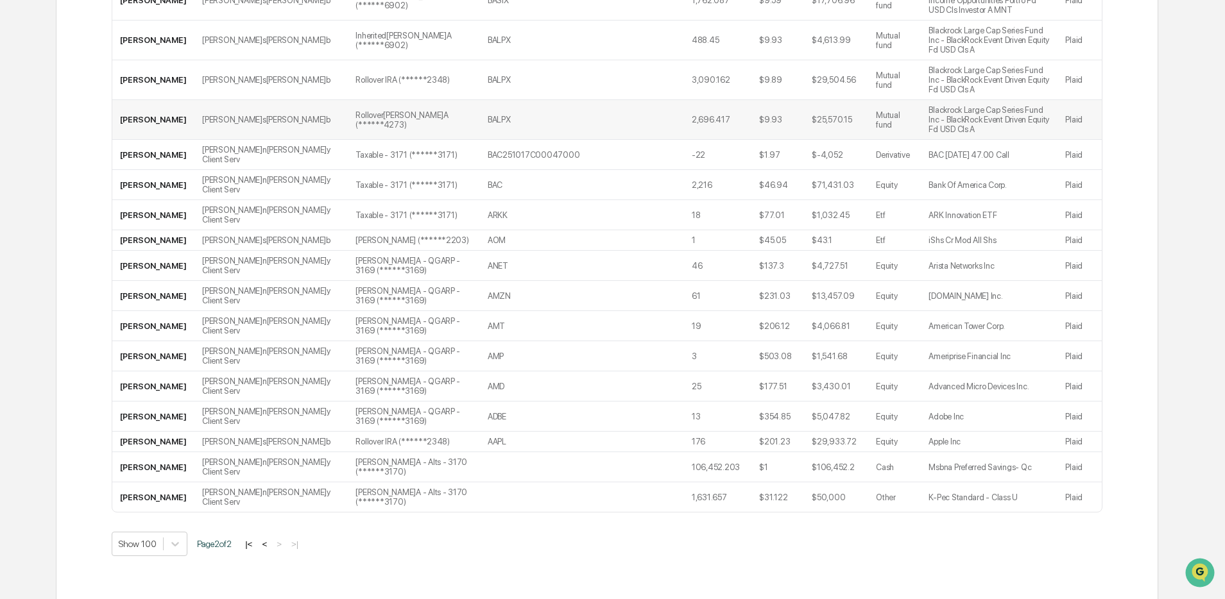
scroll to position [883, 0]
